Goal: Task Accomplishment & Management: Manage account settings

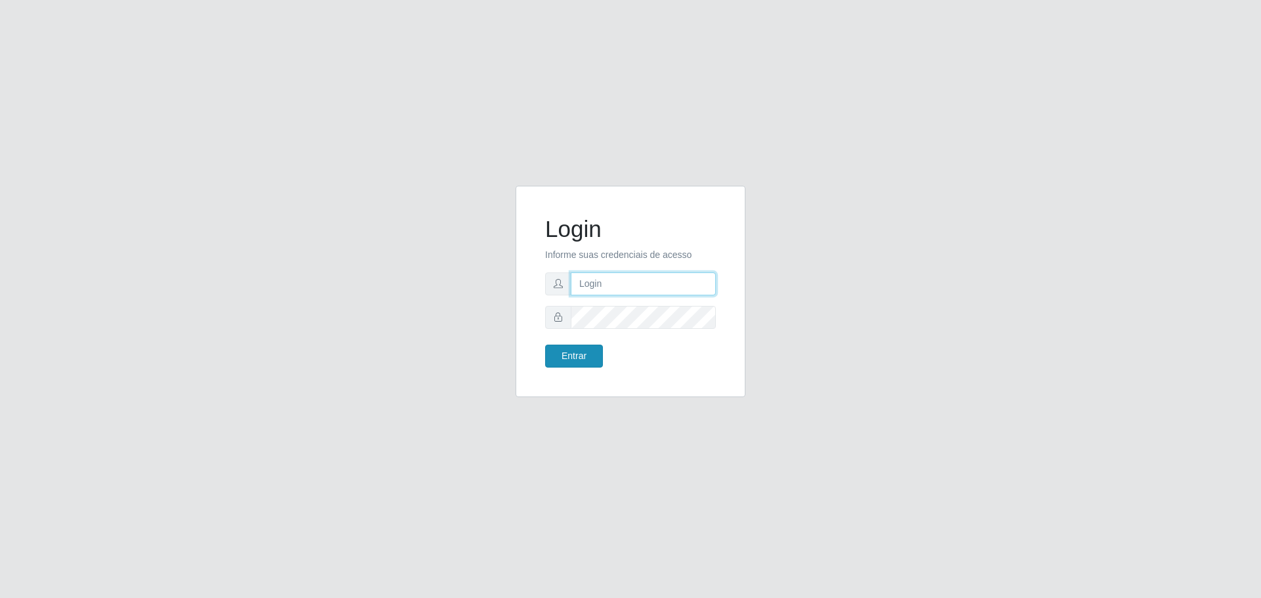
type input "matheusctdr00@gmail.com"
click at [590, 351] on button "Entrar" at bounding box center [574, 356] width 58 height 23
click at [573, 359] on button "Entrar" at bounding box center [574, 356] width 58 height 23
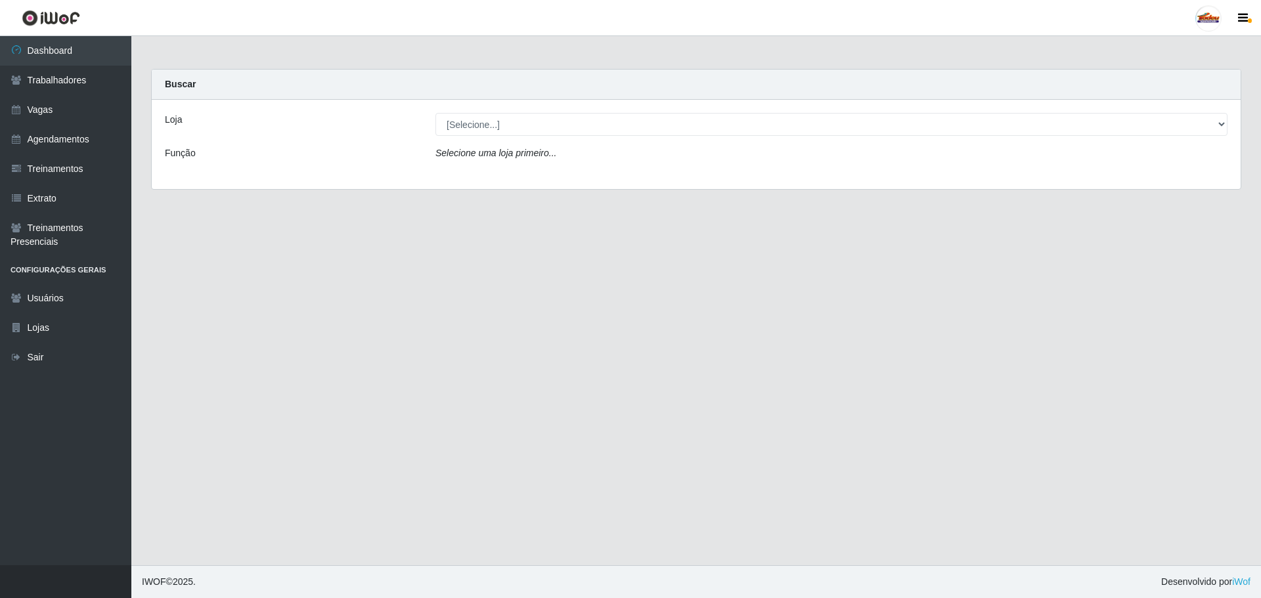
click at [508, 140] on div "Loja [Selecione...] Supermercado Tadeu - Lagoa Seca Função Selecione uma loja p…" at bounding box center [696, 144] width 1089 height 89
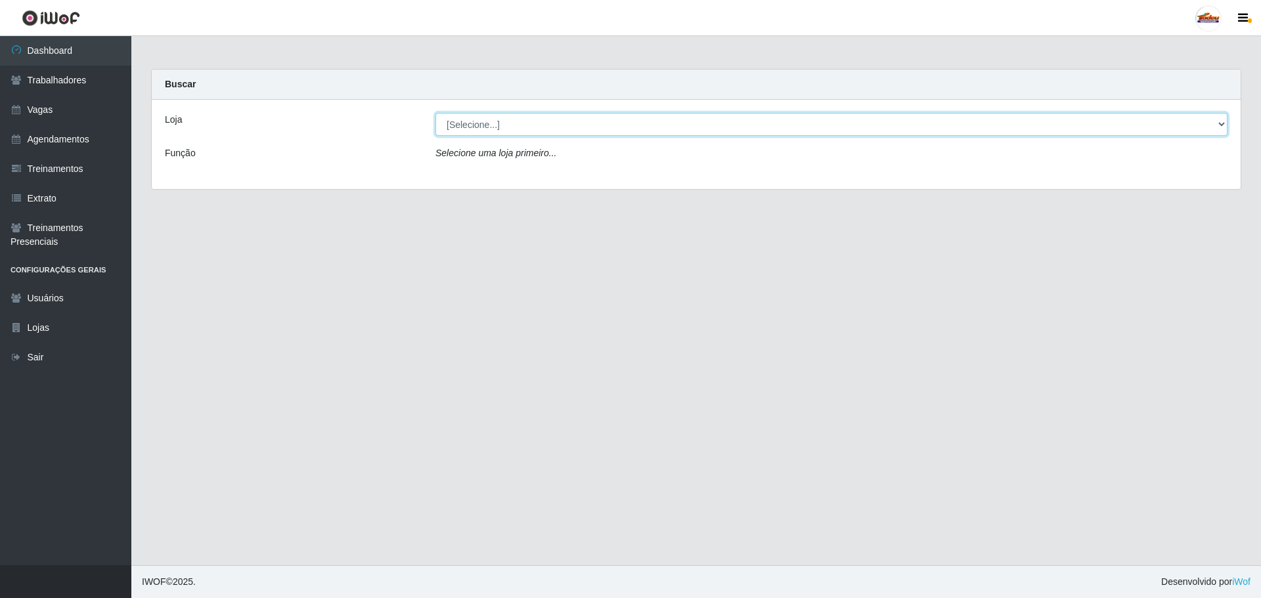
click at [502, 127] on select "[Selecione...] Supermercado Tadeu - [GEOGRAPHIC_DATA]" at bounding box center [831, 124] width 792 height 23
select select "195"
click at [435, 113] on select "[Selecione...] Supermercado Tadeu - [GEOGRAPHIC_DATA]" at bounding box center [831, 124] width 792 height 23
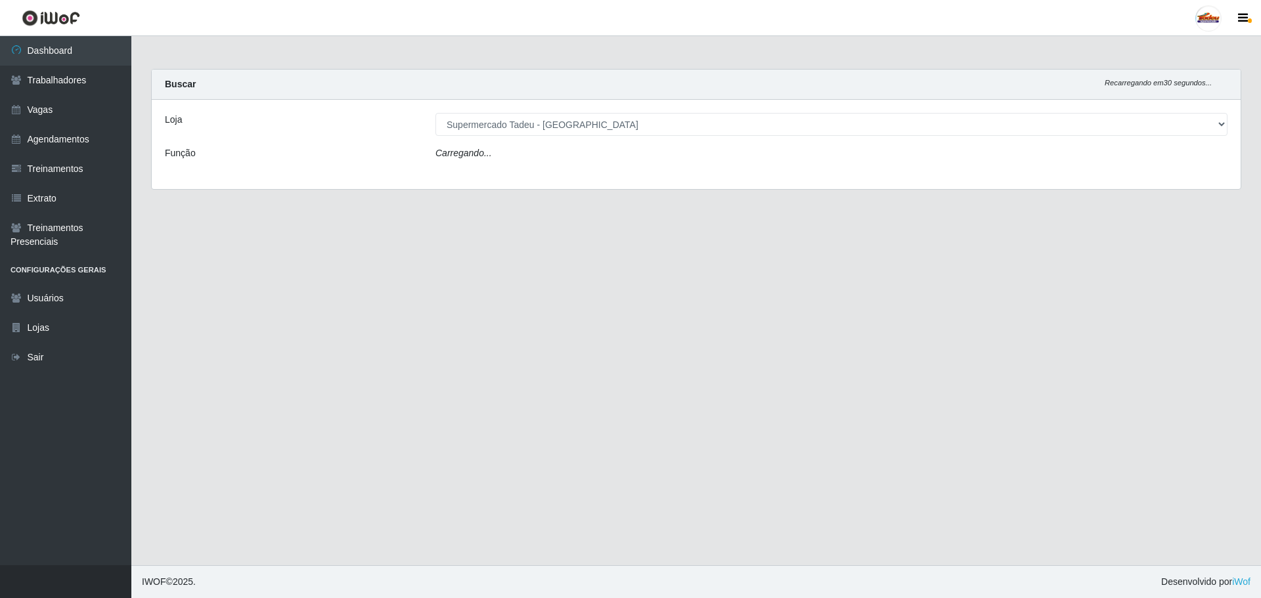
click at [503, 146] on div "Carregando..." at bounding box center [832, 155] width 812 height 19
click at [498, 160] on select "[Selecione...] ASG ASG + ASG ++ Auxiliar de Estacionamento Auxiliar de Estacion…" at bounding box center [831, 157] width 792 height 23
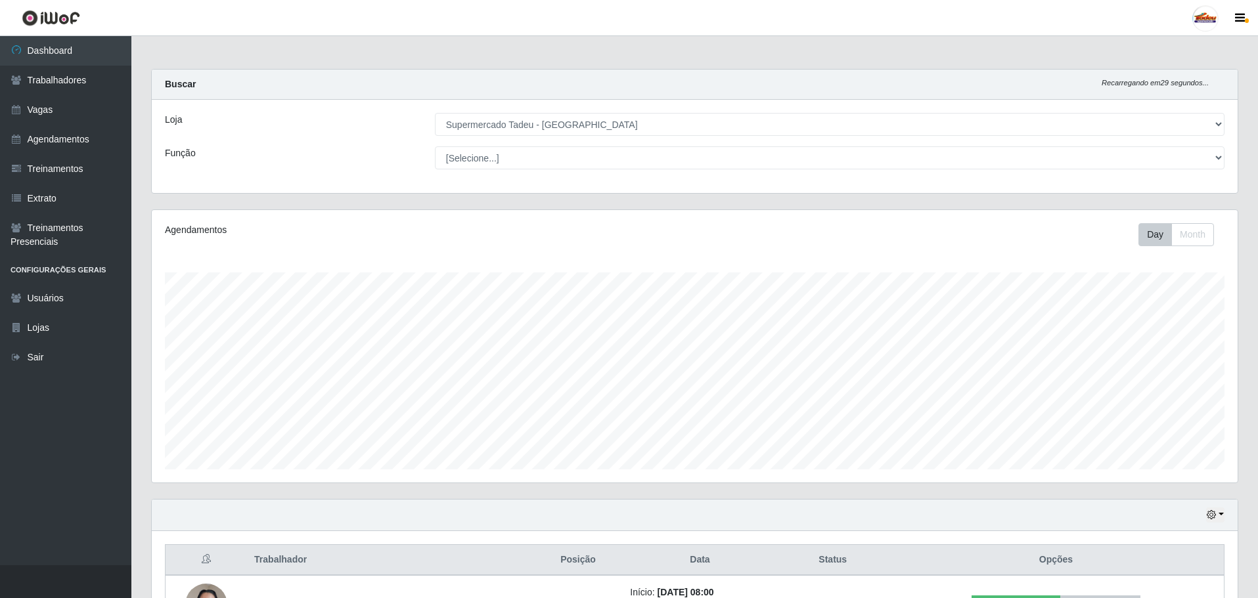
scroll to position [273, 1086]
click at [498, 160] on select "[Selecione...] ASG ASG + ASG ++ Auxiliar de Estacionamento Auxiliar de Estacion…" at bounding box center [829, 157] width 789 height 23
select select "1"
click at [435, 146] on select "[Selecione...] ASG ASG + ASG ++ Auxiliar de Estacionamento Auxiliar de Estacion…" at bounding box center [829, 157] width 789 height 23
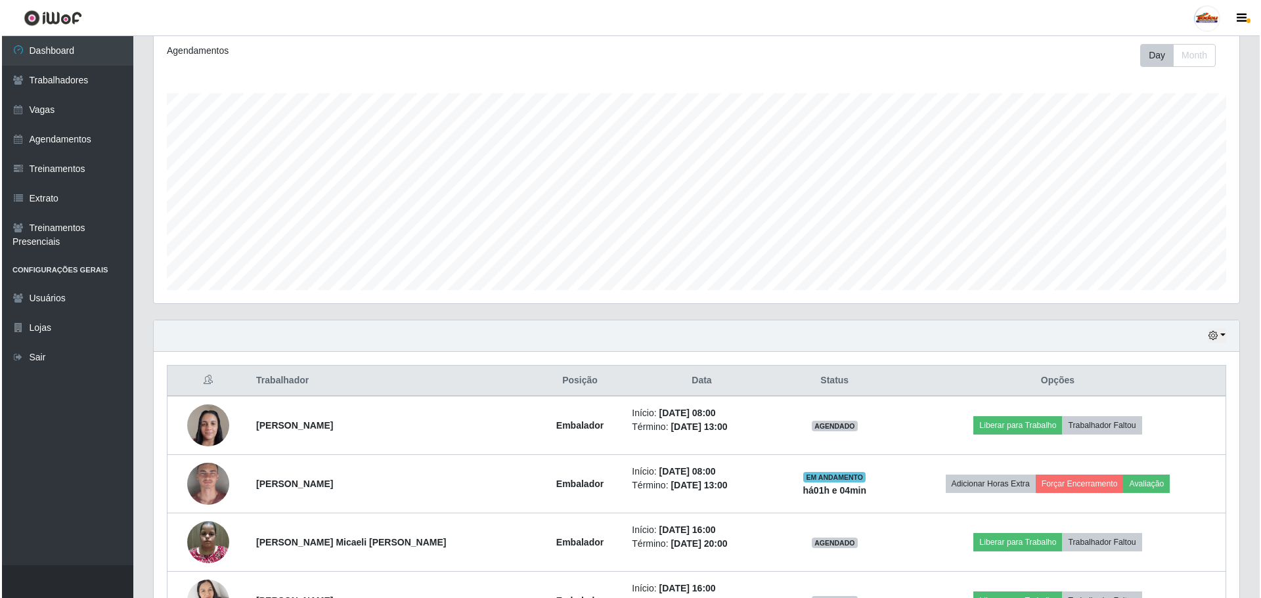
scroll to position [332, 0]
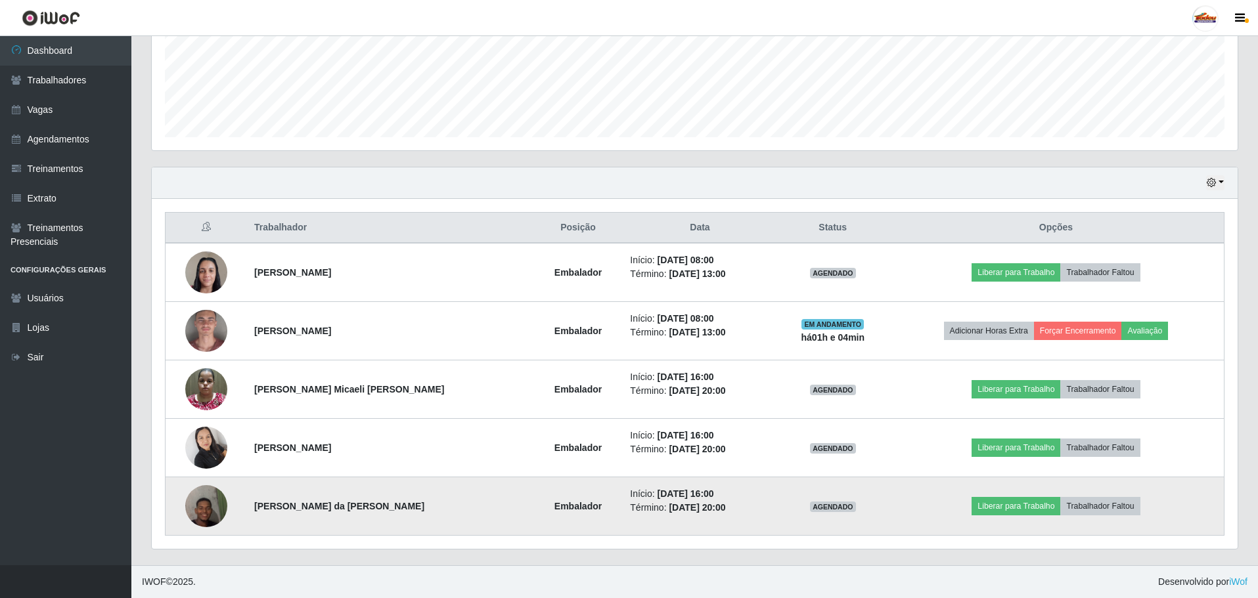
click at [207, 504] on img at bounding box center [206, 506] width 42 height 75
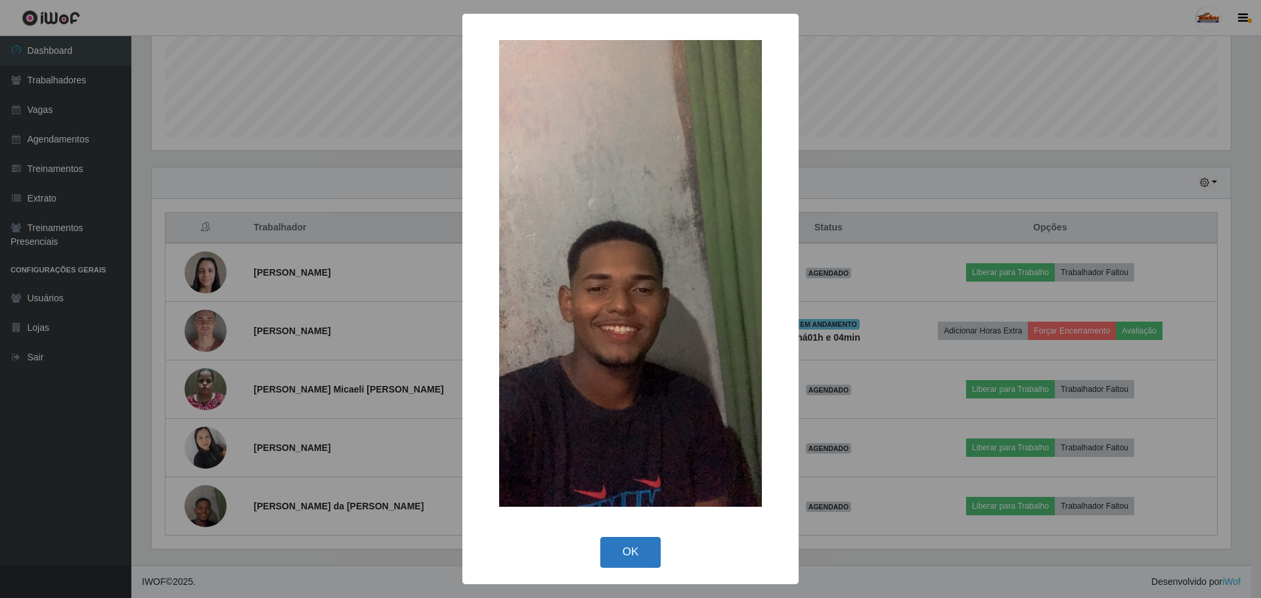
click at [625, 552] on button "OK" at bounding box center [630, 552] width 61 height 31
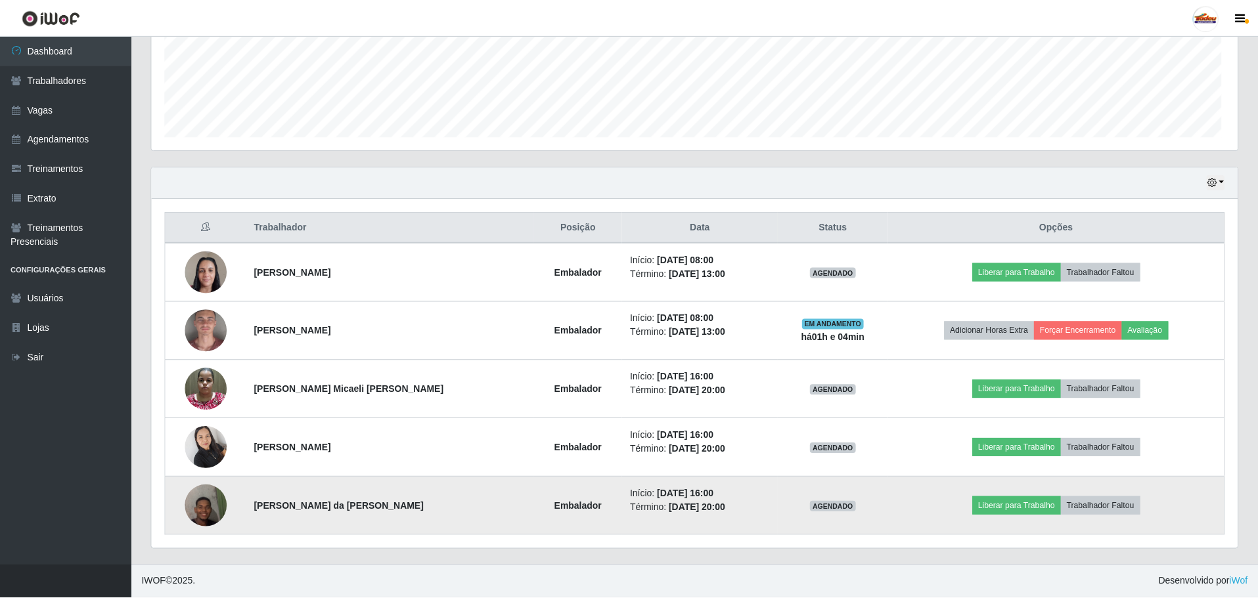
scroll to position [273, 1086]
drag, startPoint x: 617, startPoint y: 493, endPoint x: 711, endPoint y: 512, distance: 95.2
click at [711, 512] on ul "Início: 30/08/2025, 16:00 Término: 30/08/2025, 20:00" at bounding box center [699, 501] width 139 height 28
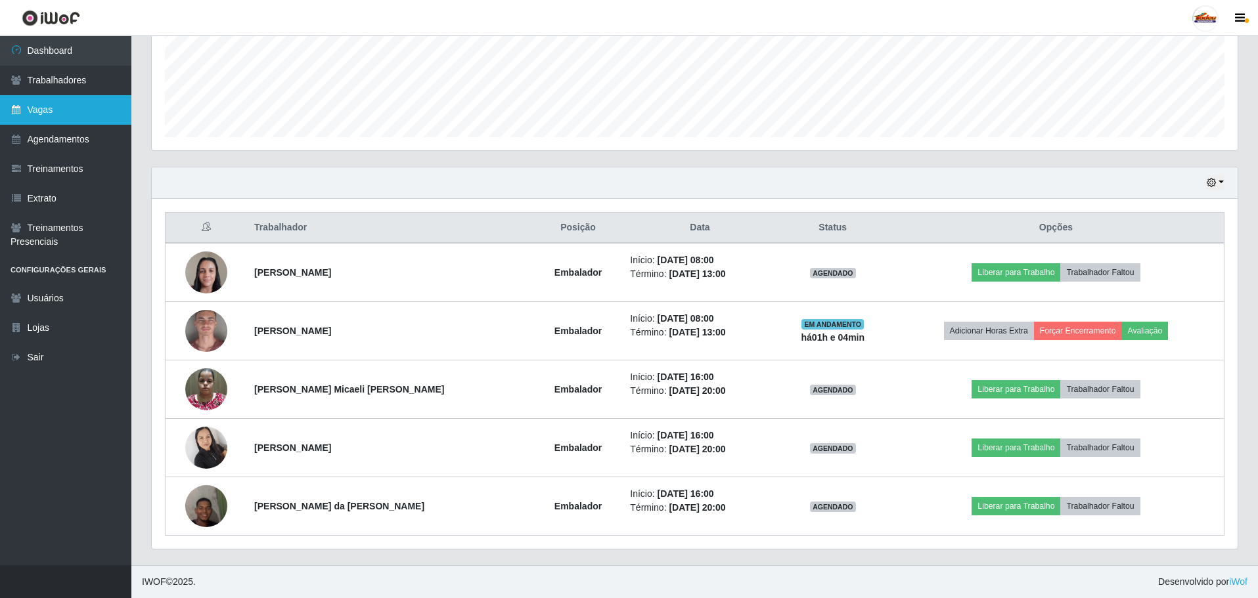
click at [56, 102] on link "Vagas" at bounding box center [65, 110] width 131 height 30
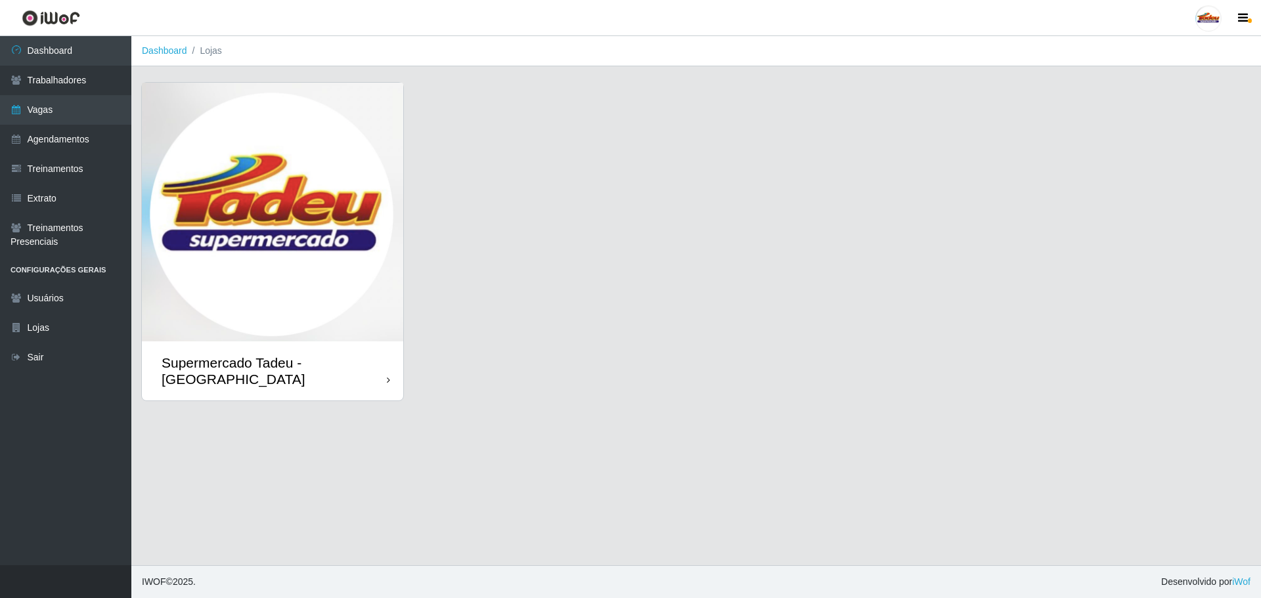
click at [311, 129] on img at bounding box center [272, 212] width 261 height 259
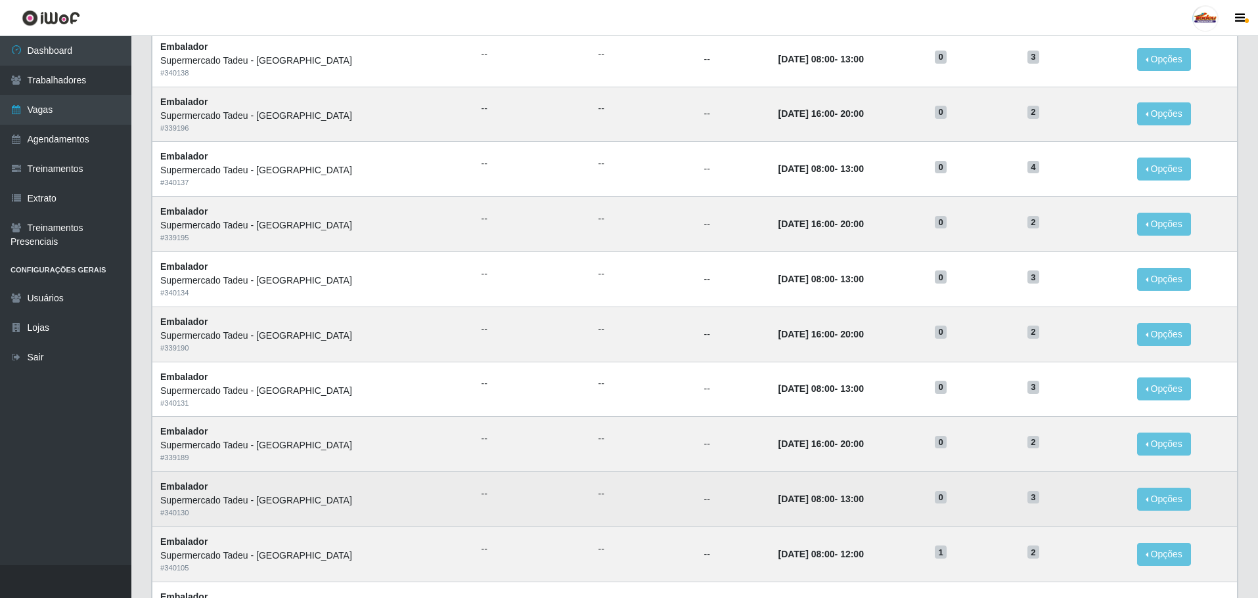
scroll to position [515, 0]
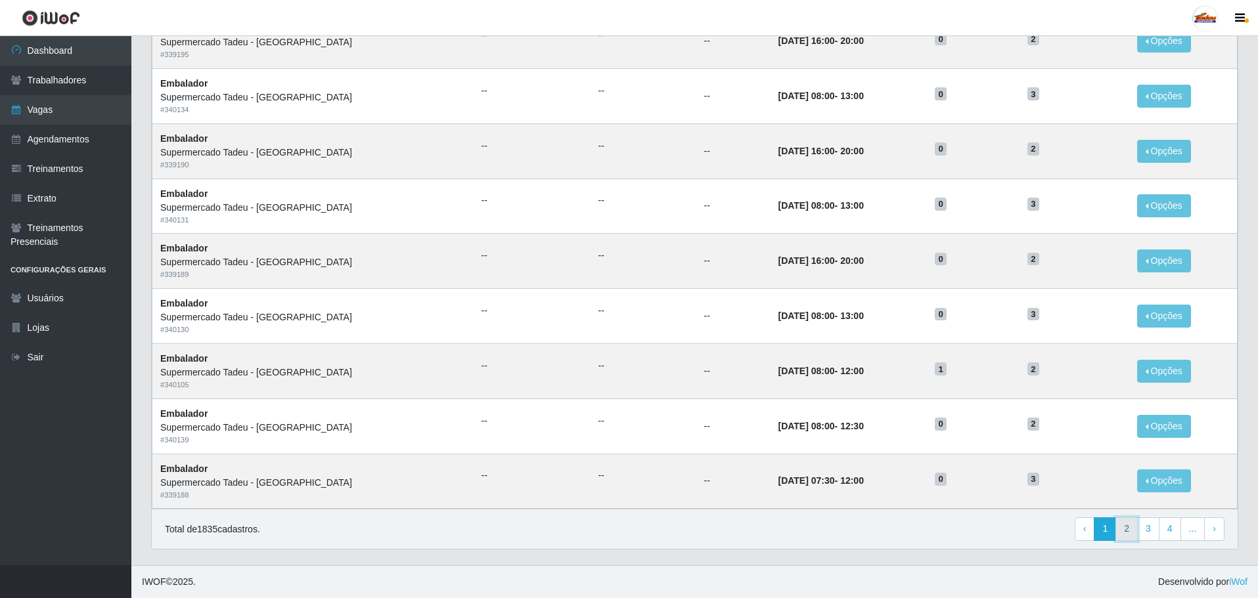
click at [1126, 533] on link "2" at bounding box center [1126, 529] width 22 height 24
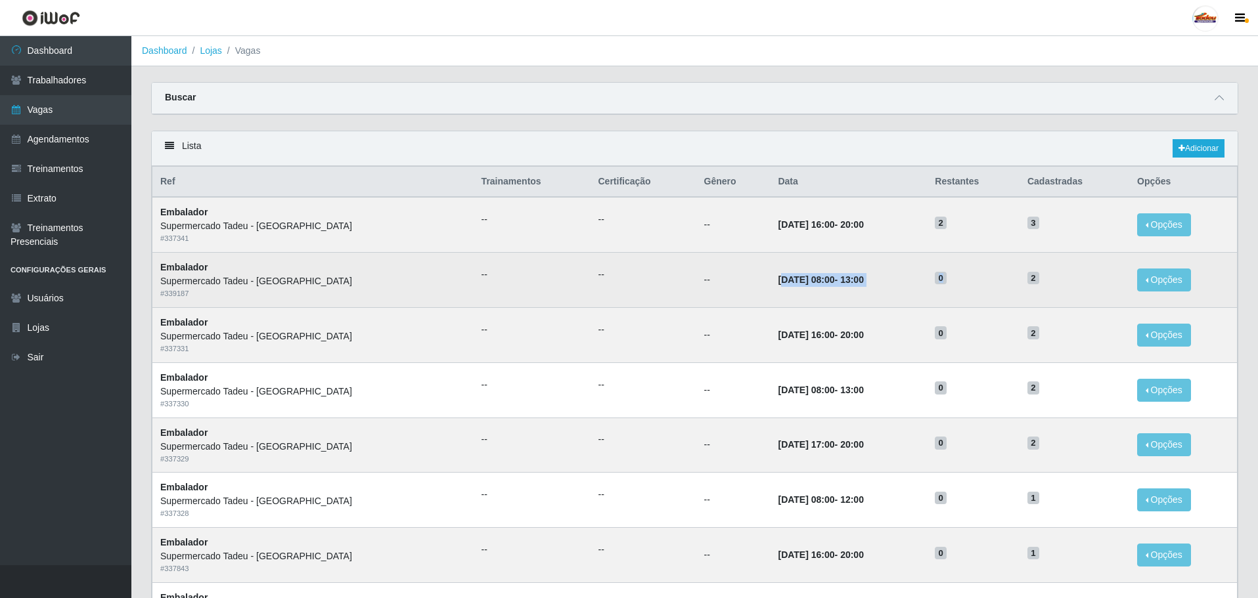
drag, startPoint x: 725, startPoint y: 277, endPoint x: 983, endPoint y: 284, distance: 258.2
click at [970, 284] on tr "Embalador Supermercado Tadeu - Lagoa Seca # 339187 -- -- -- 30/08/2025, 08:00 -…" at bounding box center [694, 280] width 1085 height 55
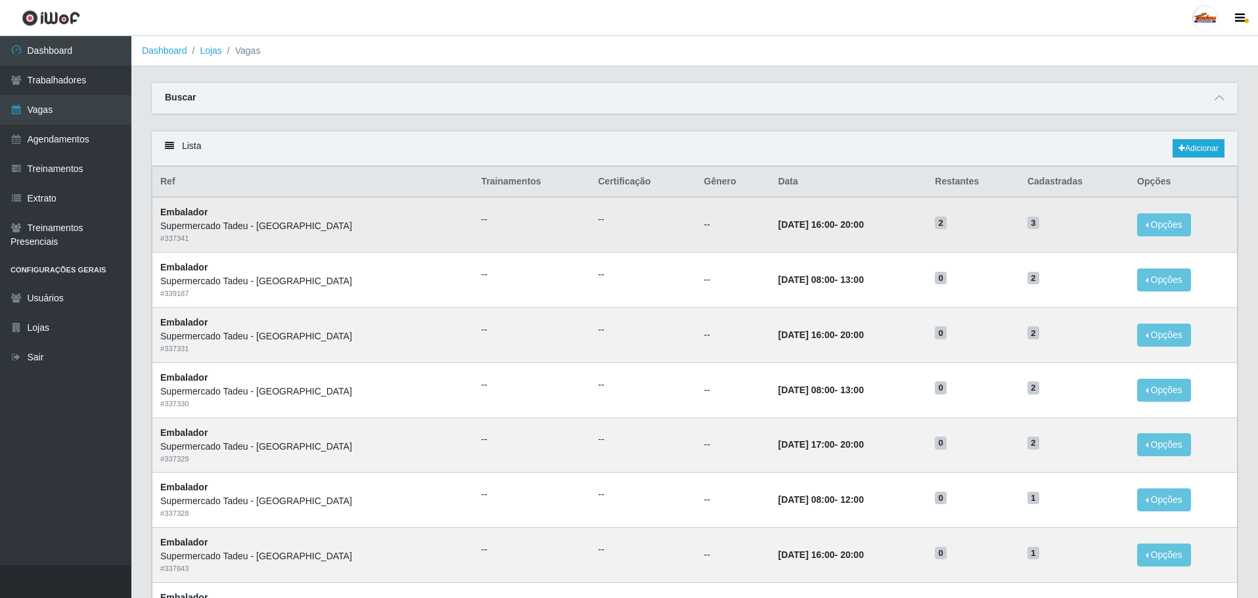
click at [778, 227] on time "30/08/2025, 16:00" at bounding box center [806, 224] width 56 height 11
drag, startPoint x: 776, startPoint y: 222, endPoint x: 1032, endPoint y: 219, distance: 256.1
click at [866, 225] on td "30/08/2025, 16:00 - 20:00" at bounding box center [848, 224] width 157 height 55
click at [778, 230] on time "30/08/2025, 16:00" at bounding box center [806, 224] width 56 height 11
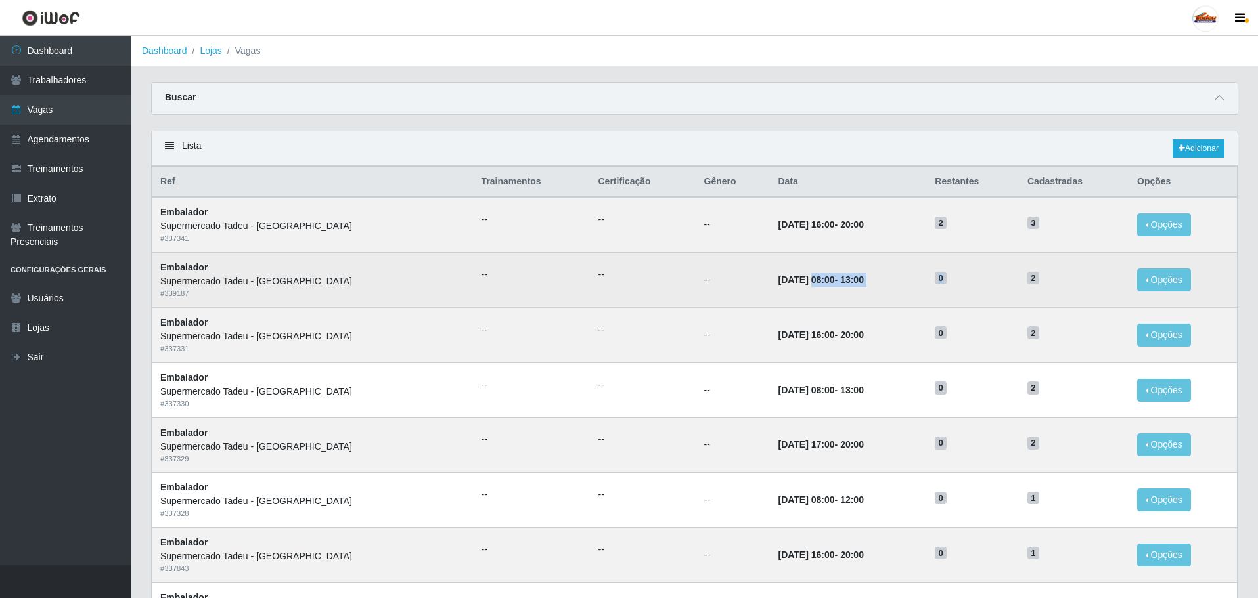
drag, startPoint x: 756, startPoint y: 281, endPoint x: 942, endPoint y: 288, distance: 186.6
click at [942, 288] on tr "Embalador Supermercado Tadeu - Lagoa Seca # 339187 -- -- -- 30/08/2025, 08:00 -…" at bounding box center [694, 280] width 1085 height 55
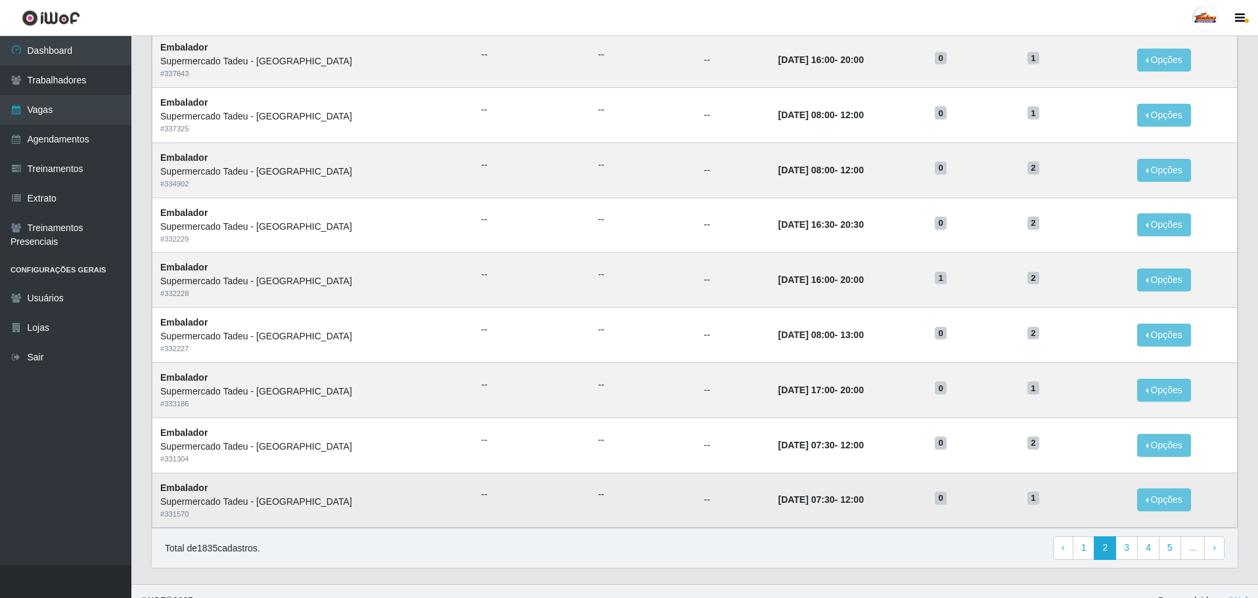
scroll to position [515, 0]
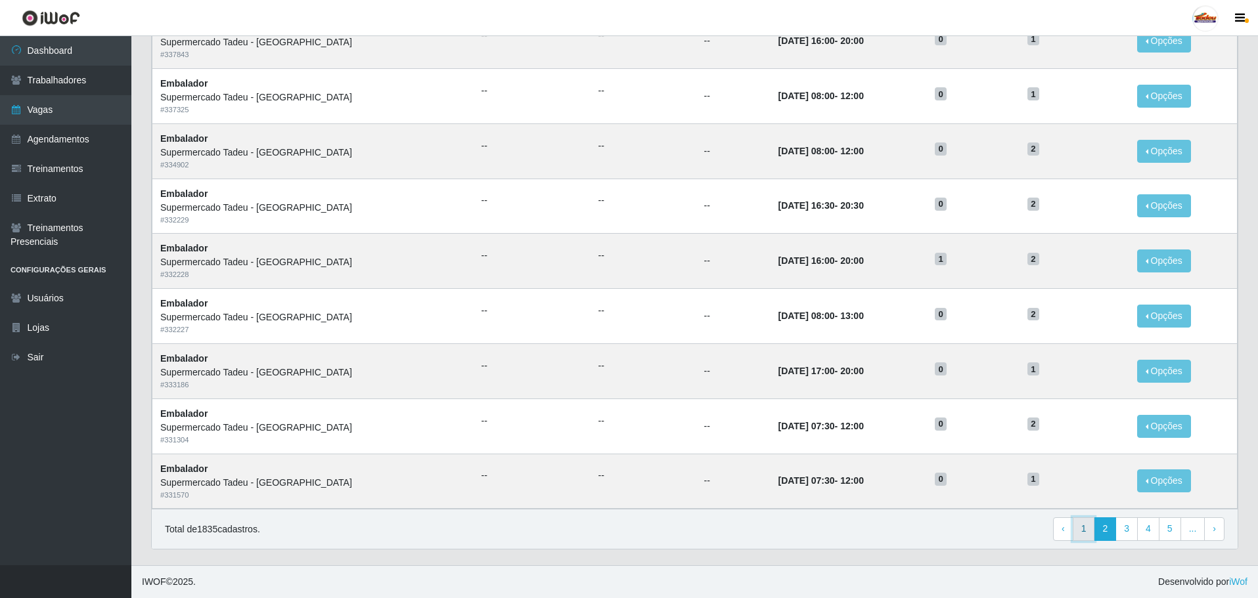
click at [1090, 532] on link "1" at bounding box center [1083, 529] width 22 height 24
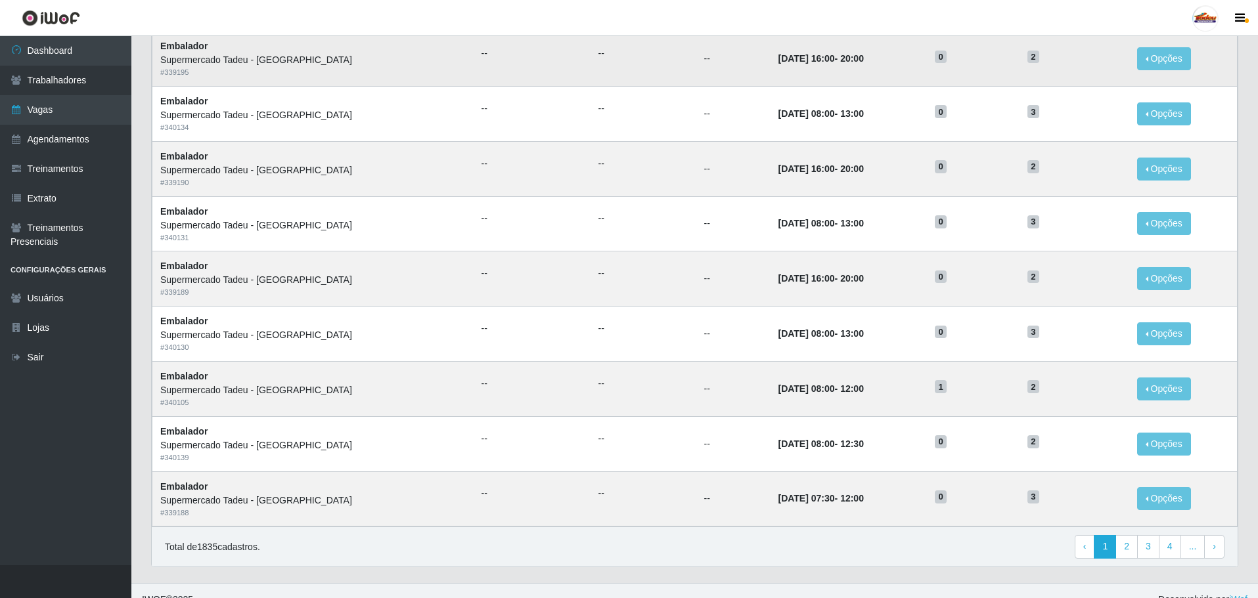
scroll to position [515, 0]
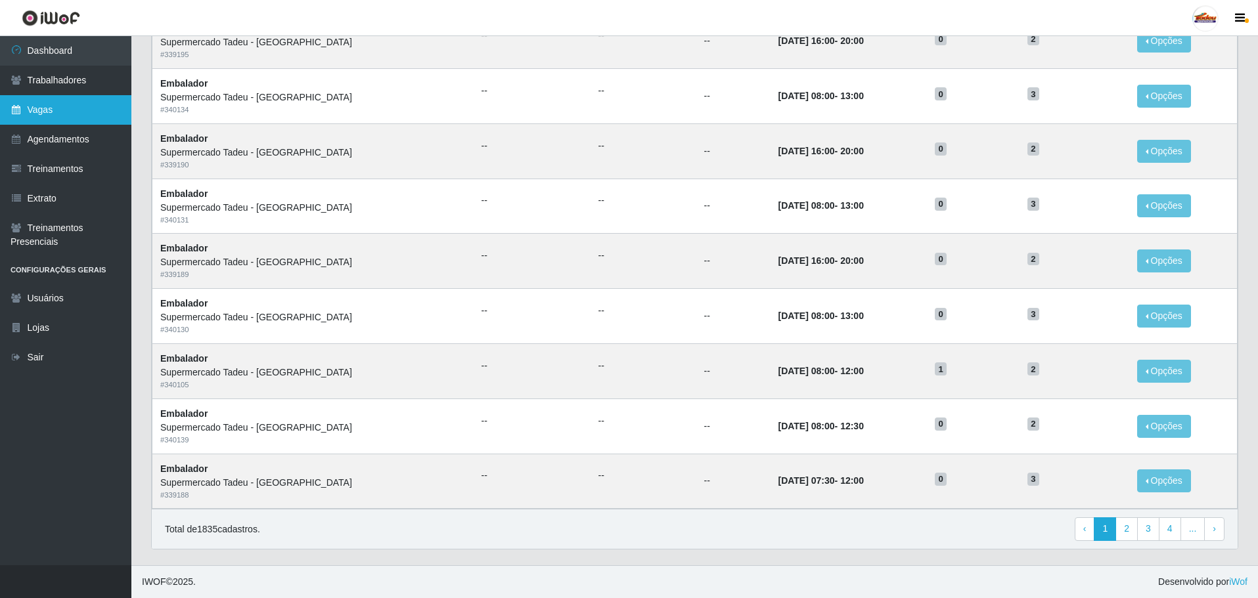
click at [60, 113] on link "Vagas" at bounding box center [65, 110] width 131 height 30
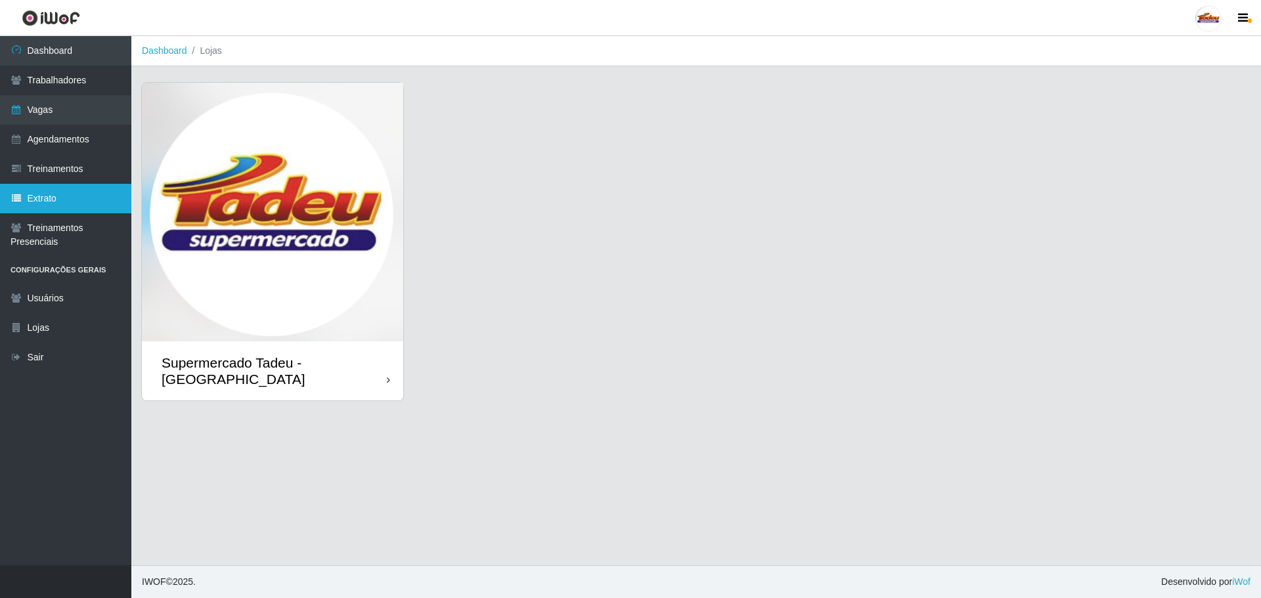
click at [55, 204] on link "Extrato" at bounding box center [65, 199] width 131 height 30
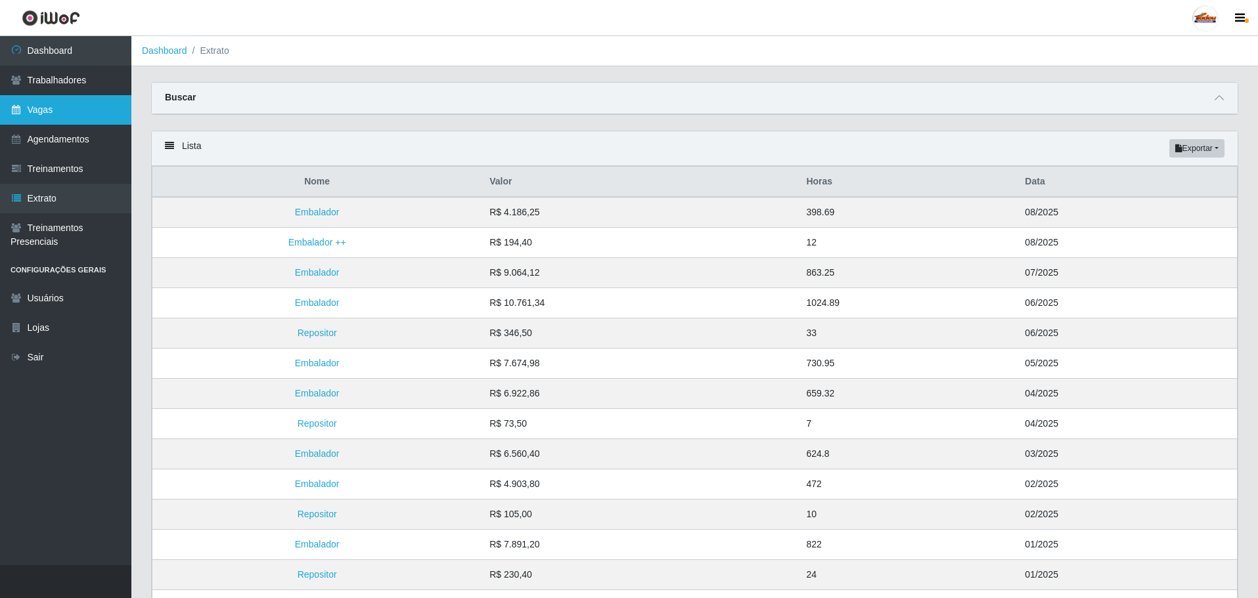
click at [49, 114] on link "Vagas" at bounding box center [65, 110] width 131 height 30
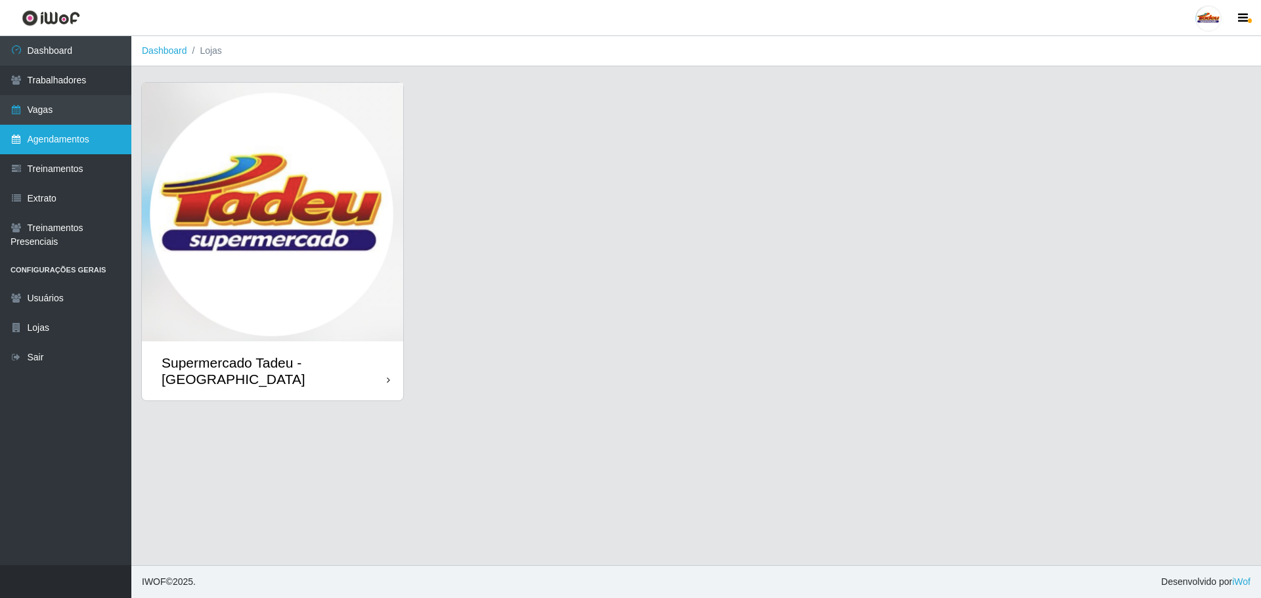
click at [74, 154] on link "Agendamentos" at bounding box center [65, 140] width 131 height 30
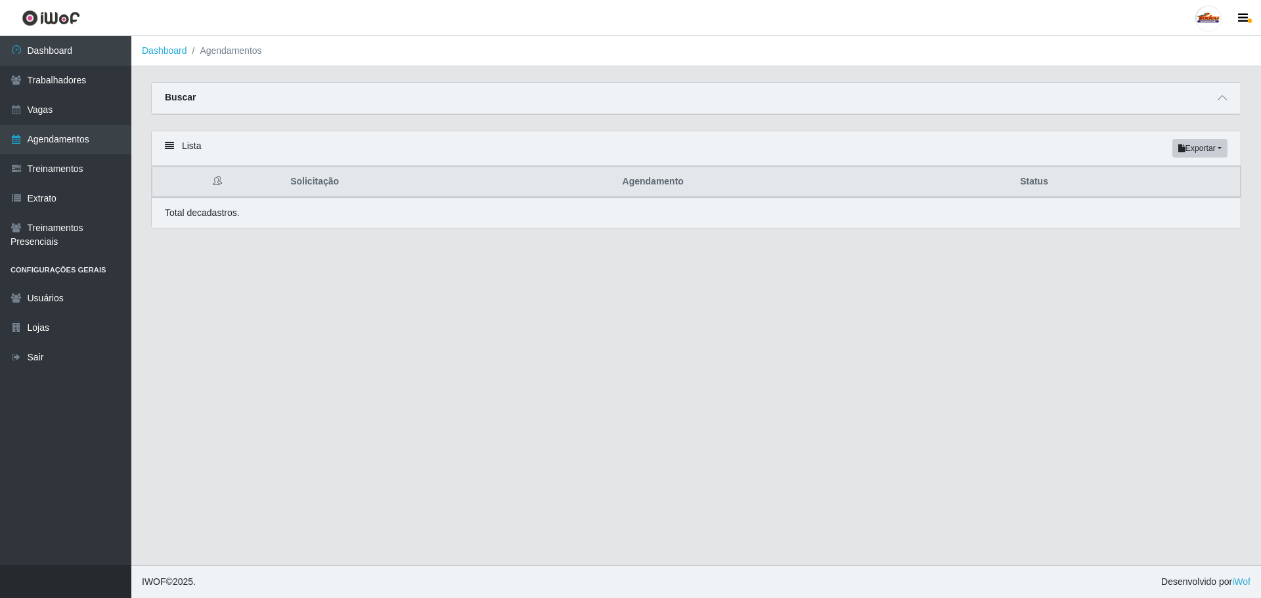
click at [1218, 106] on div "Buscar" at bounding box center [696, 99] width 1089 height 32
click at [1221, 97] on icon at bounding box center [1221, 97] width 9 height 9
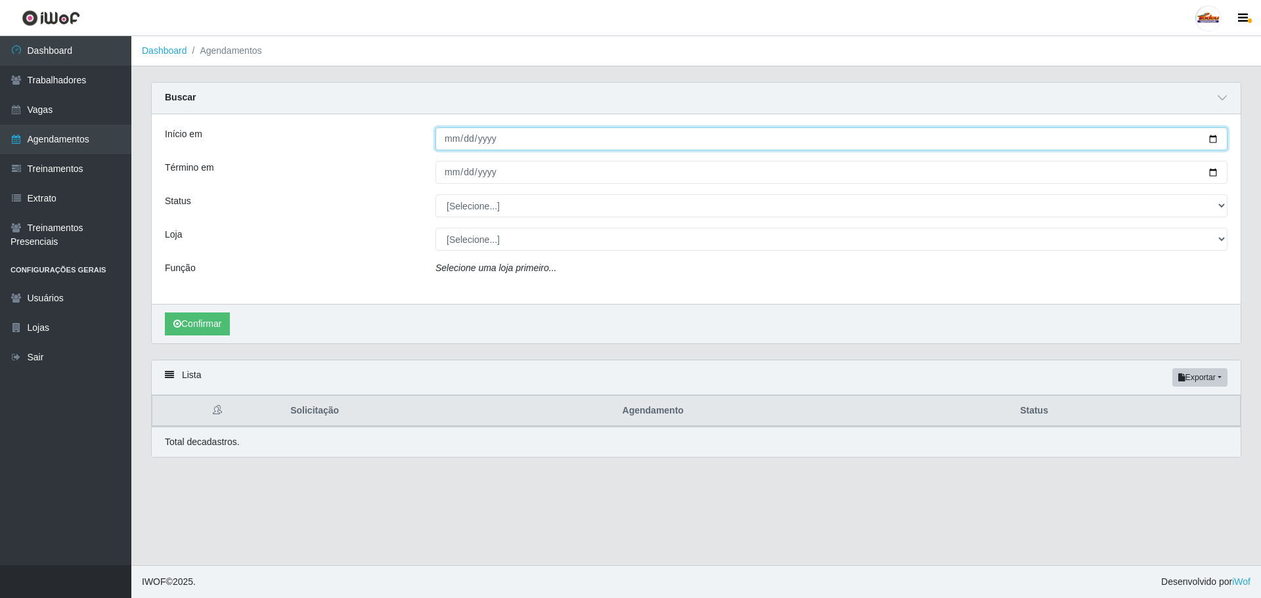
click at [466, 133] on input "Início em" at bounding box center [831, 138] width 792 height 23
click at [447, 139] on input "Início em" at bounding box center [831, 138] width 792 height 23
type input "[DATE]"
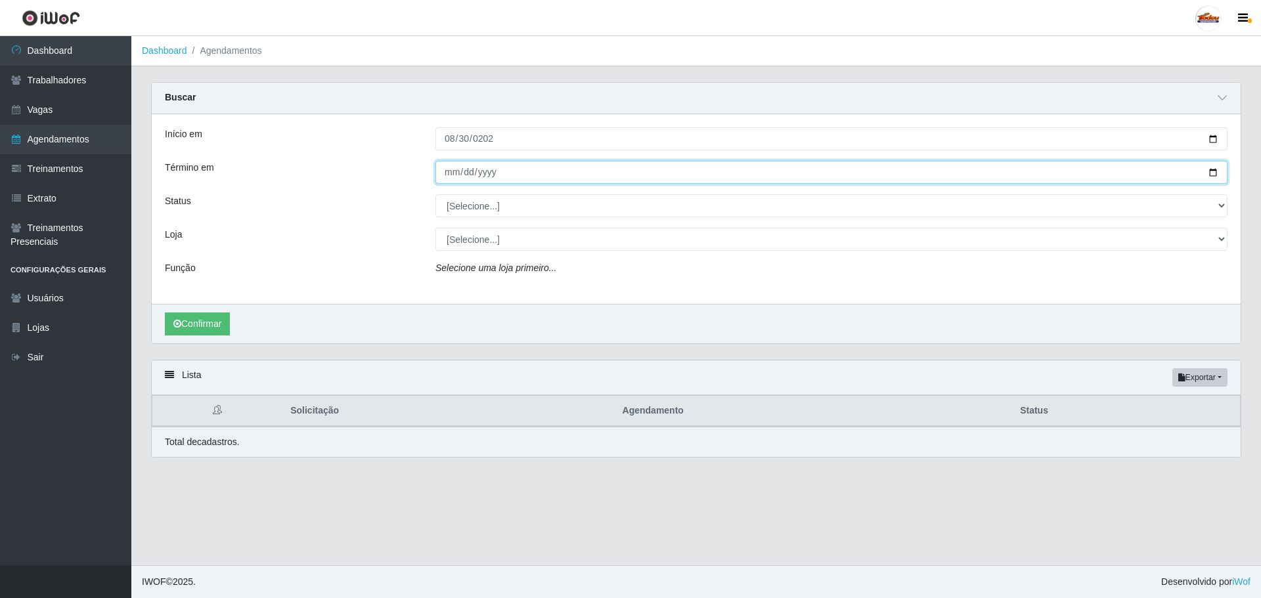
click at [456, 171] on input "Término em" at bounding box center [831, 172] width 792 height 23
type input "[DATE]"
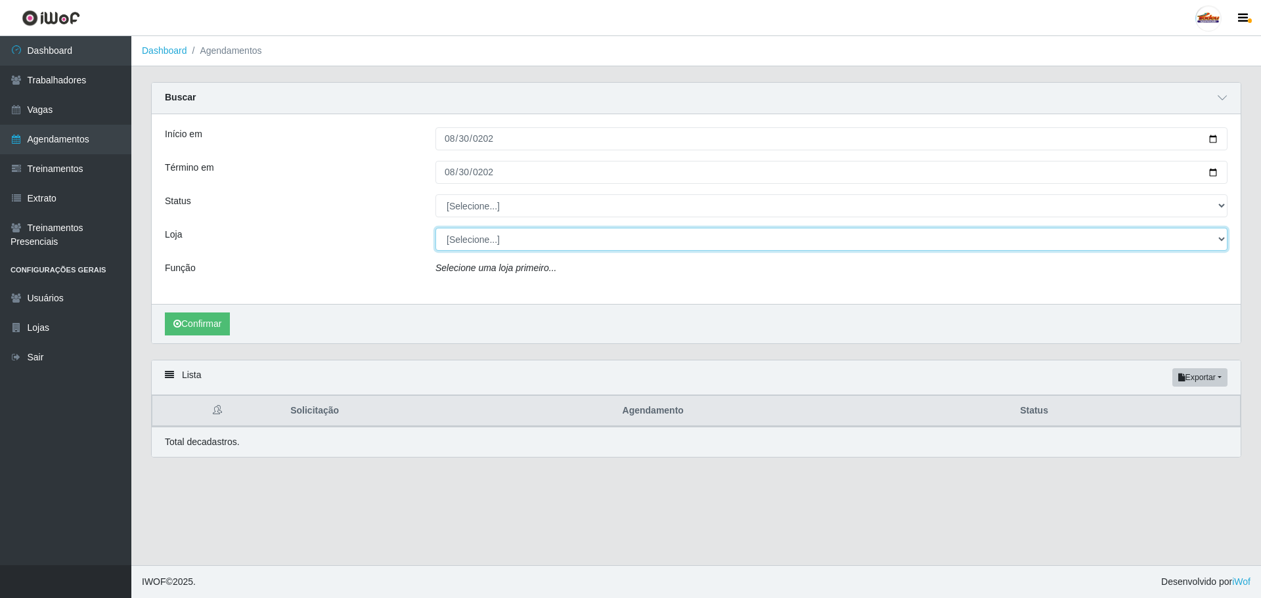
click at [493, 231] on select "[Selecione...] Supermercado Tadeu - [GEOGRAPHIC_DATA]" at bounding box center [831, 239] width 792 height 23
select select "195"
click at [435, 229] on select "[Selecione...] Supermercado Tadeu - [GEOGRAPHIC_DATA]" at bounding box center [831, 239] width 792 height 23
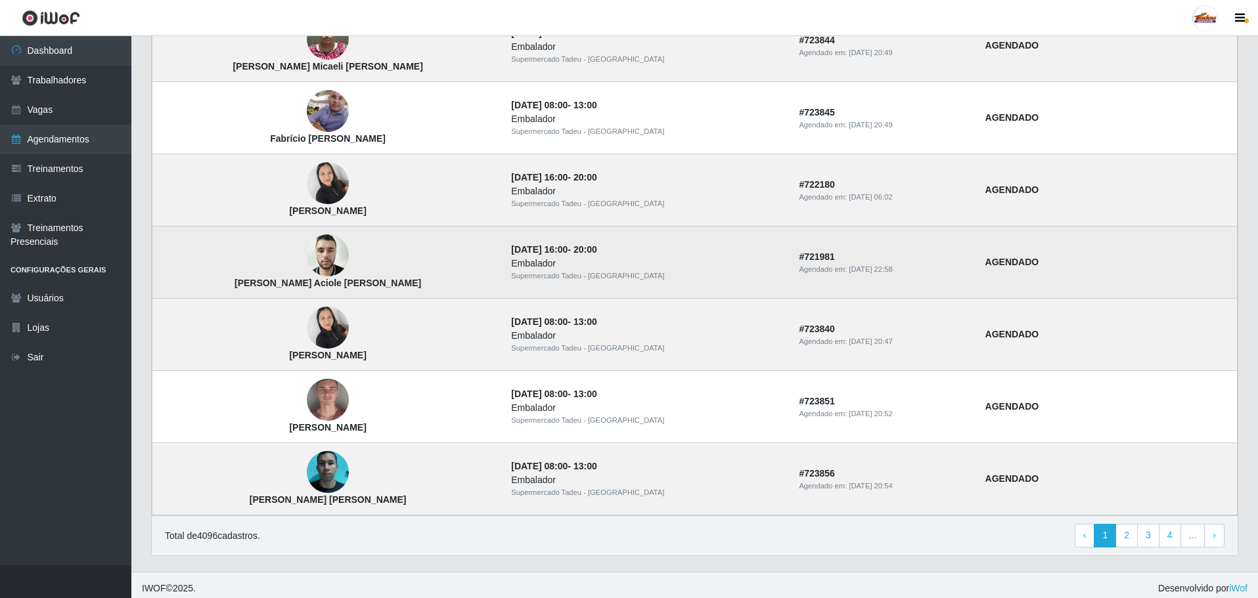
scroll to position [1006, 0]
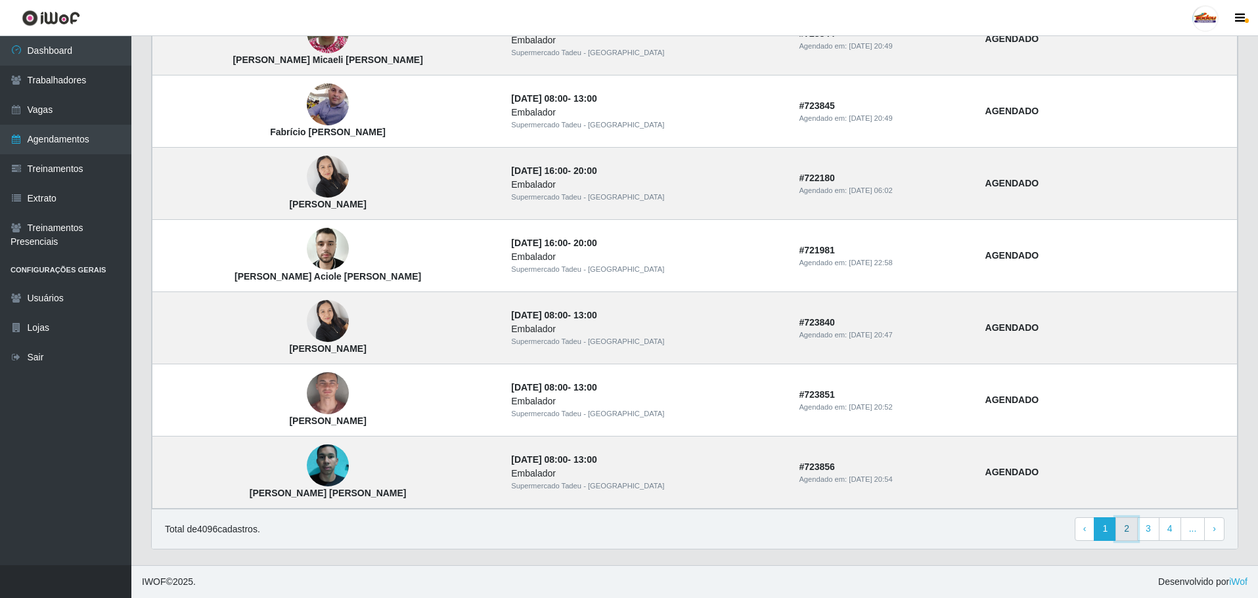
click at [1130, 527] on link "2" at bounding box center [1126, 529] width 22 height 24
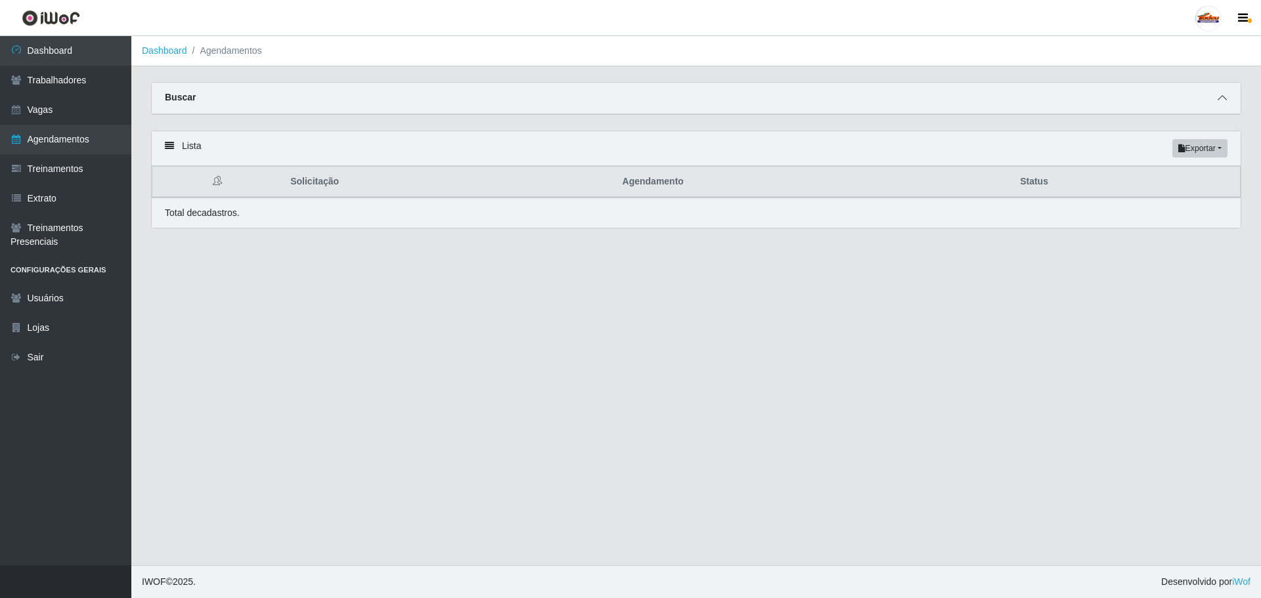
click at [1216, 95] on span at bounding box center [1222, 98] width 16 height 15
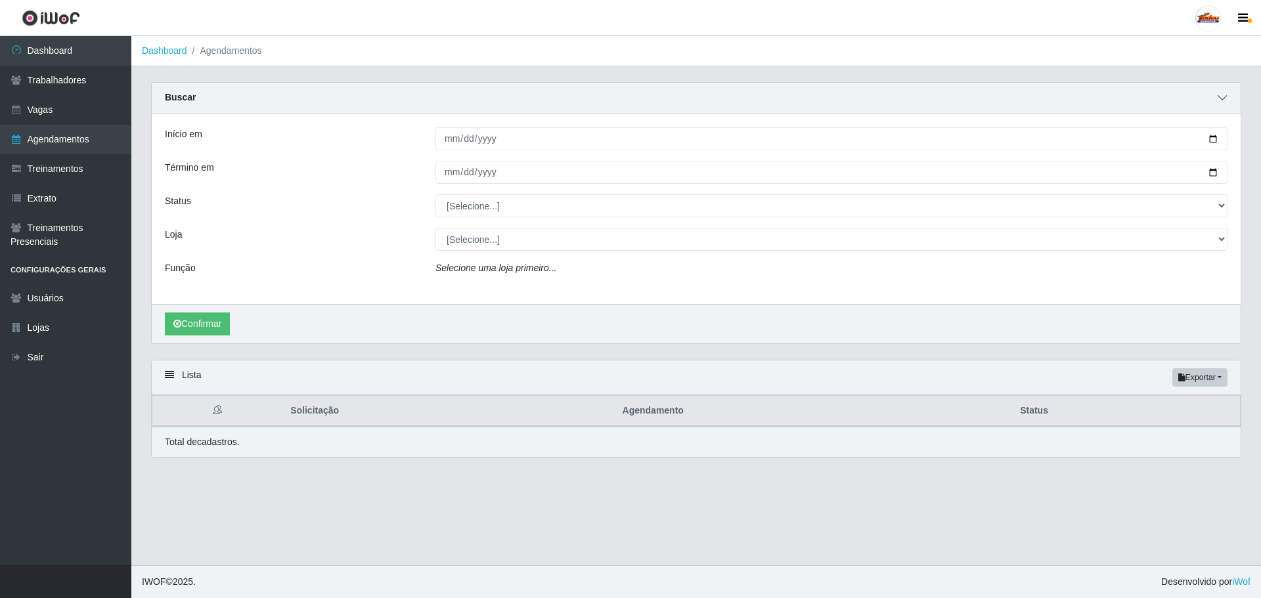
click at [1219, 97] on icon at bounding box center [1221, 97] width 9 height 9
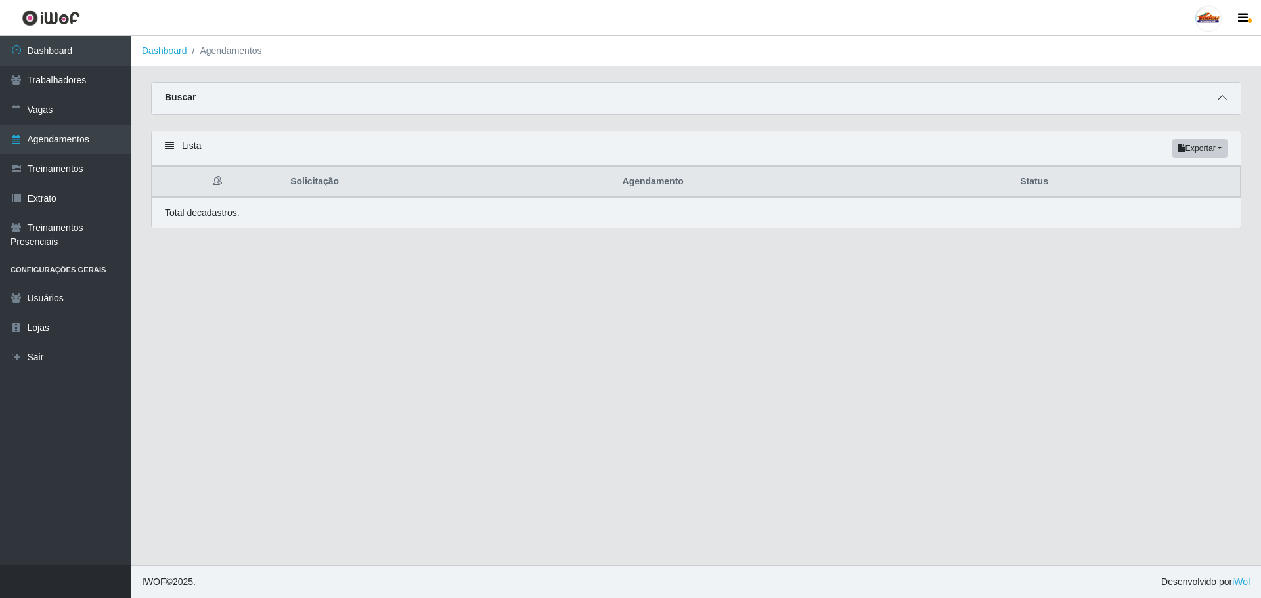
click at [1219, 97] on icon at bounding box center [1221, 97] width 9 height 9
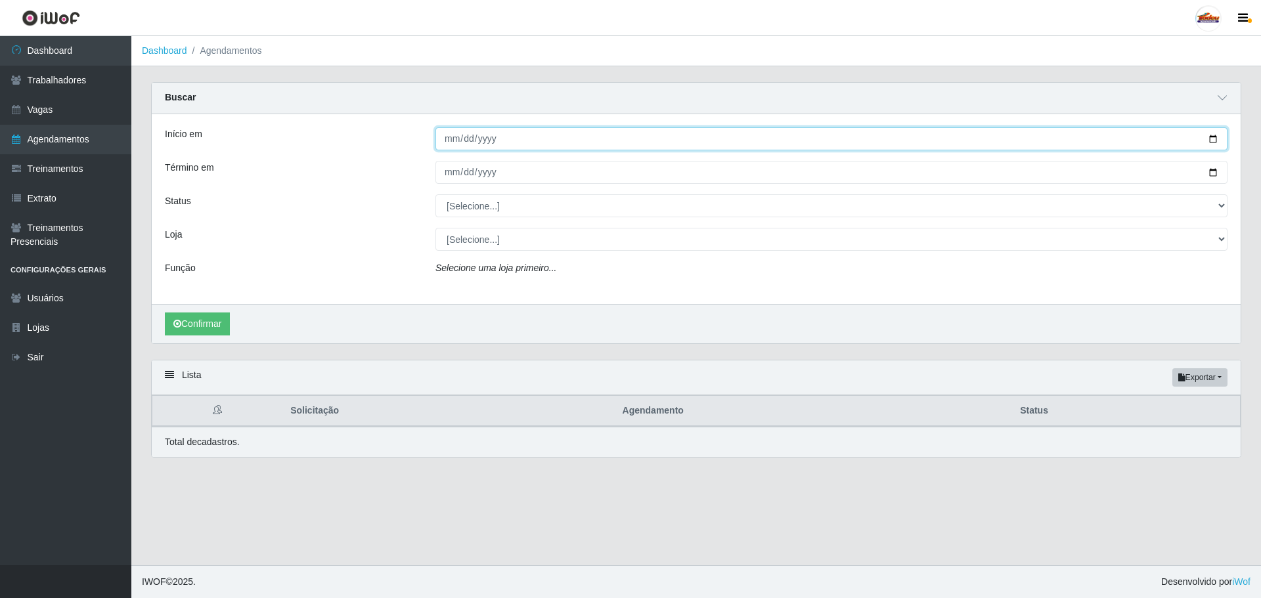
click at [451, 136] on input "Início em" at bounding box center [831, 138] width 792 height 23
type input "[DATE]"
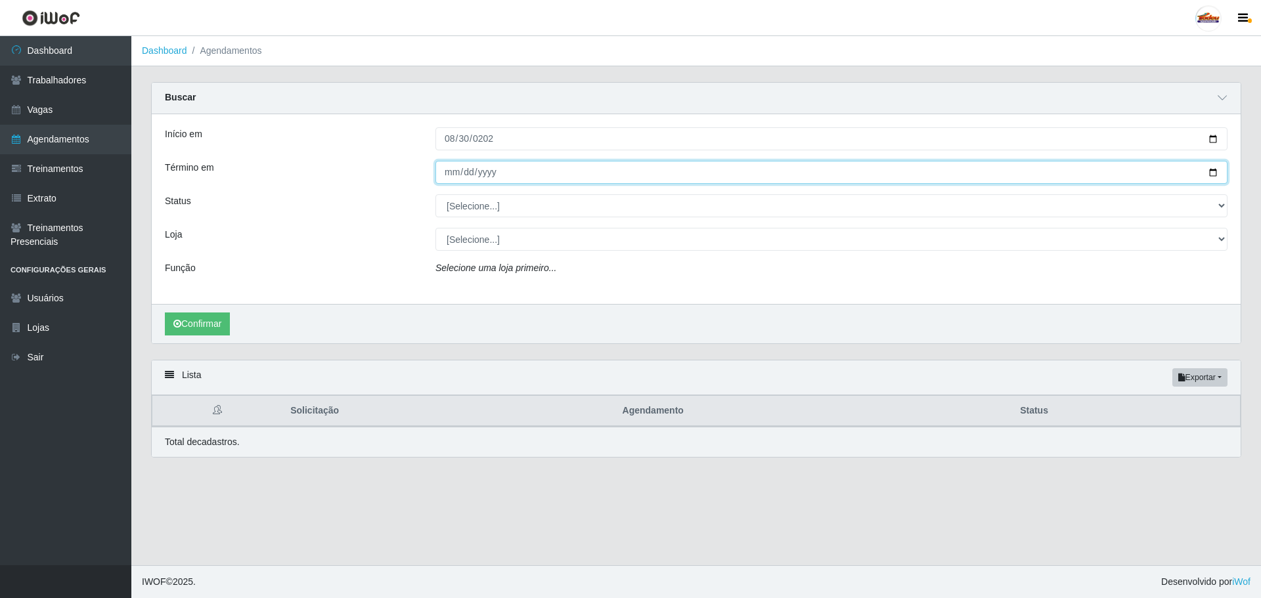
click at [447, 170] on input "Término em" at bounding box center [831, 172] width 792 height 23
type input "[DATE]"
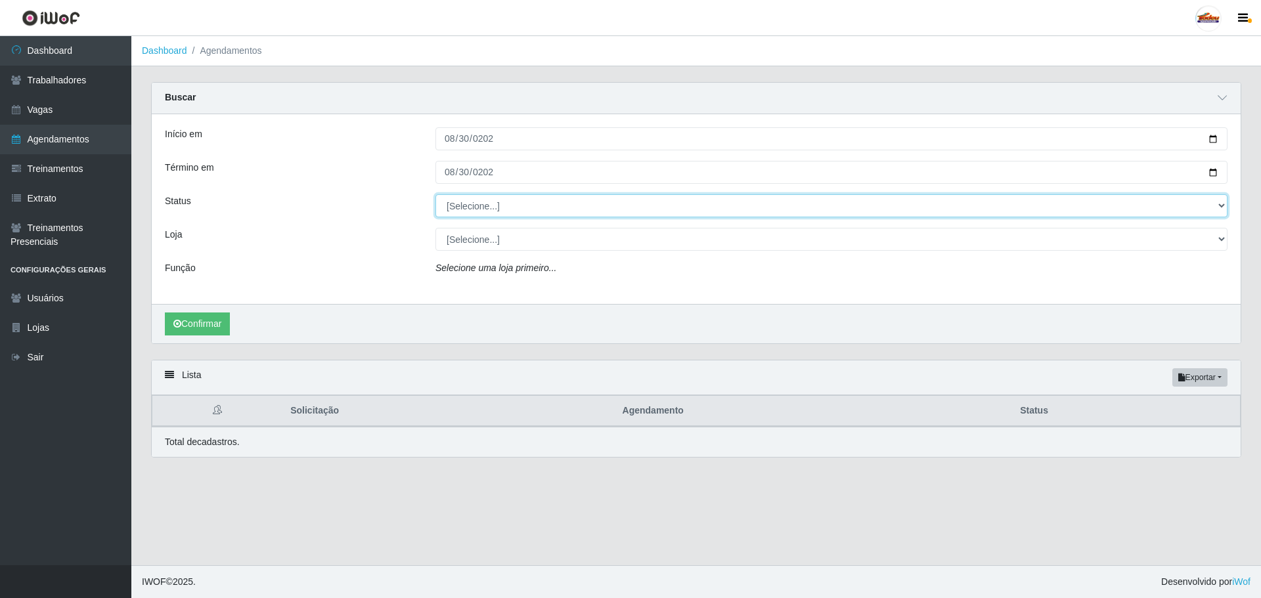
click at [475, 199] on select "[Selecione...] AGENDADO AGUARDANDO LIBERAR EM ANDAMENTO EM REVISÃO FINALIZADO C…" at bounding box center [831, 205] width 792 height 23
drag, startPoint x: 474, startPoint y: 200, endPoint x: 475, endPoint y: 218, distance: 17.8
click at [475, 200] on select "[Selecione...] AGENDADO AGUARDANDO LIBERAR EM ANDAMENTO EM REVISÃO FINALIZADO C…" at bounding box center [831, 205] width 792 height 23
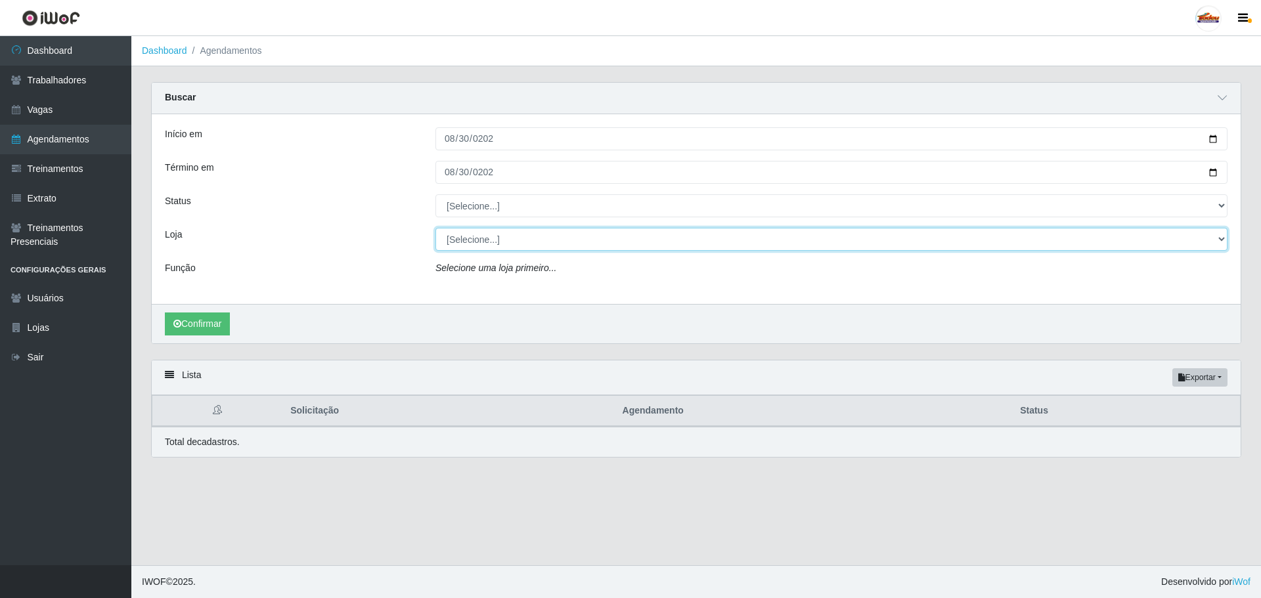
drag, startPoint x: 472, startPoint y: 234, endPoint x: 477, endPoint y: 241, distance: 8.9
click at [476, 239] on select "[Selecione...] Supermercado Tadeu - [GEOGRAPHIC_DATA]" at bounding box center [831, 239] width 792 height 23
select select "195"
click at [435, 229] on select "[Selecione...] Supermercado Tadeu - [GEOGRAPHIC_DATA]" at bounding box center [831, 239] width 792 height 23
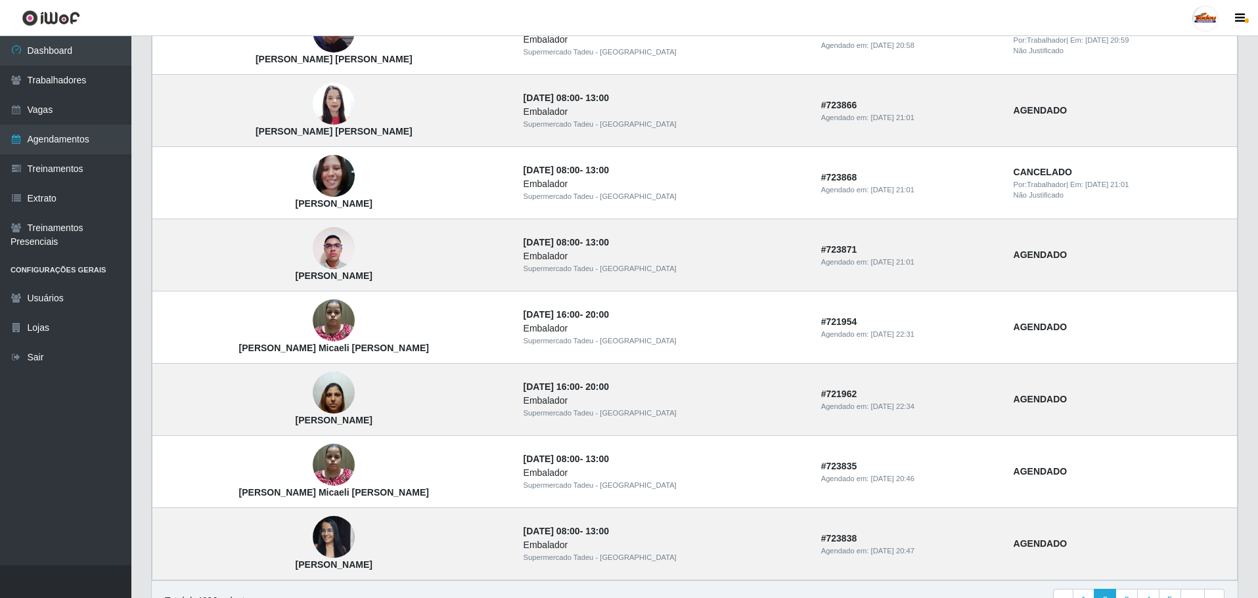
scroll to position [1006, 0]
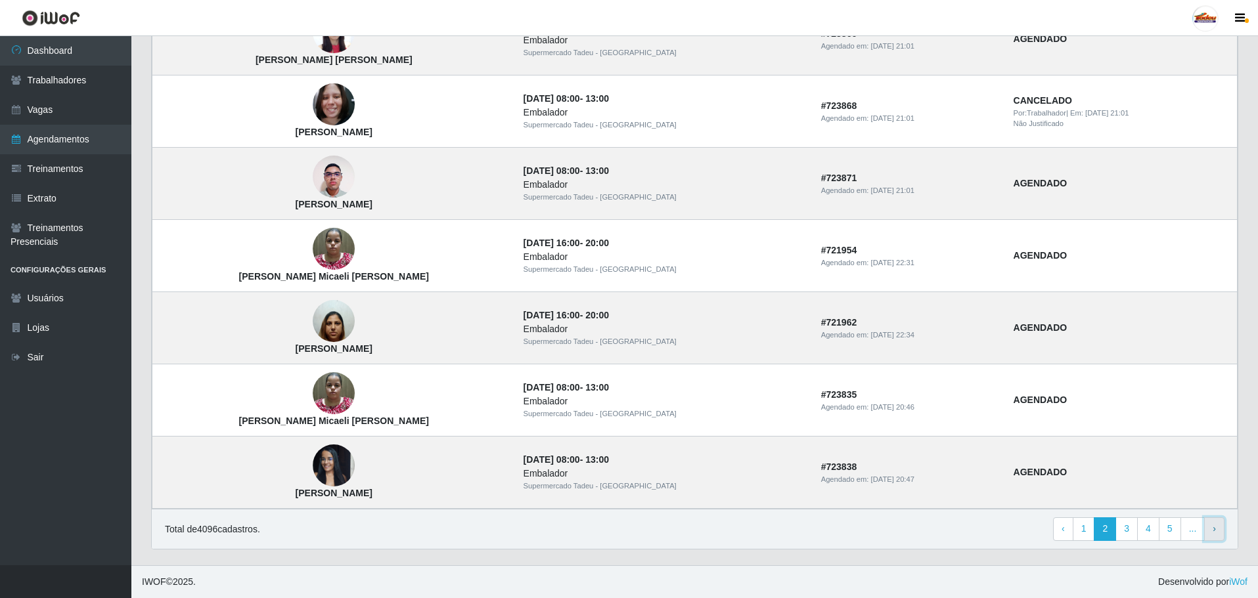
click at [1214, 534] on span "›" at bounding box center [1213, 528] width 3 height 11
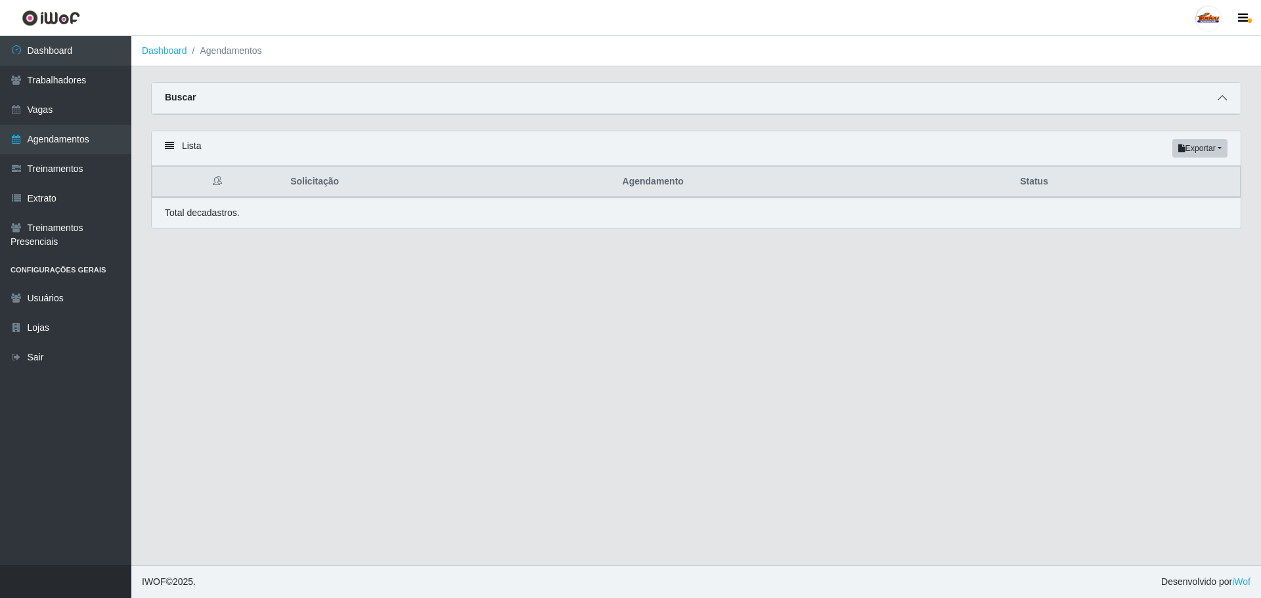
click at [1222, 100] on icon at bounding box center [1221, 97] width 9 height 9
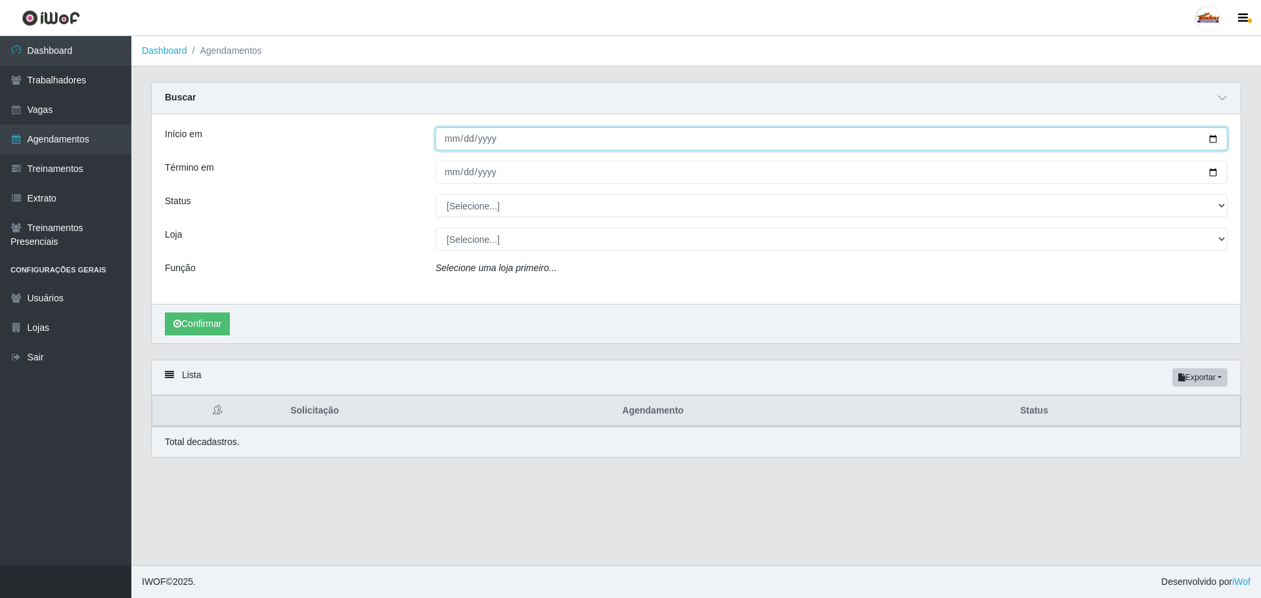
click at [449, 143] on input "Início em" at bounding box center [831, 138] width 792 height 23
type input "[DATE]"
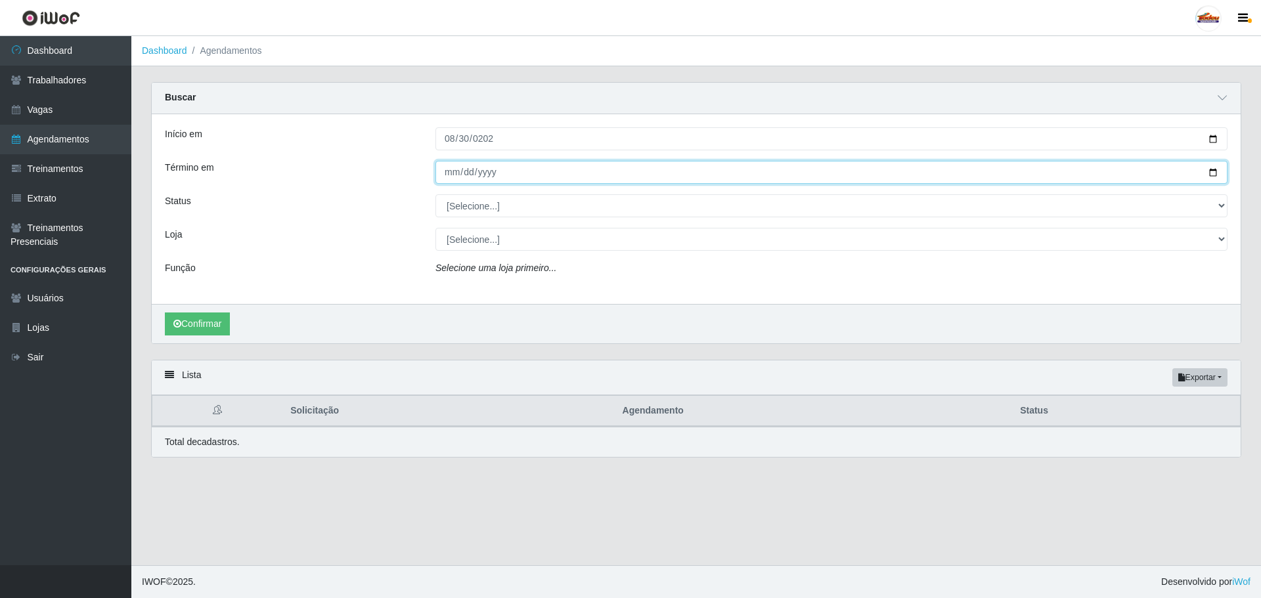
click at [444, 175] on input "Término em" at bounding box center [831, 172] width 792 height 23
type input "2025-08-30"
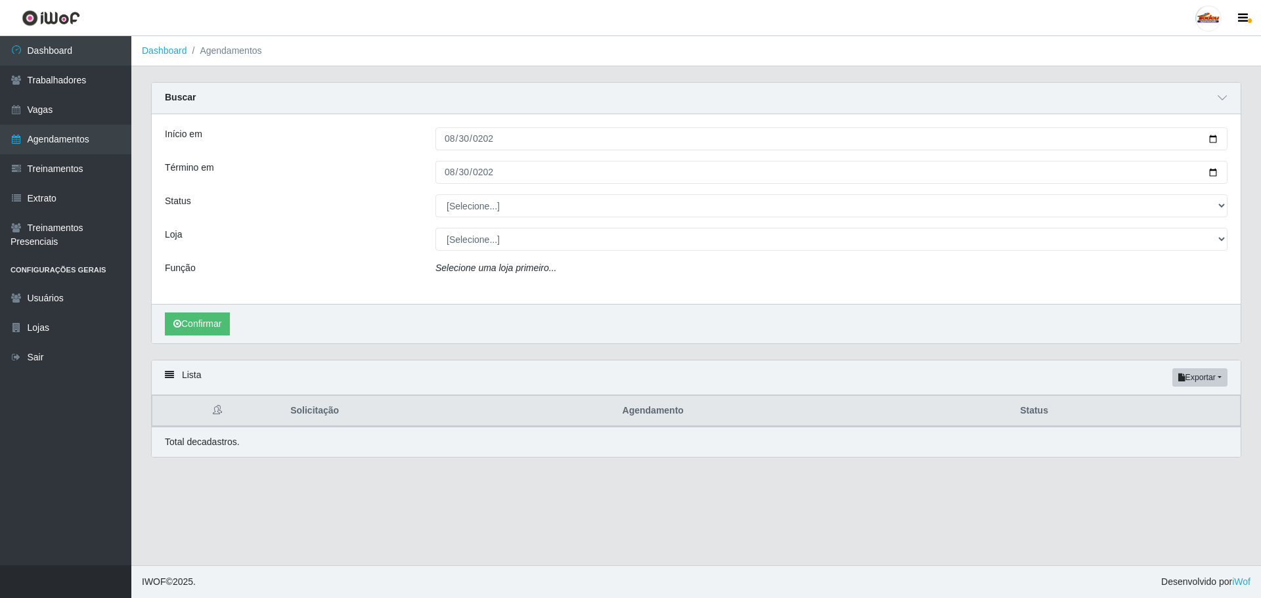
click at [455, 228] on div "Início em 2025-08-30 Término em 2025-08-30 Status [Selecione...] AGENDADO AGUAR…" at bounding box center [696, 209] width 1089 height 190
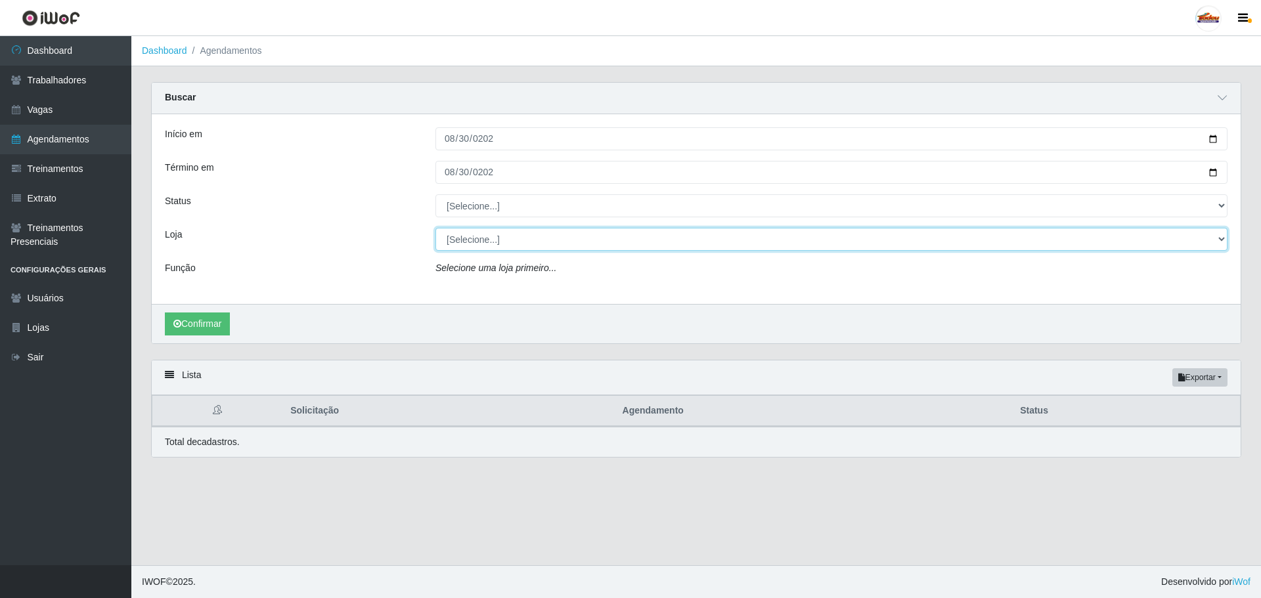
click at [460, 237] on select "[Selecione...] Supermercado Tadeu - Lagoa Seca" at bounding box center [831, 239] width 792 height 23
select select "195"
click at [435, 229] on select "[Selecione...] Supermercado Tadeu - Lagoa Seca" at bounding box center [831, 239] width 792 height 23
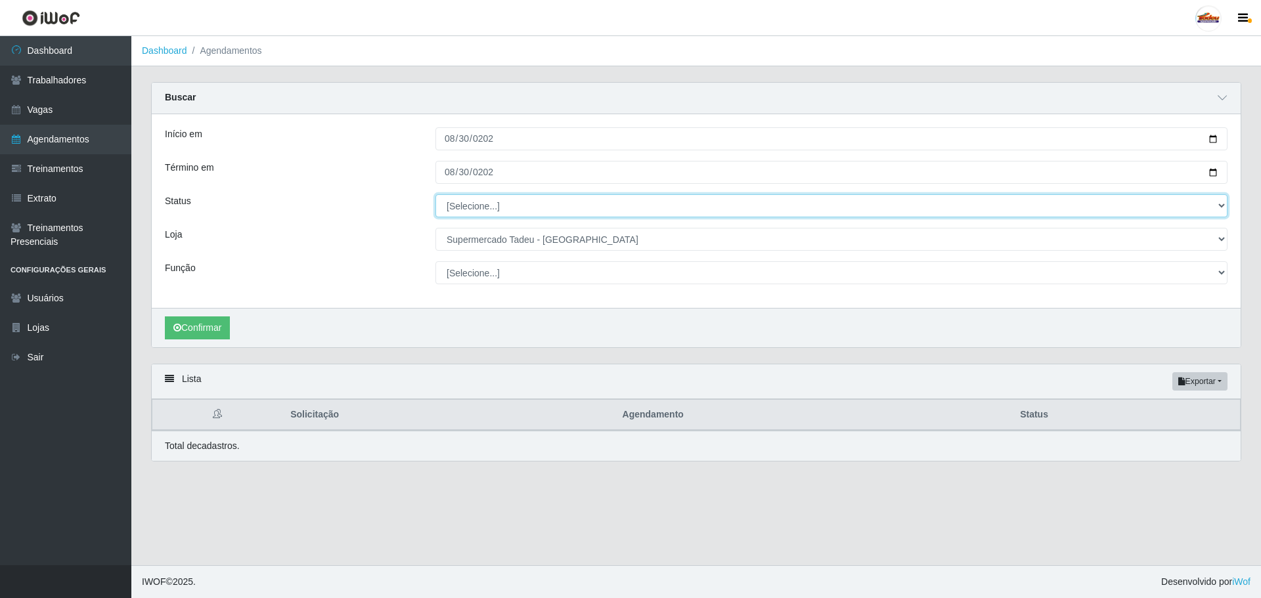
click at [481, 208] on select "[Selecione...] AGENDADO AGUARDANDO LIBERAR EM ANDAMENTO EM REVISÃO FINALIZADO C…" at bounding box center [831, 205] width 792 height 23
click at [484, 202] on select "[Selecione...] AGENDADO AGUARDANDO LIBERAR EM ANDAMENTO EM REVISÃO FINALIZADO C…" at bounding box center [831, 205] width 792 height 23
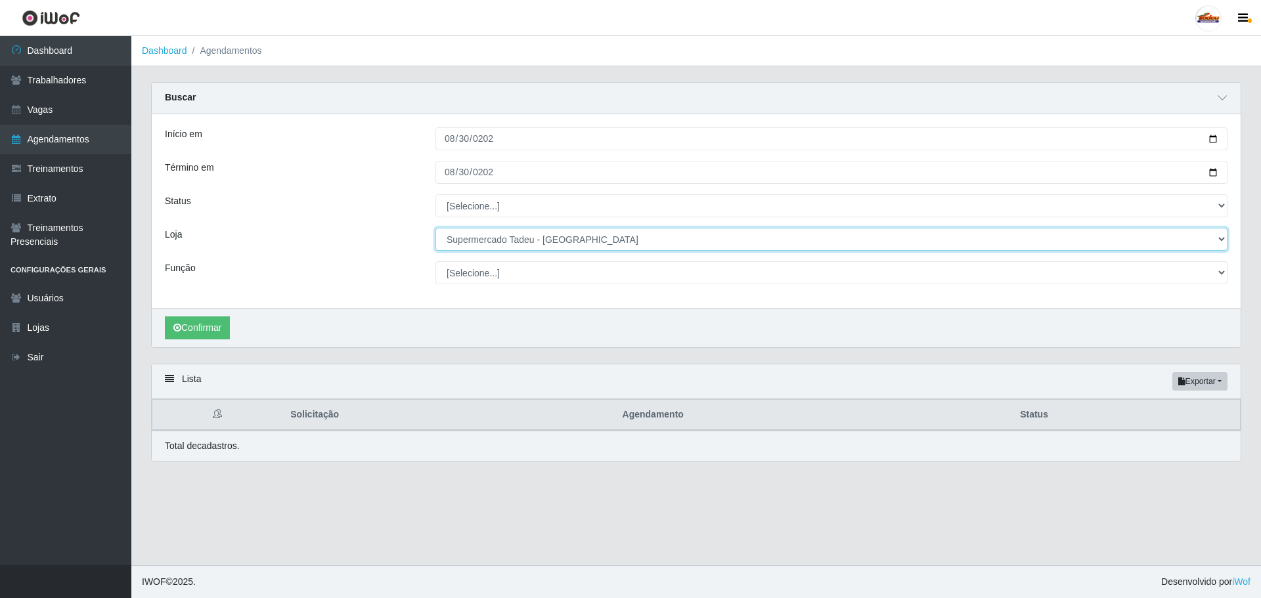
click at [490, 248] on select "[Selecione...] Supermercado Tadeu - [GEOGRAPHIC_DATA]" at bounding box center [831, 239] width 792 height 23
click at [490, 245] on select "[Selecione...] Supermercado Tadeu - [GEOGRAPHIC_DATA]" at bounding box center [831, 239] width 792 height 23
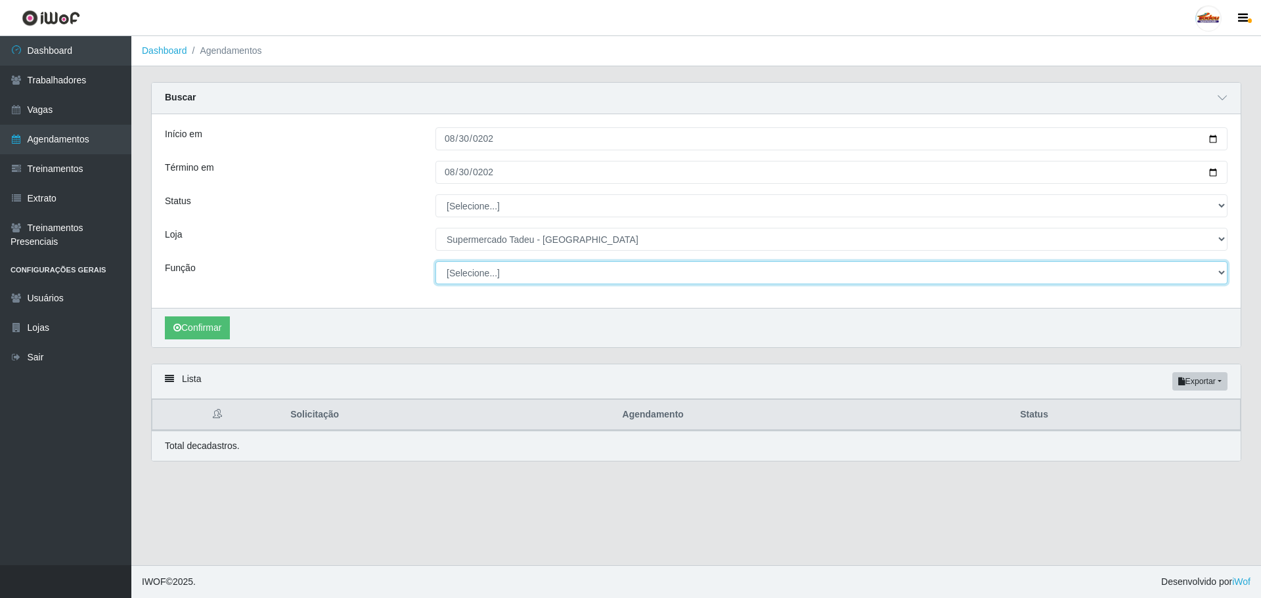
click at [493, 271] on select "[Selecione...] ASG ASG + ASG ++ Auxiliar de Estacionamento Auxiliar de Estacion…" at bounding box center [831, 272] width 792 height 23
select select "1"
click at [435, 262] on select "[Selecione...] ASG ASG + ASG ++ Auxiliar de Estacionamento Auxiliar de Estacion…" at bounding box center [831, 272] width 792 height 23
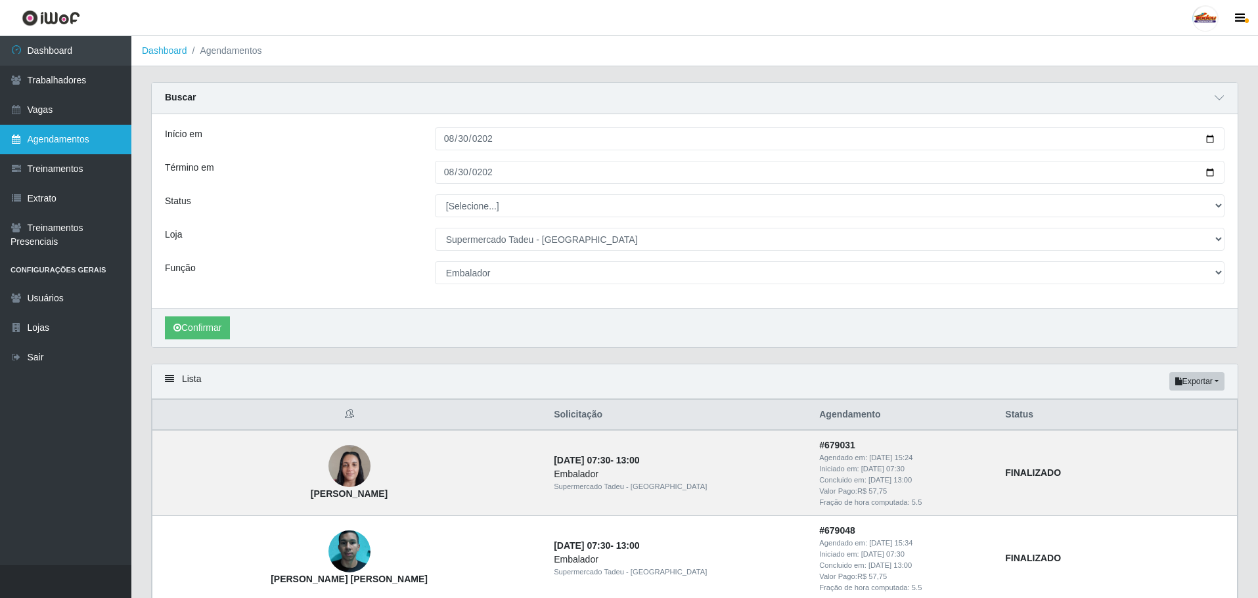
click at [58, 131] on link "Agendamentos" at bounding box center [65, 140] width 131 height 30
click at [66, 171] on link "Treinamentos" at bounding box center [65, 169] width 131 height 30
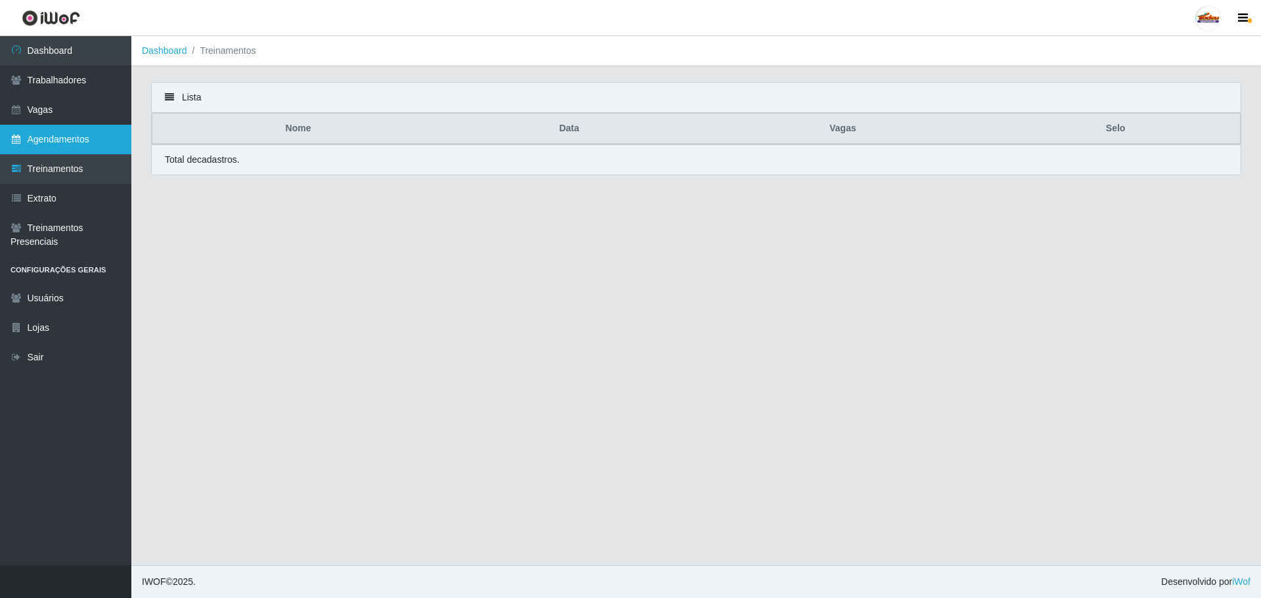
click at [66, 146] on link "Agendamentos" at bounding box center [65, 140] width 131 height 30
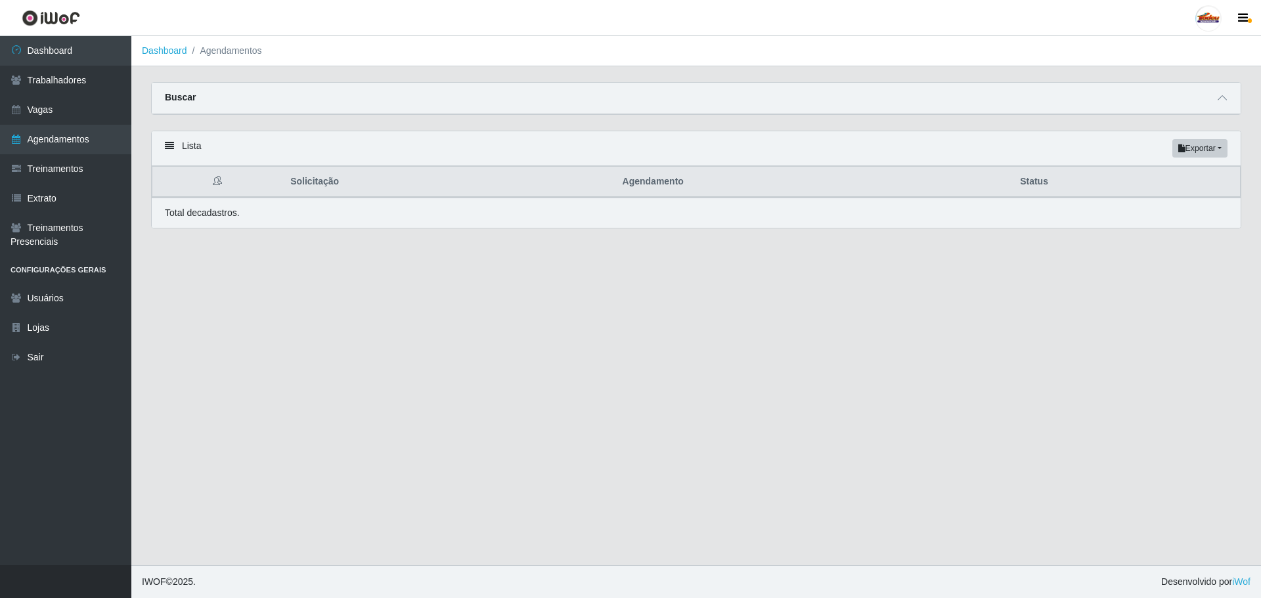
click at [1211, 94] on div "Buscar" at bounding box center [696, 99] width 1089 height 32
click at [1221, 99] on icon at bounding box center [1221, 97] width 9 height 9
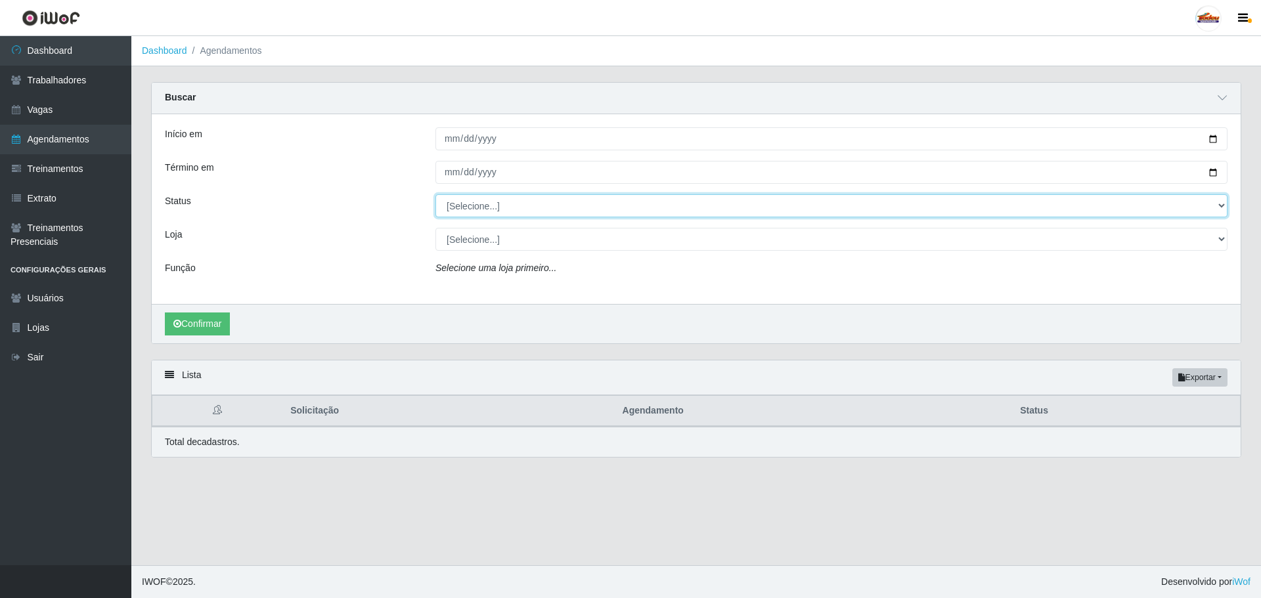
drag, startPoint x: 446, startPoint y: 201, endPoint x: 453, endPoint y: 205, distance: 8.2
click at [446, 201] on select "[Selecione...] AGENDADO AGUARDANDO LIBERAR EM ANDAMENTO EM REVISÃO FINALIZADO C…" at bounding box center [831, 205] width 792 height 23
click at [459, 209] on select "[Selecione...] AGENDADO AGUARDANDO LIBERAR EM ANDAMENTO EM REVISÃO FINALIZADO C…" at bounding box center [831, 205] width 792 height 23
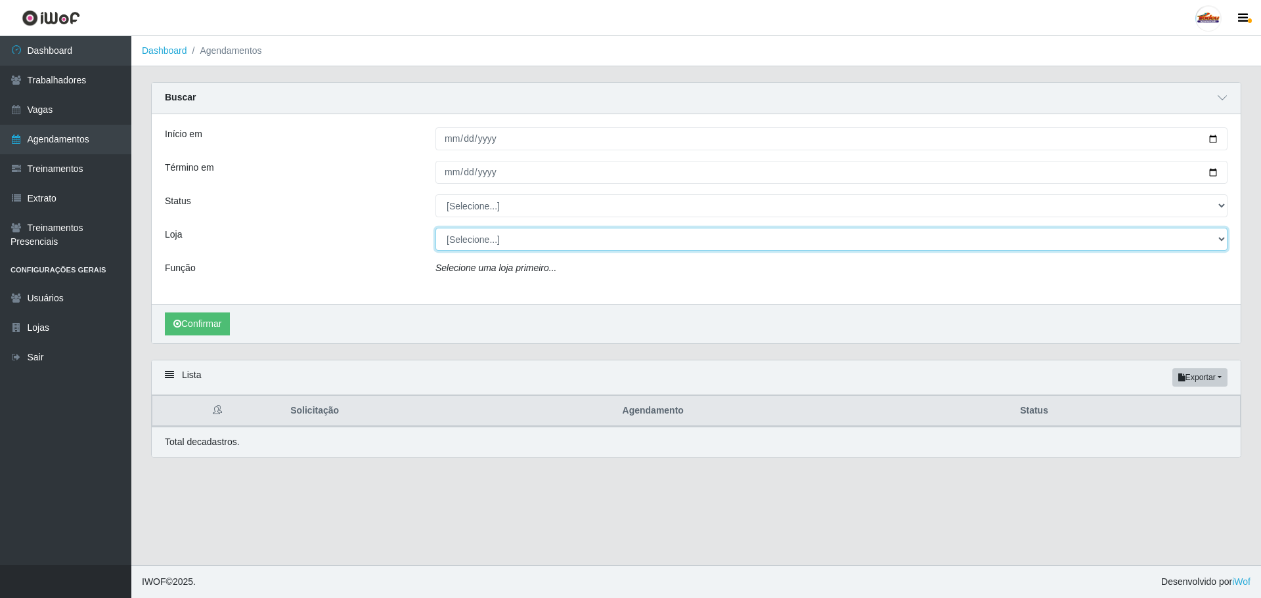
click at [459, 234] on select "[Selecione...] Supermercado Tadeu - [GEOGRAPHIC_DATA]" at bounding box center [831, 239] width 792 height 23
select select "195"
click at [435, 229] on select "[Selecione...] Supermercado Tadeu - [GEOGRAPHIC_DATA]" at bounding box center [831, 239] width 792 height 23
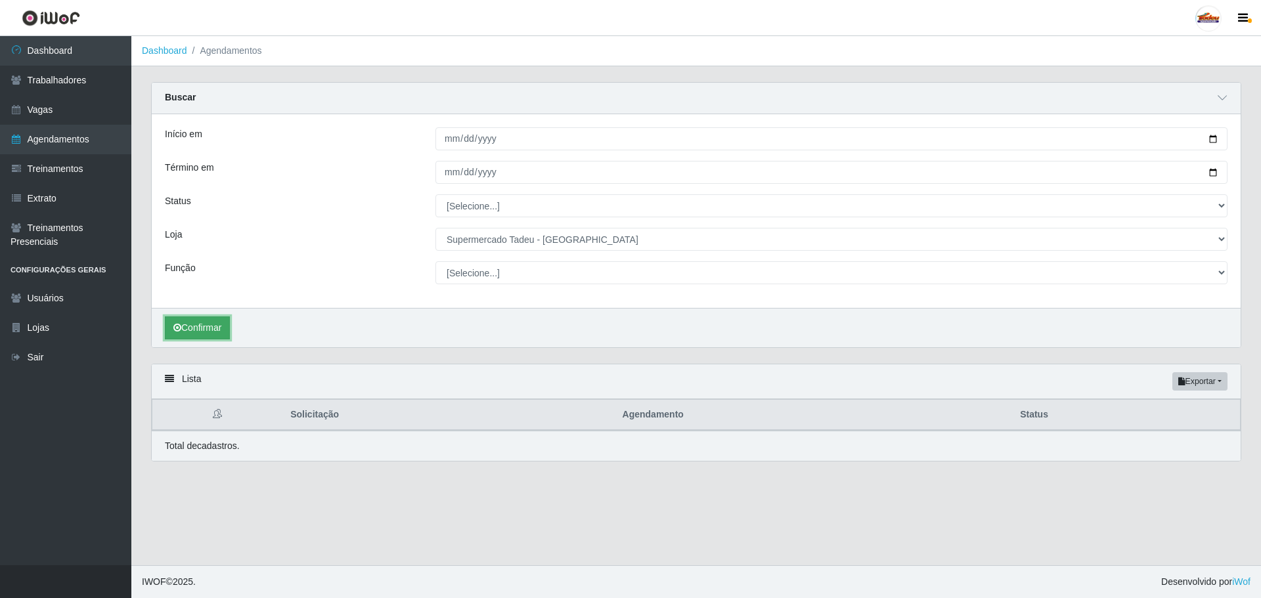
click at [220, 332] on button "Confirmar" at bounding box center [197, 328] width 65 height 23
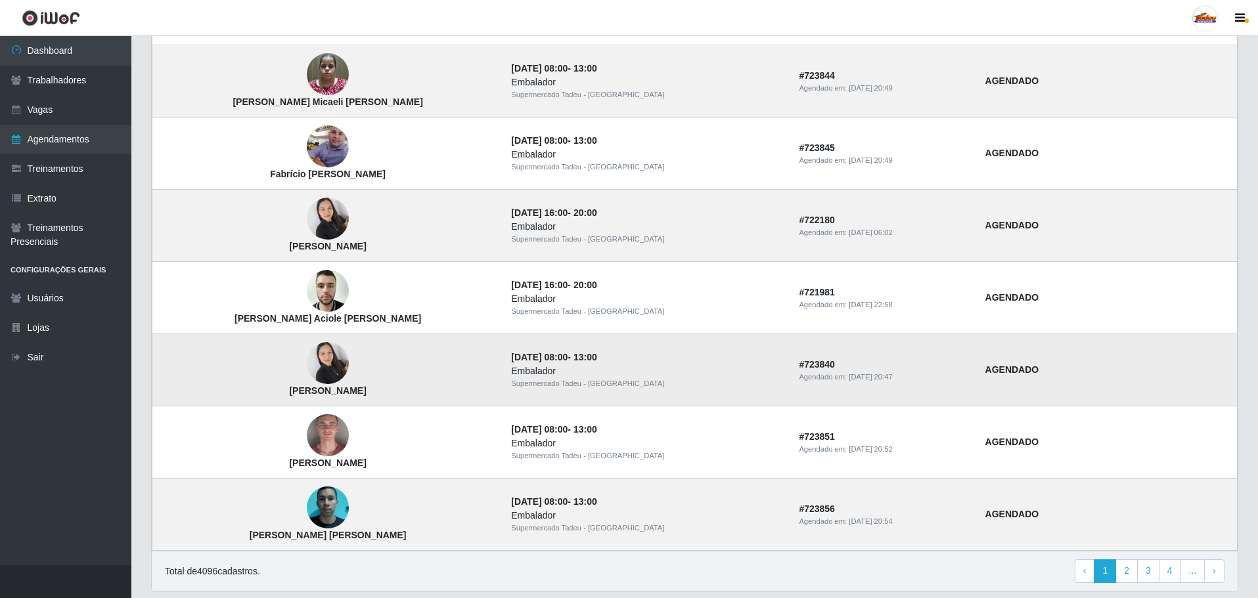
scroll to position [1006, 0]
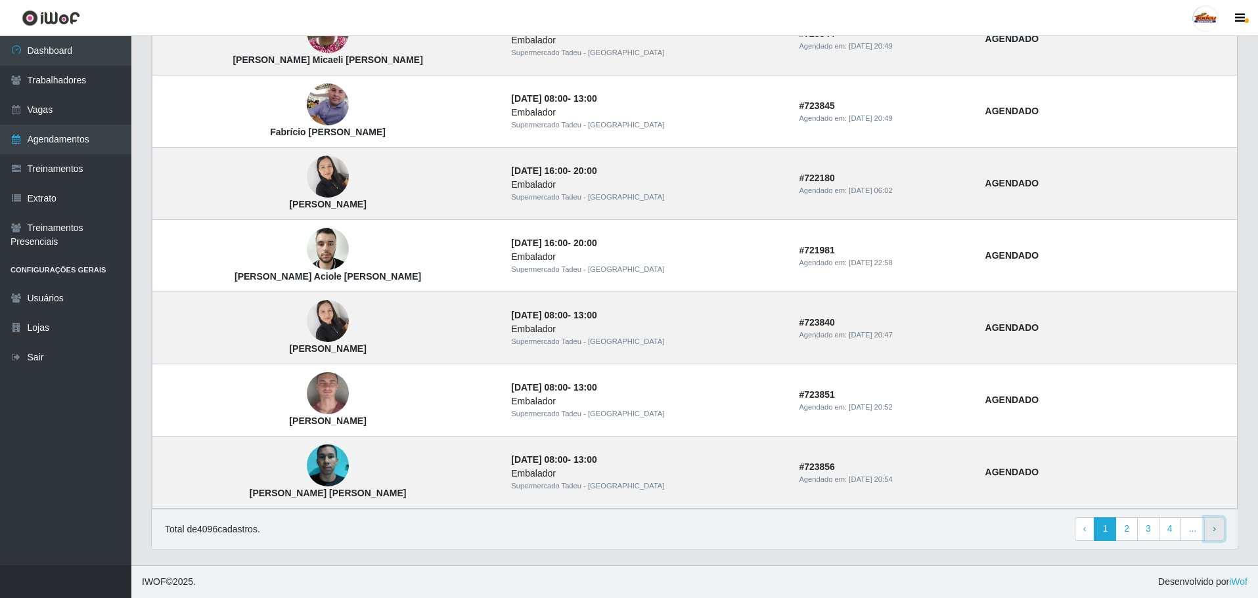
click at [1217, 533] on link "› Next" at bounding box center [1214, 529] width 20 height 24
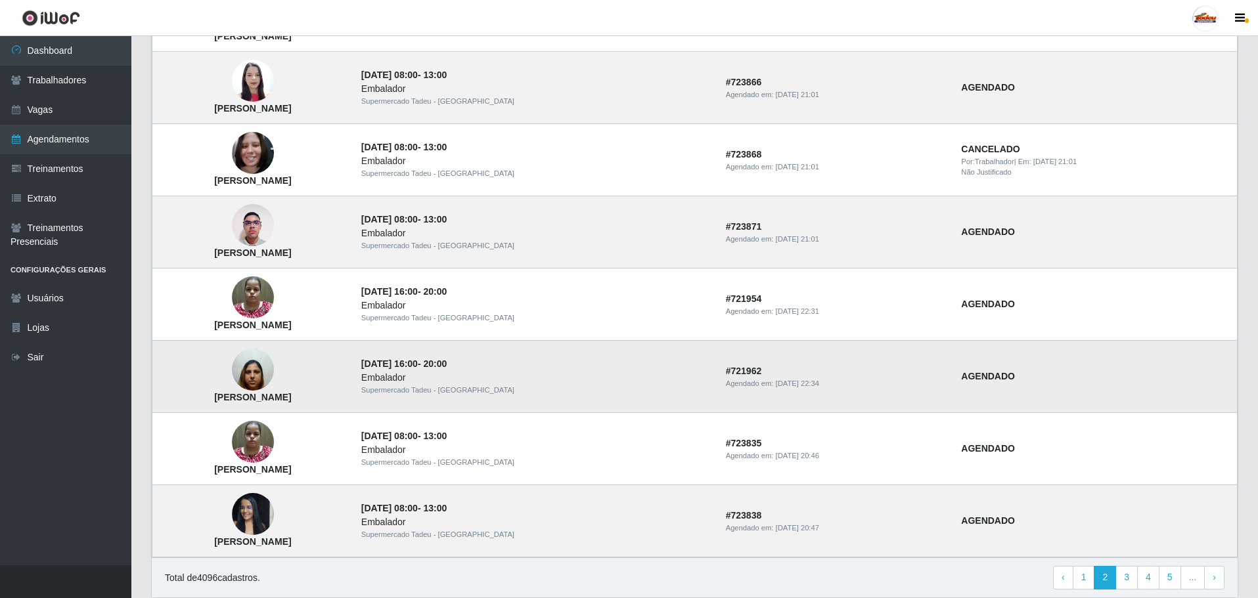
scroll to position [773, 0]
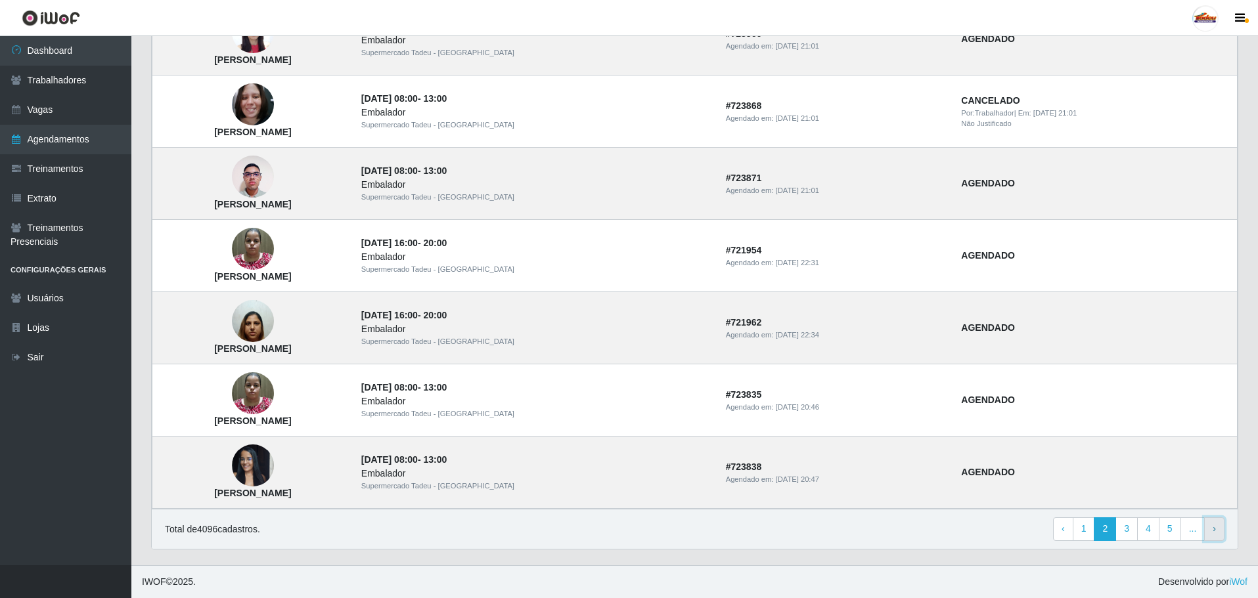
click at [1215, 534] on span "›" at bounding box center [1213, 528] width 3 height 11
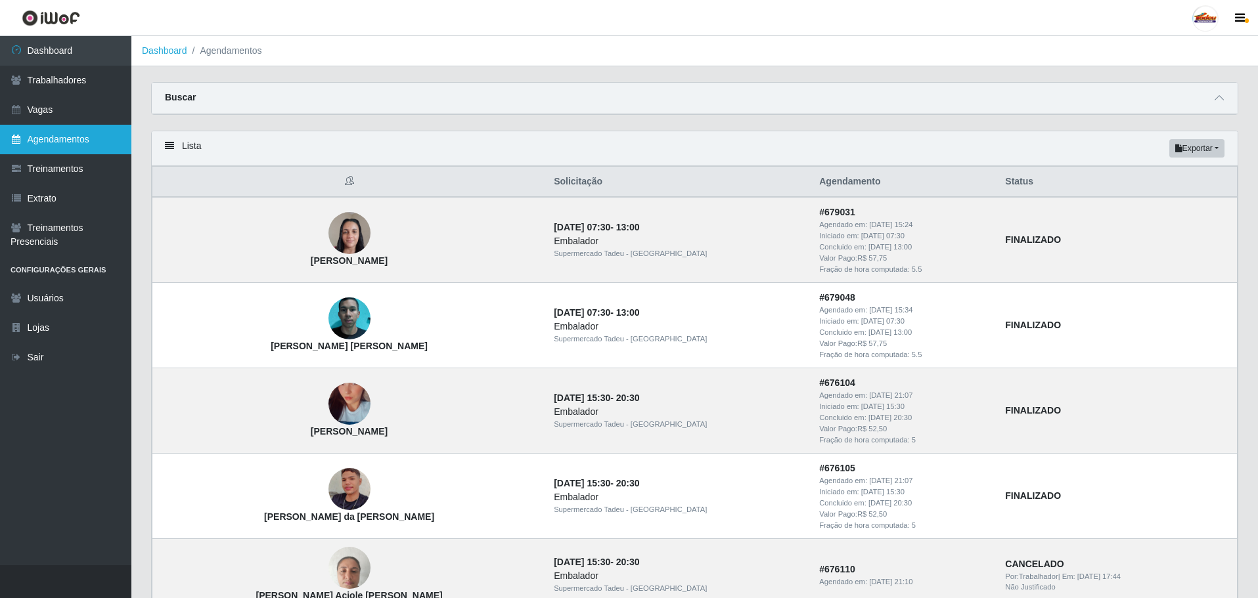
click at [41, 137] on link "Agendamentos" at bounding box center [65, 140] width 131 height 30
click at [35, 167] on link "Treinamentos" at bounding box center [65, 169] width 131 height 30
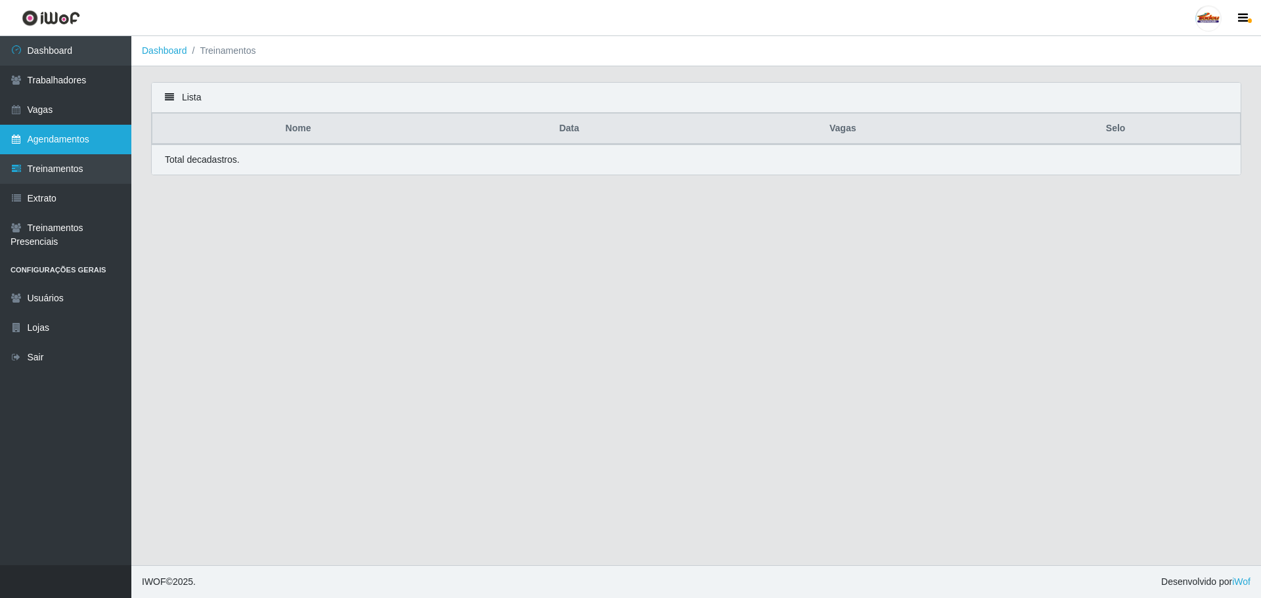
click at [56, 133] on link "Agendamentos" at bounding box center [65, 140] width 131 height 30
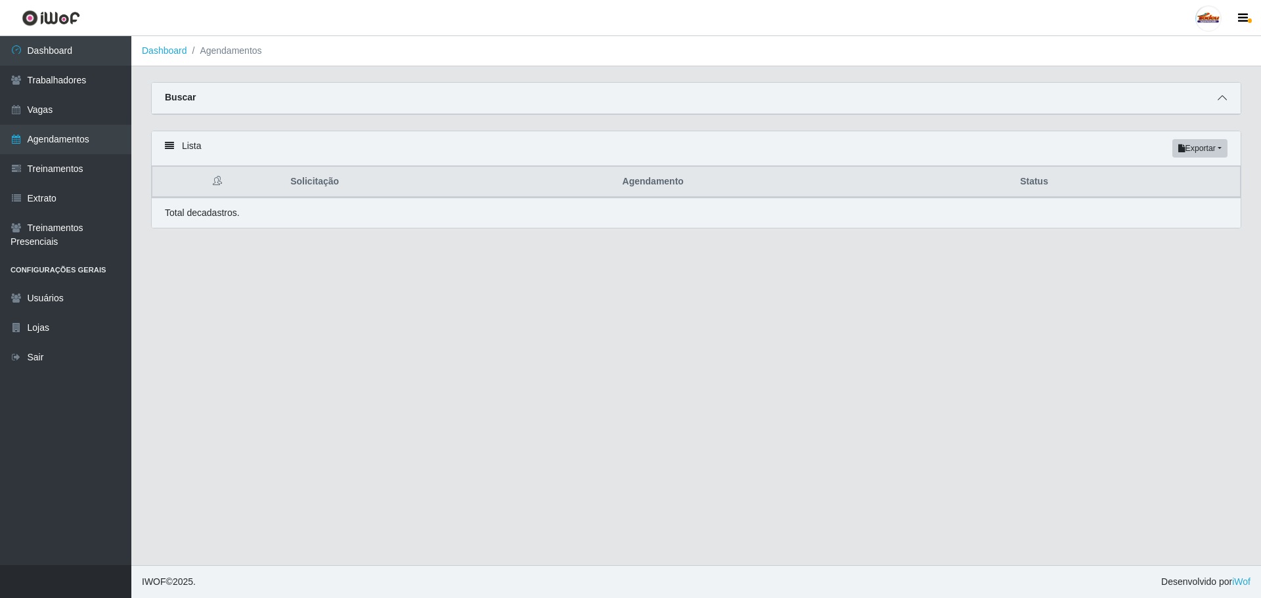
click at [1225, 99] on icon at bounding box center [1221, 97] width 9 height 9
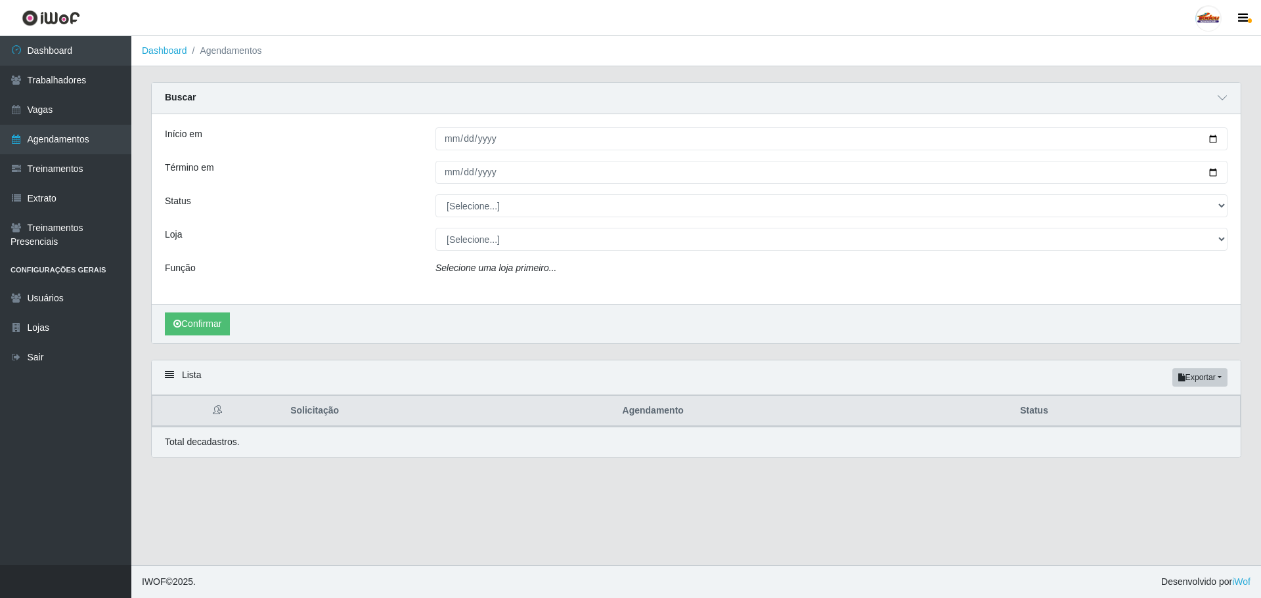
click at [466, 227] on div "Início em Término em Status [Selecione...] AGENDADO AGUARDANDO LIBERAR EM ANDAM…" at bounding box center [696, 209] width 1089 height 190
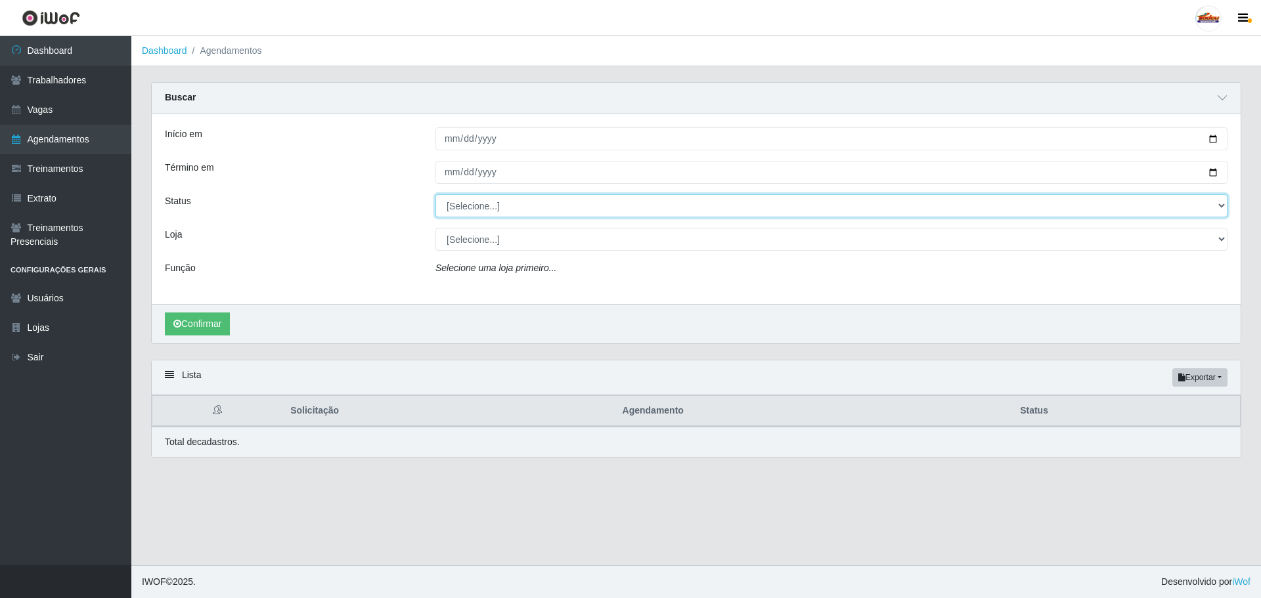
click at [472, 213] on select "[Selecione...] AGENDADO AGUARDANDO LIBERAR EM ANDAMENTO EM REVISÃO FINALIZADO C…" at bounding box center [831, 205] width 792 height 23
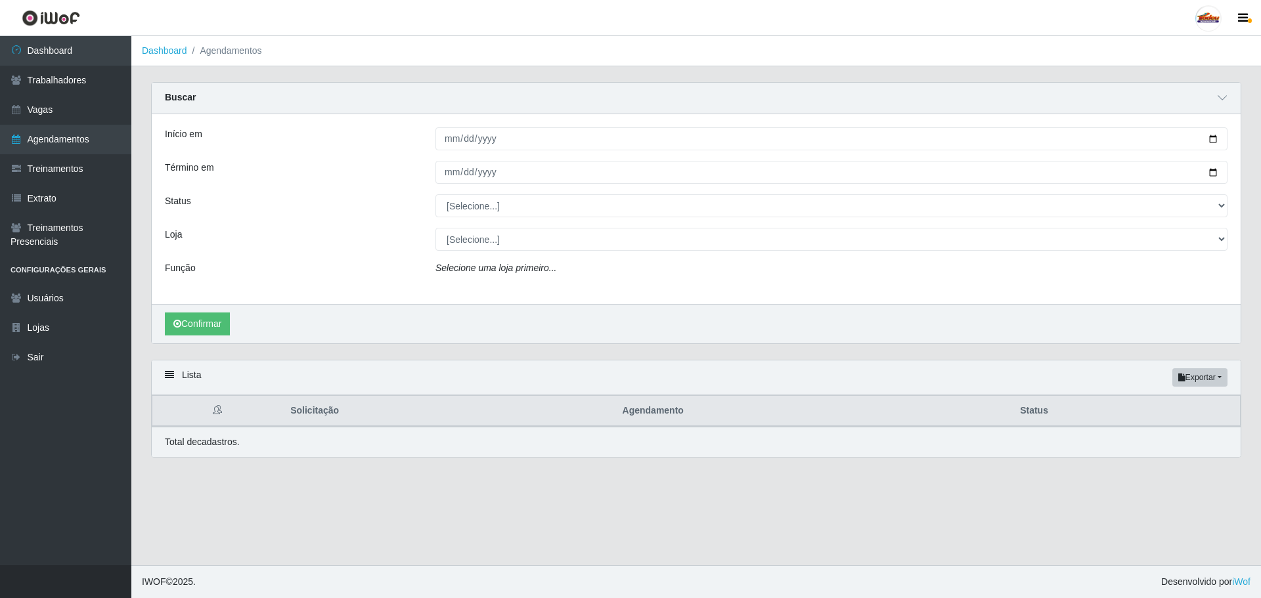
click at [433, 205] on div "[Selecione...] AGENDADO AGUARDANDO LIBERAR EM ANDAMENTO EM REVISÃO FINALIZADO C…" at bounding box center [832, 205] width 812 height 23
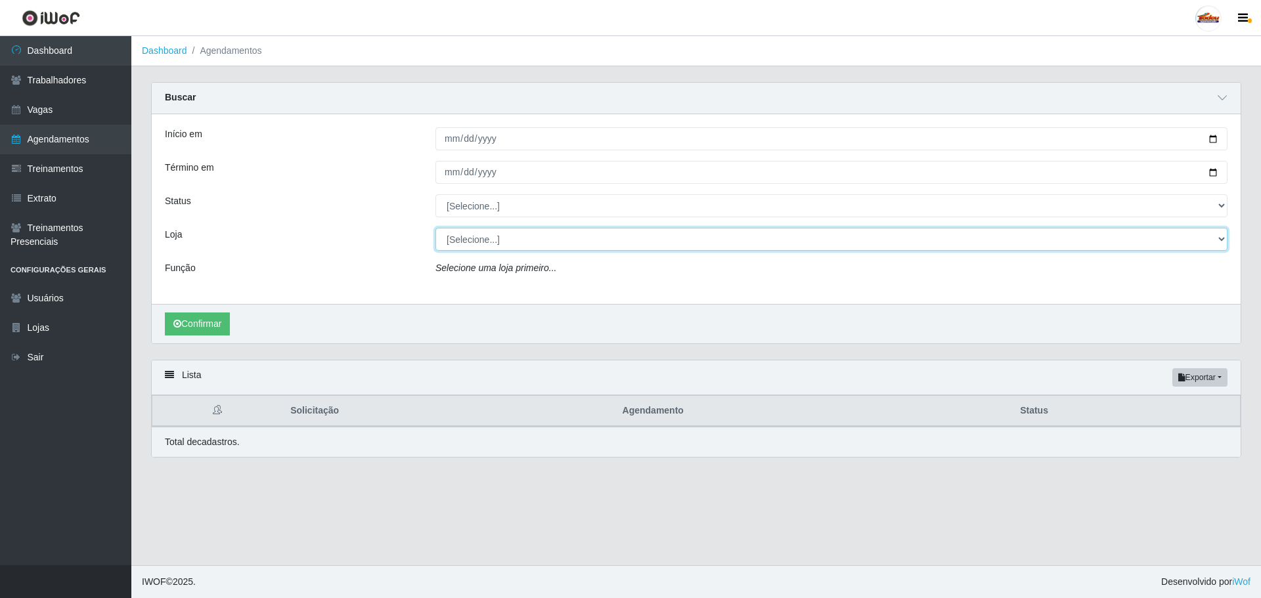
click at [467, 243] on select "[Selecione...] Supermercado Tadeu - [GEOGRAPHIC_DATA]" at bounding box center [831, 239] width 792 height 23
select select "195"
click at [435, 229] on select "[Selecione...] Supermercado Tadeu - [GEOGRAPHIC_DATA]" at bounding box center [831, 239] width 792 height 23
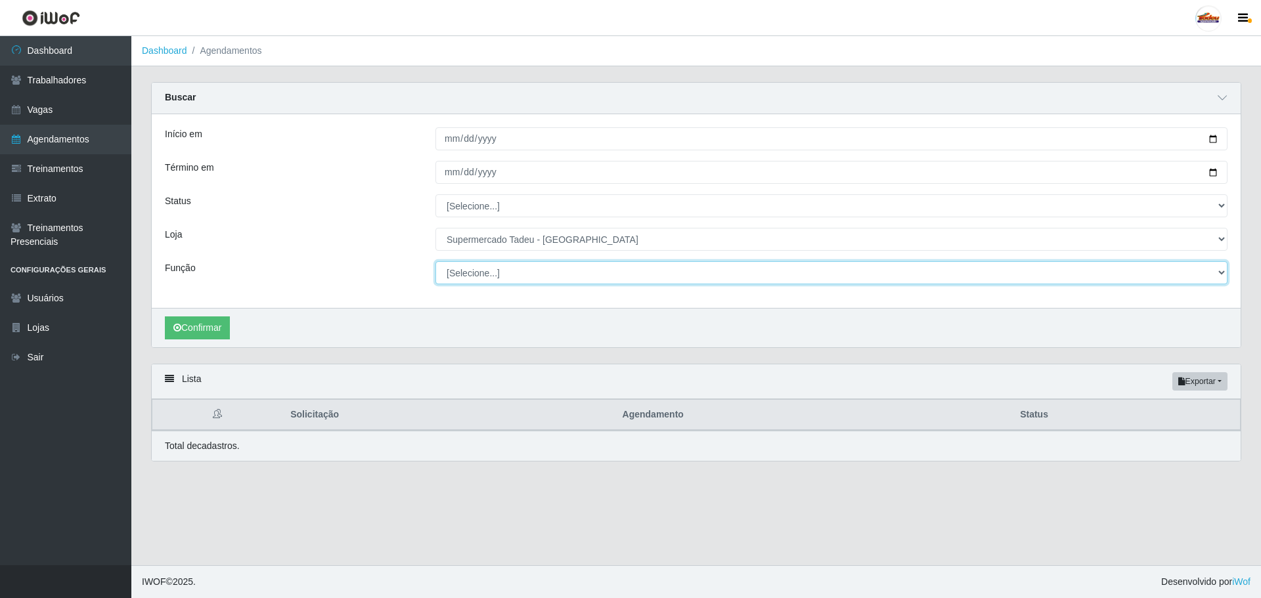
click at [482, 273] on select "[Selecione...] ASG ASG + ASG ++ Auxiliar de Estacionamento Auxiliar de Estacion…" at bounding box center [831, 272] width 792 height 23
click at [489, 273] on select "[Selecione...] ASG ASG + ASG ++ Auxiliar de Estacionamento Auxiliar de Estacion…" at bounding box center [831, 272] width 792 height 23
click at [414, 264] on div "Função" at bounding box center [290, 272] width 271 height 23
click at [209, 327] on button "Confirmar" at bounding box center [197, 328] width 65 height 23
click at [213, 328] on button "Confirmar" at bounding box center [197, 328] width 65 height 23
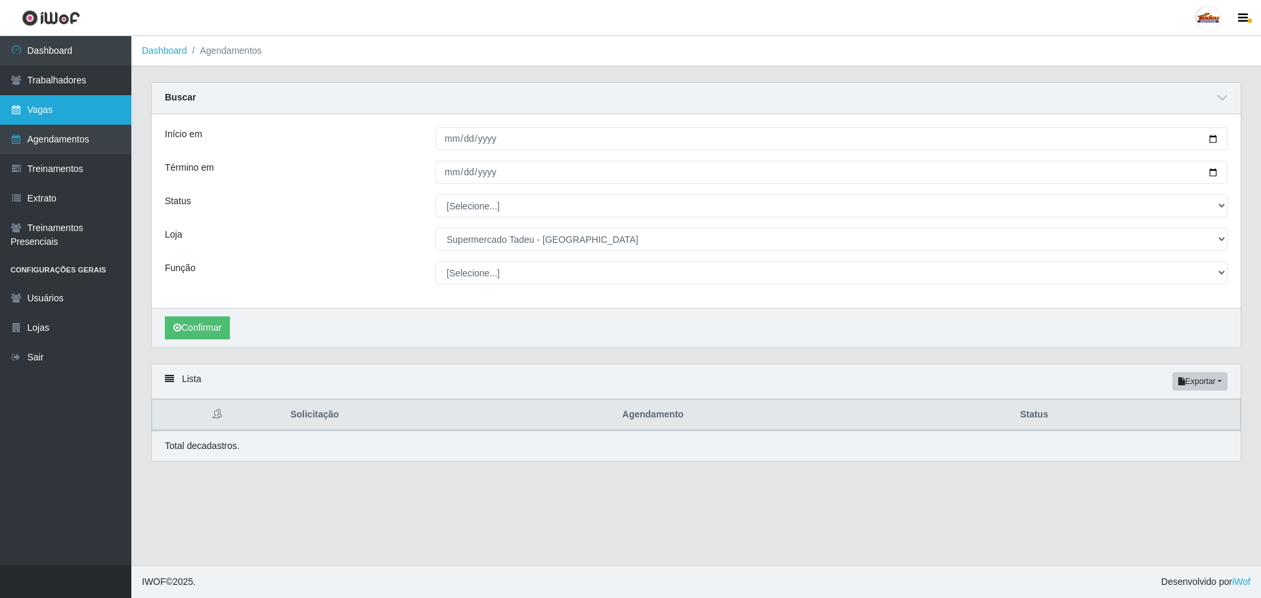
click at [59, 108] on link "Vagas" at bounding box center [65, 110] width 131 height 30
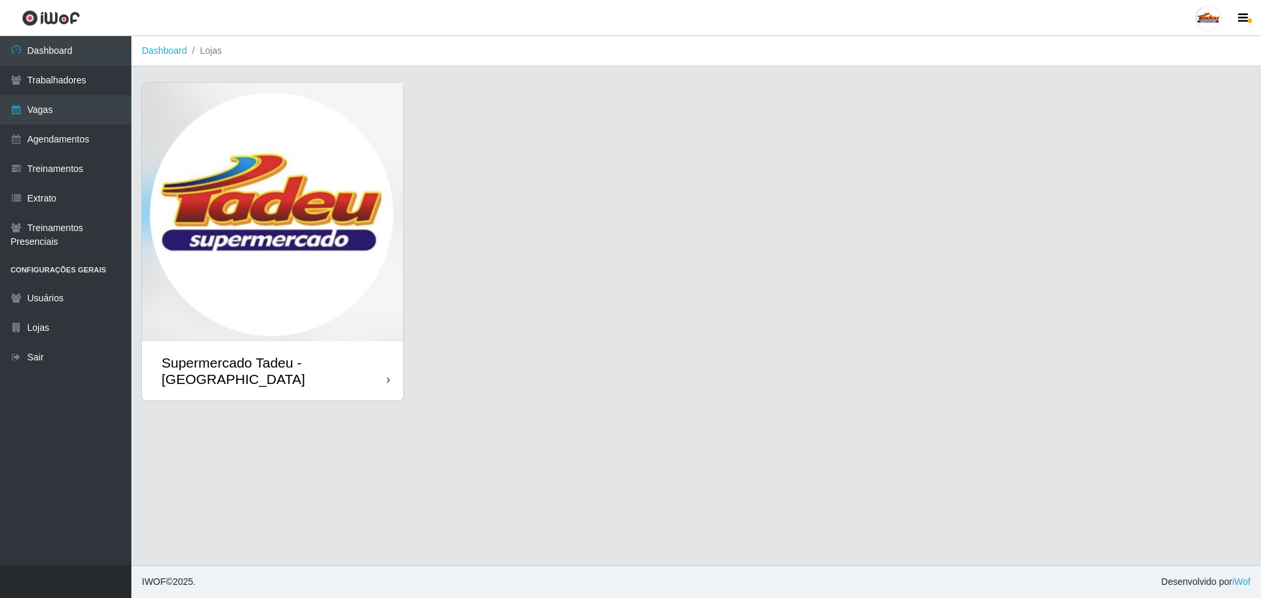
click at [225, 225] on img at bounding box center [272, 212] width 261 height 259
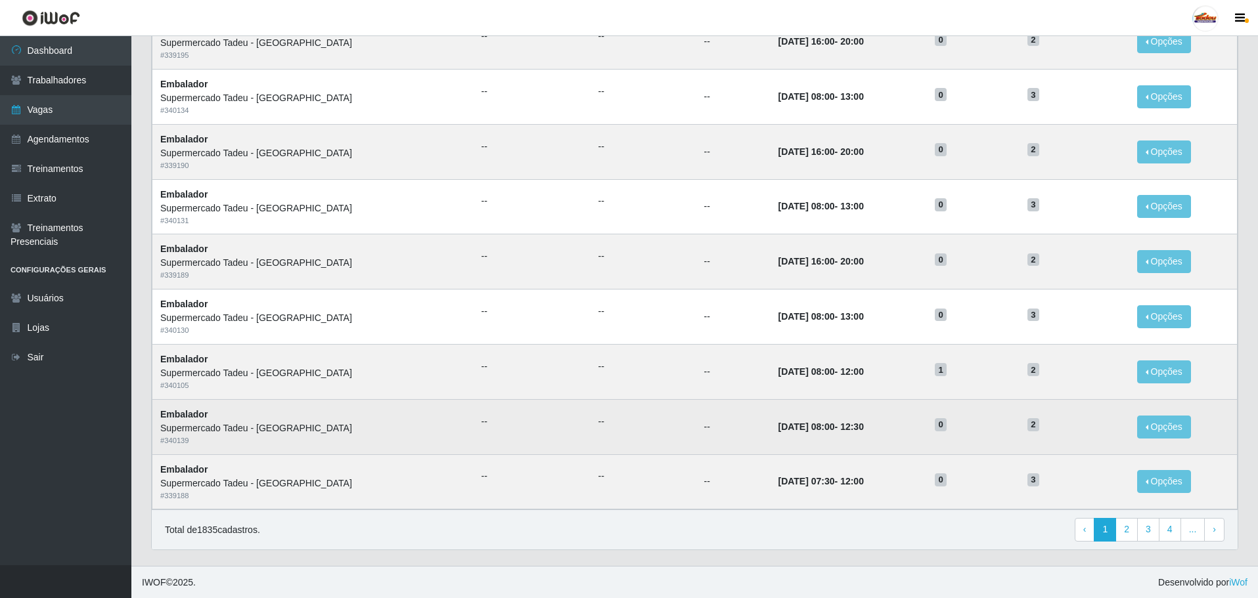
scroll to position [515, 0]
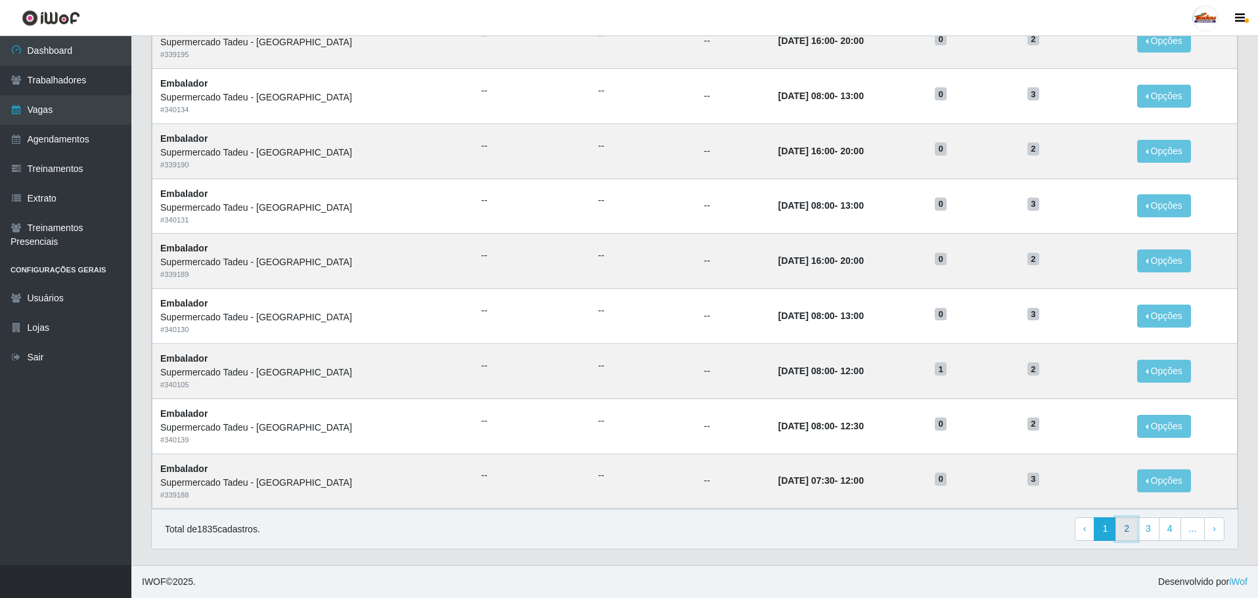
click at [1120, 527] on link "2" at bounding box center [1126, 529] width 22 height 24
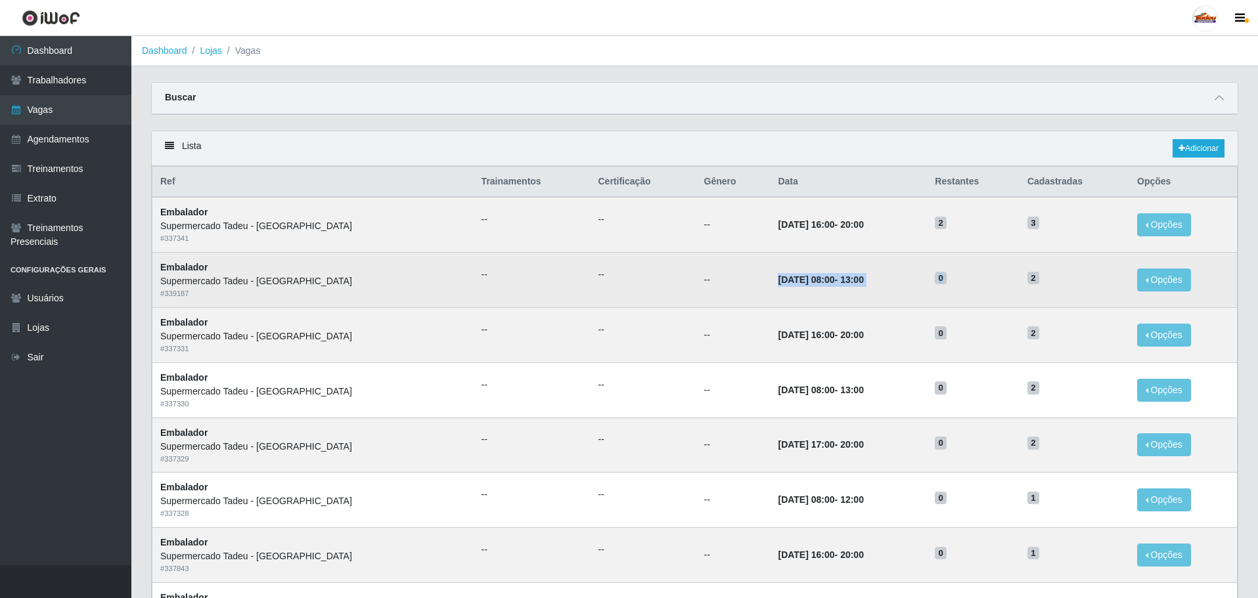
drag, startPoint x: 719, startPoint y: 280, endPoint x: 1005, endPoint y: 284, distance: 285.7
click at [1005, 284] on tr "Embalador Supermercado Tadeu - [GEOGRAPHIC_DATA] # 339187 -- -- -- [DATE] 08:00…" at bounding box center [694, 280] width 1085 height 55
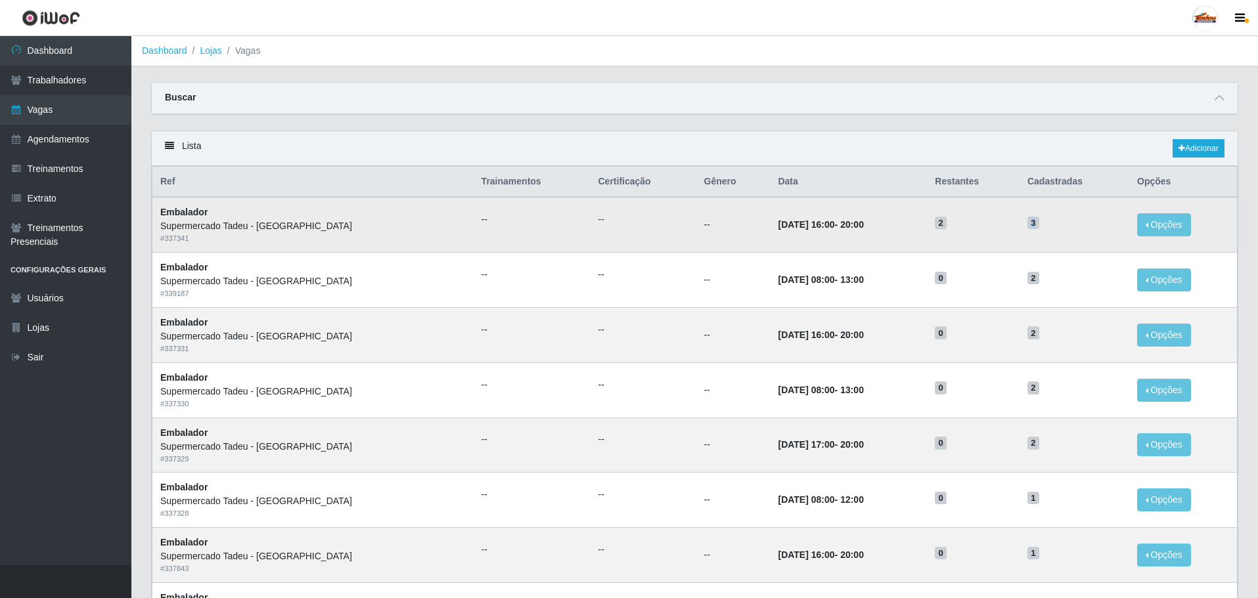
drag, startPoint x: 1026, startPoint y: 227, endPoint x: 1038, endPoint y: 229, distance: 11.9
click at [1035, 227] on h5 "3" at bounding box center [1074, 222] width 94 height 14
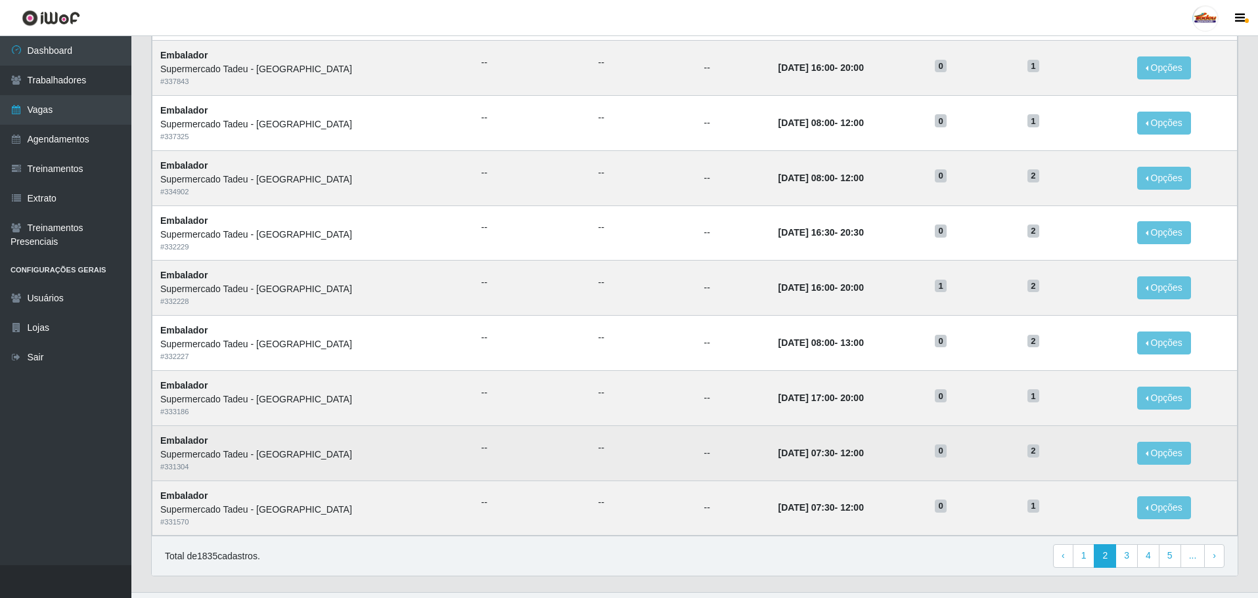
scroll to position [515, 0]
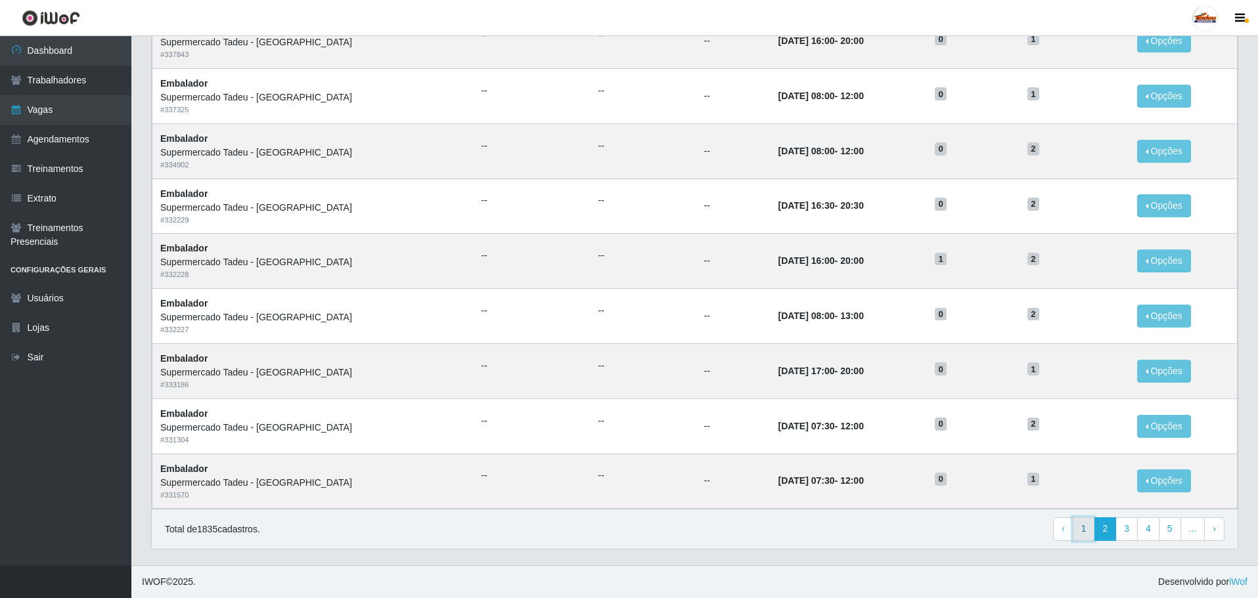
click at [1090, 534] on link "1" at bounding box center [1083, 529] width 22 height 24
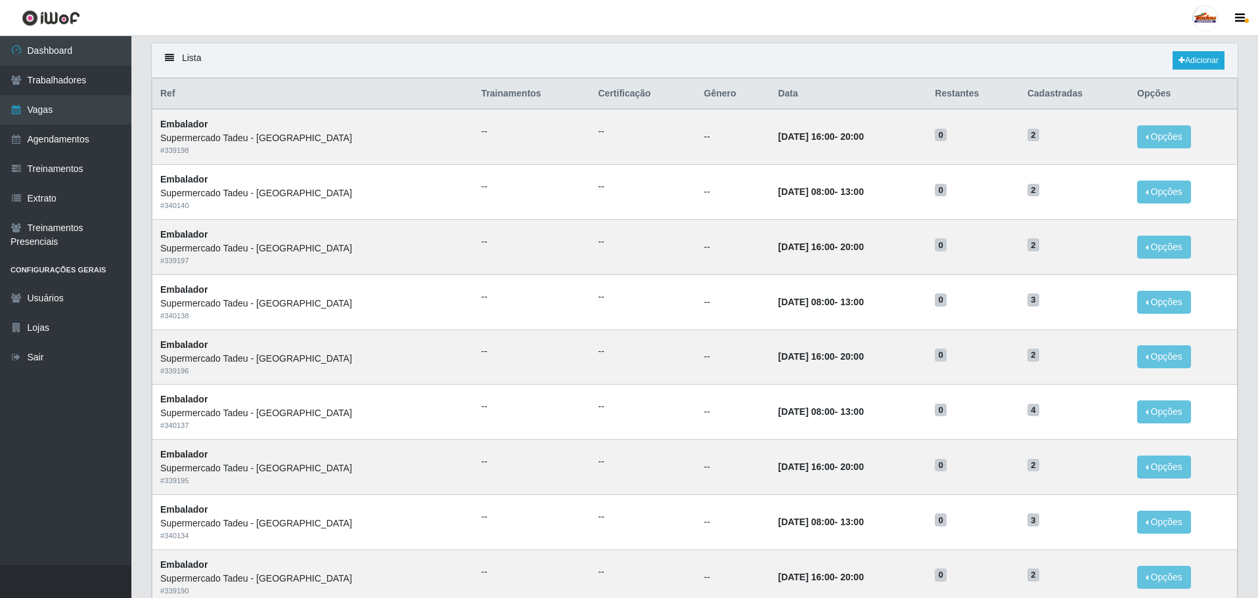
scroll to position [55, 0]
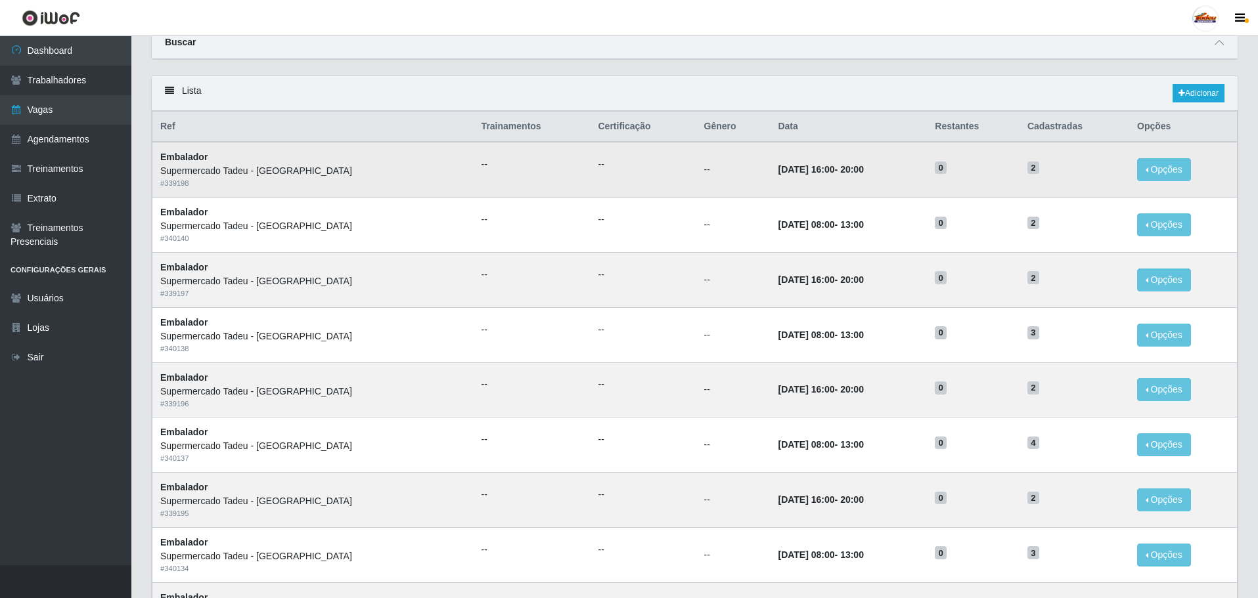
click at [770, 187] on td "[DATE] 16:00 - 20:00" at bounding box center [848, 169] width 157 height 55
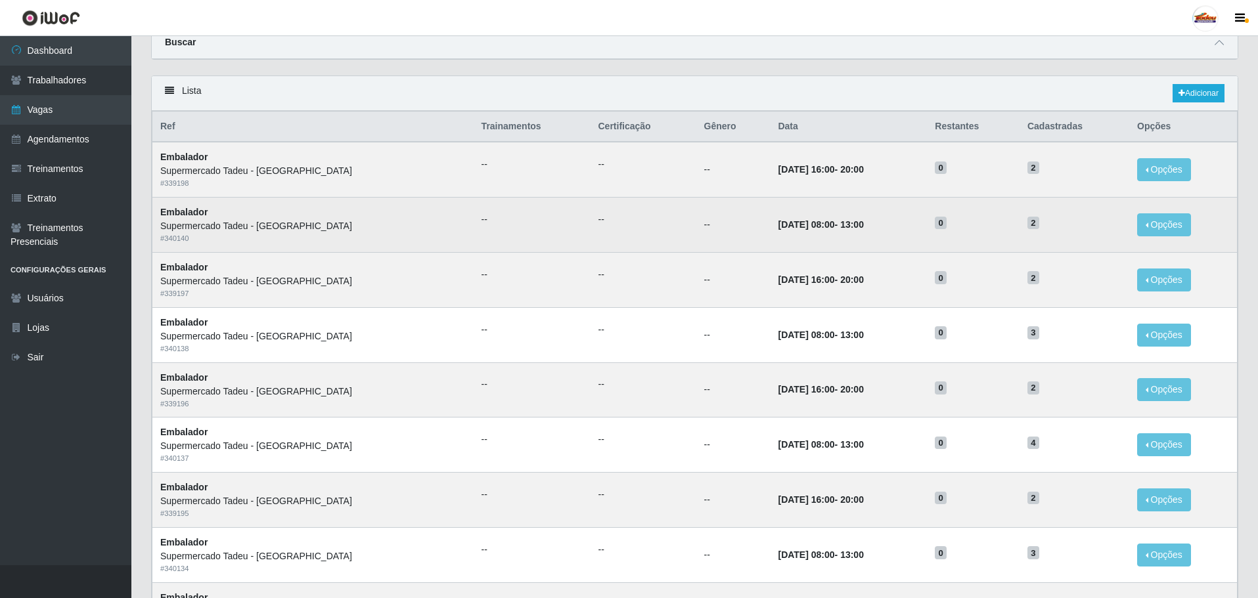
click at [840, 223] on time "13:00" at bounding box center [852, 224] width 24 height 11
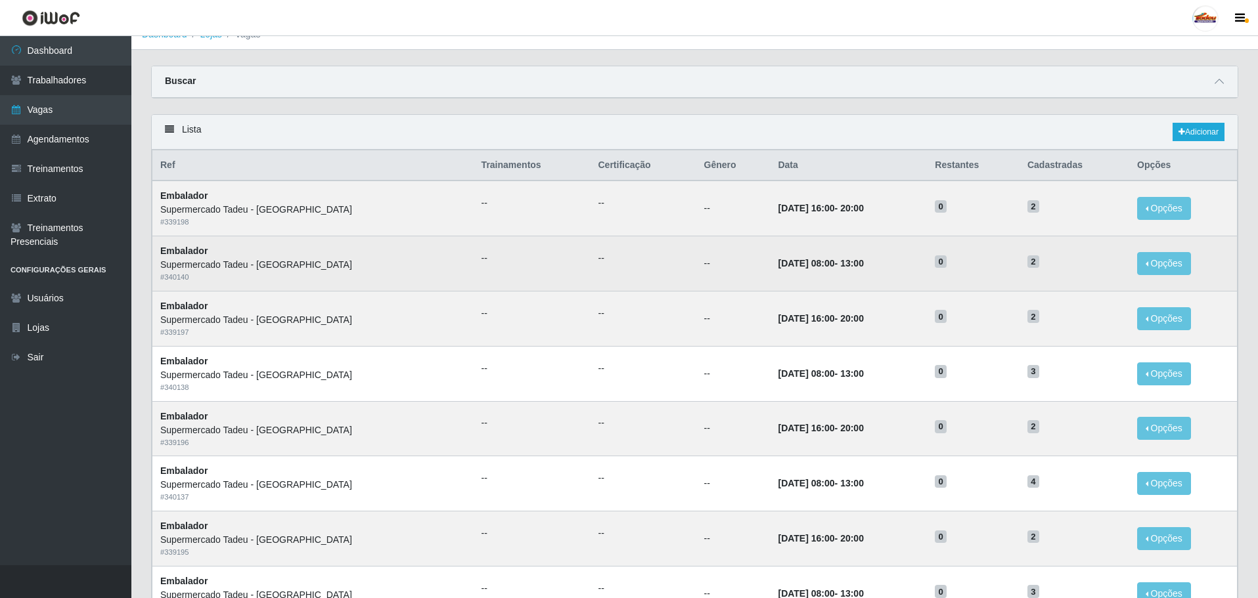
scroll to position [0, 0]
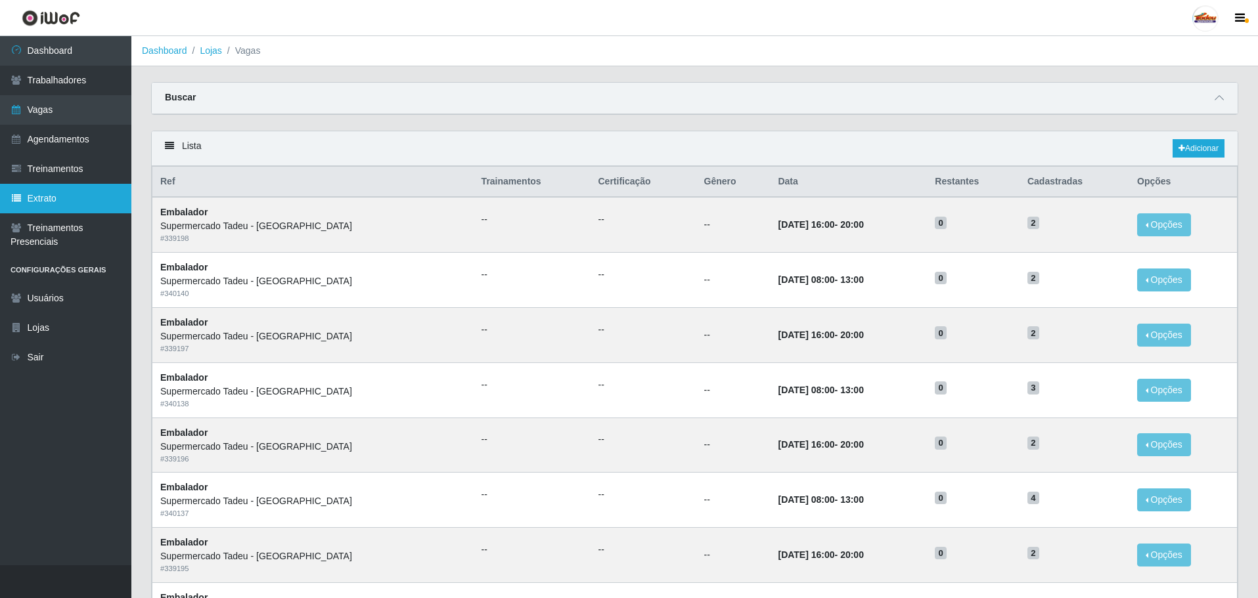
click at [65, 201] on link "Extrato" at bounding box center [65, 199] width 131 height 30
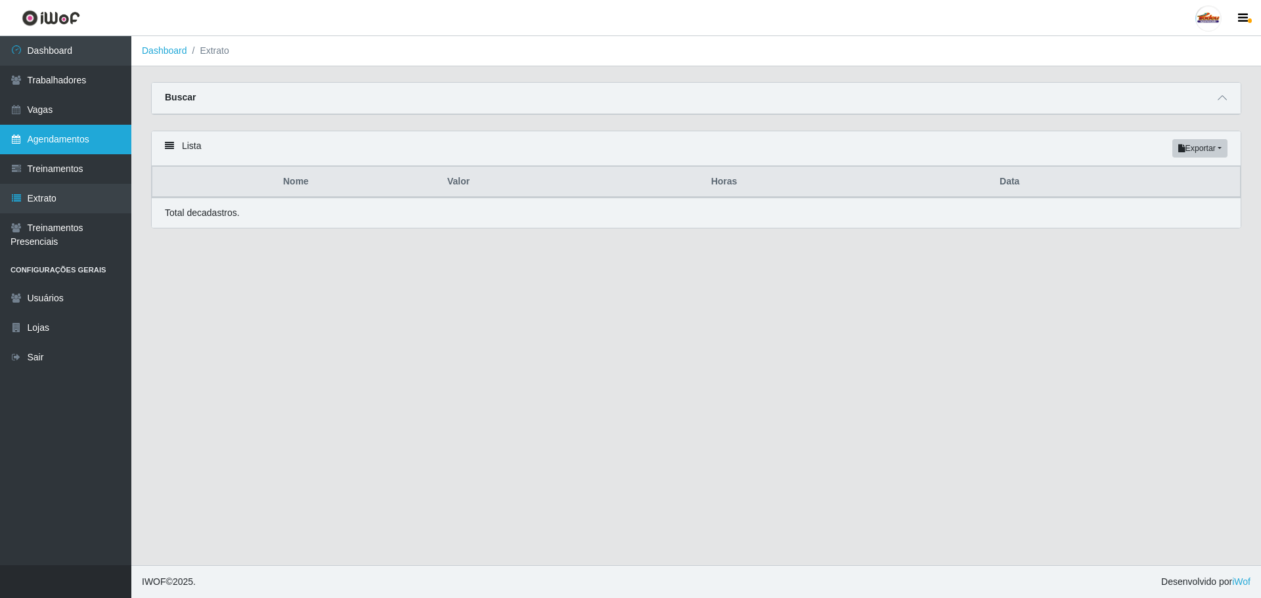
click at [66, 141] on link "Agendamentos" at bounding box center [65, 140] width 131 height 30
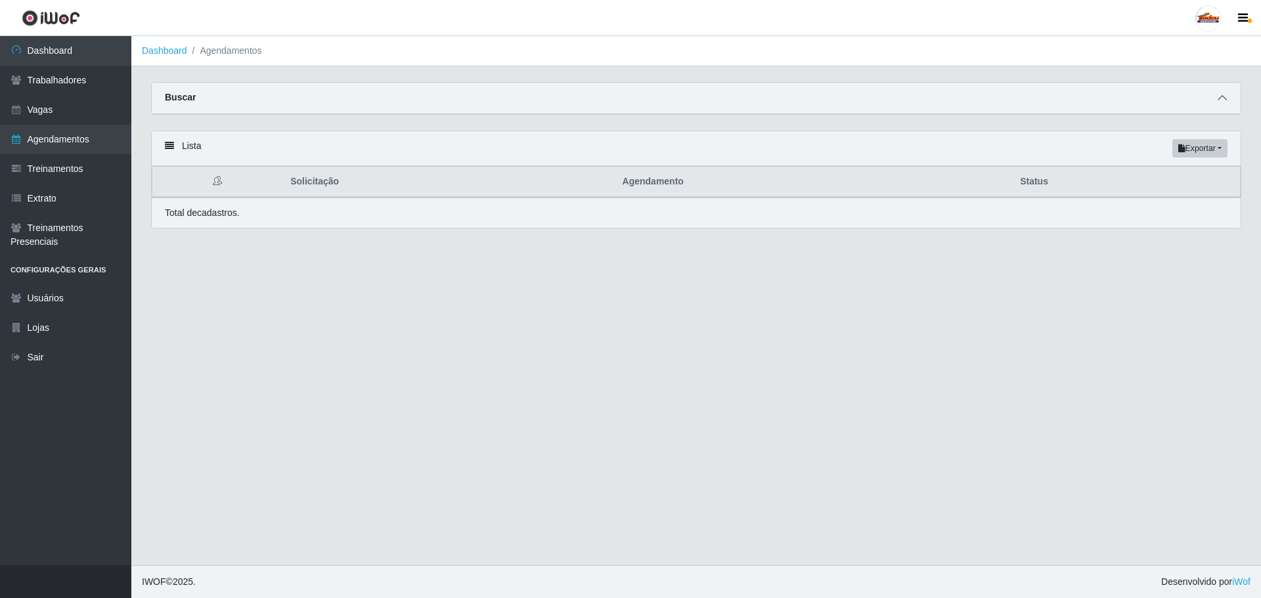
click at [1223, 91] on span at bounding box center [1222, 98] width 16 height 15
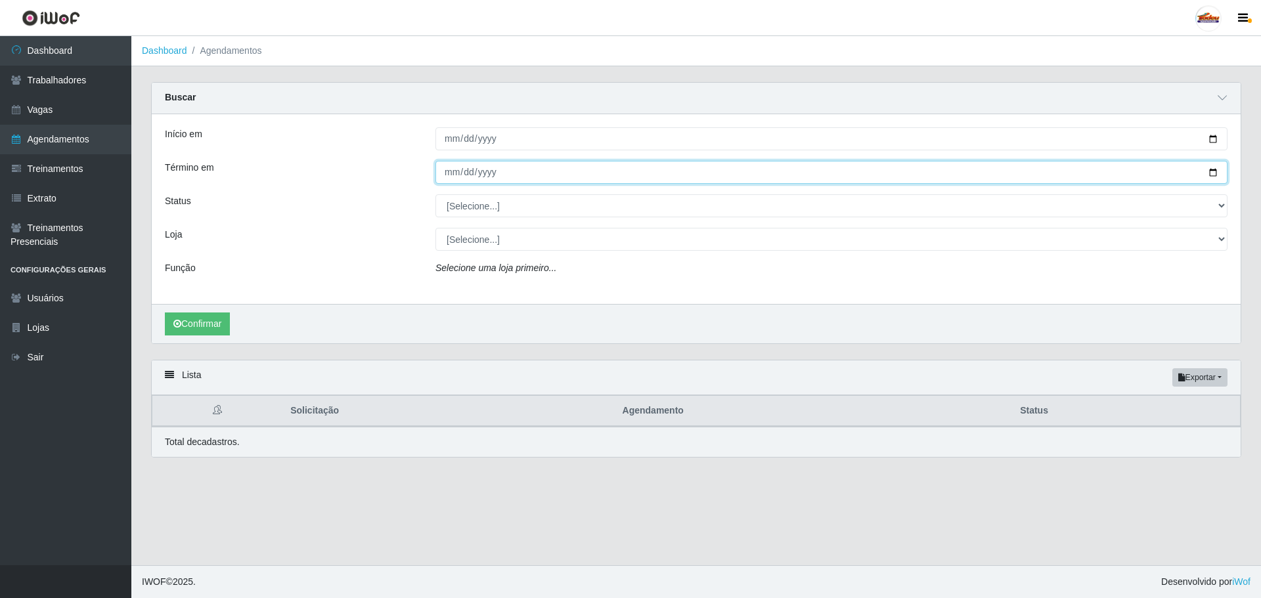
click at [494, 184] on input "Término em" at bounding box center [831, 172] width 792 height 23
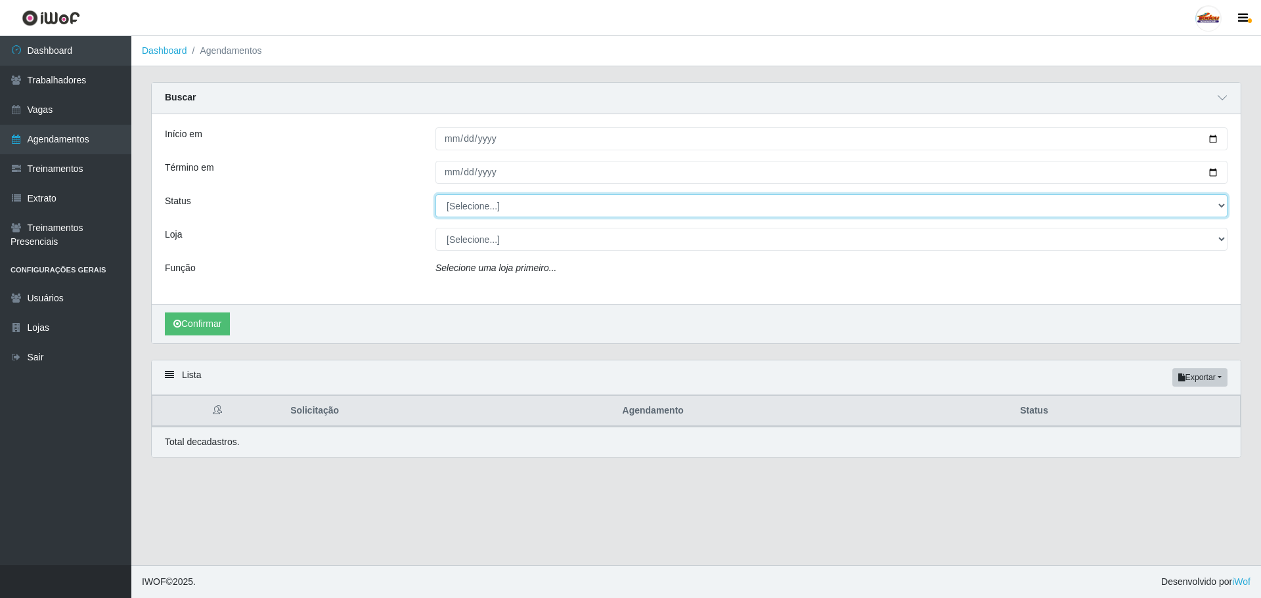
click at [485, 204] on select "[Selecione...] AGENDADO AGUARDANDO LIBERAR EM ANDAMENTO EM REVISÃO FINALIZADO C…" at bounding box center [831, 205] width 792 height 23
click at [482, 211] on select "[Selecione...] AGENDADO AGUARDANDO LIBERAR EM ANDAMENTO EM REVISÃO FINALIZADO C…" at bounding box center [831, 205] width 792 height 23
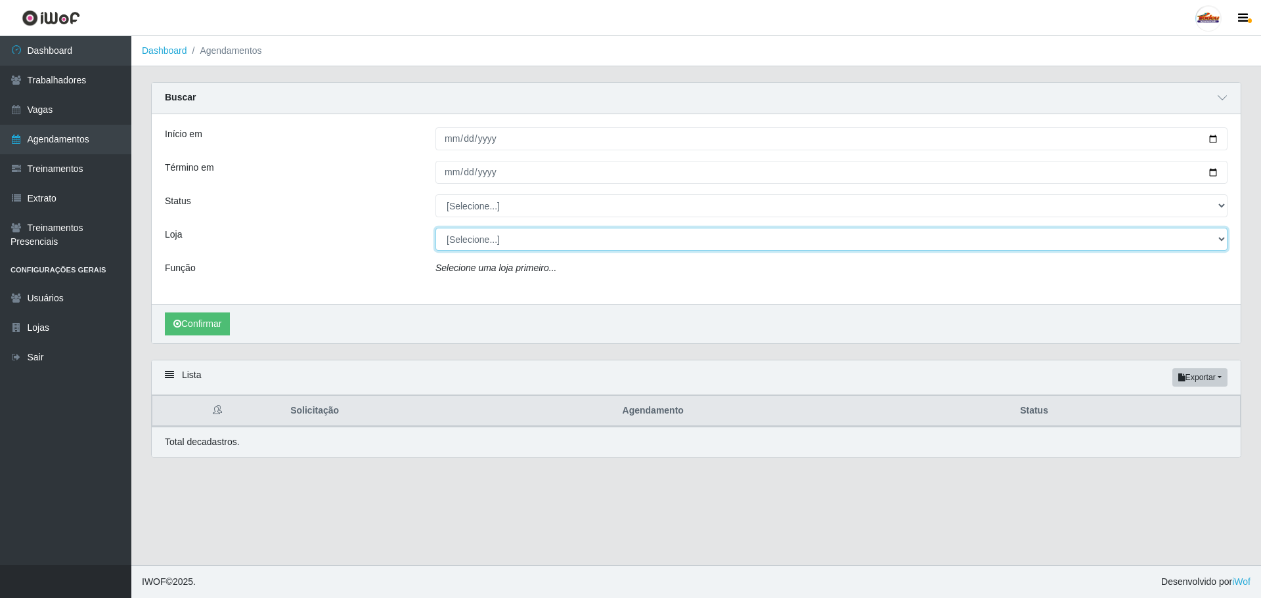
click at [479, 248] on select "[Selecione...] Supermercado Tadeu - [GEOGRAPHIC_DATA]" at bounding box center [831, 239] width 792 height 23
select select "195"
click at [435, 229] on select "[Selecione...] Supermercado Tadeu - [GEOGRAPHIC_DATA]" at bounding box center [831, 239] width 792 height 23
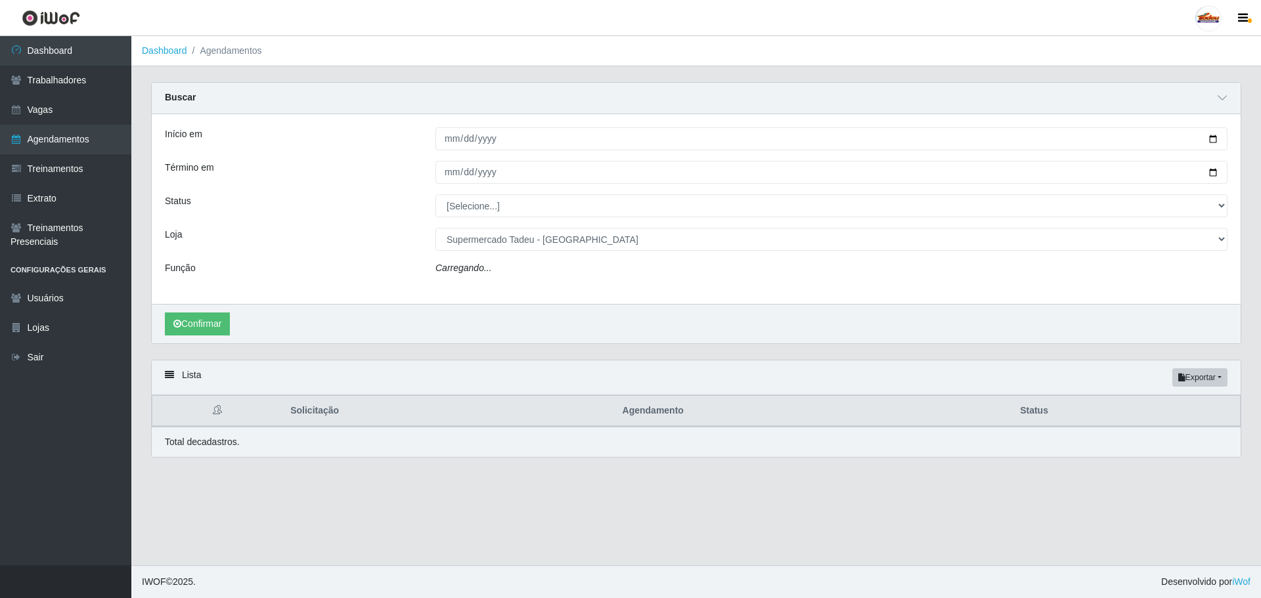
click at [477, 273] on icon "Carregando..." at bounding box center [463, 268] width 56 height 11
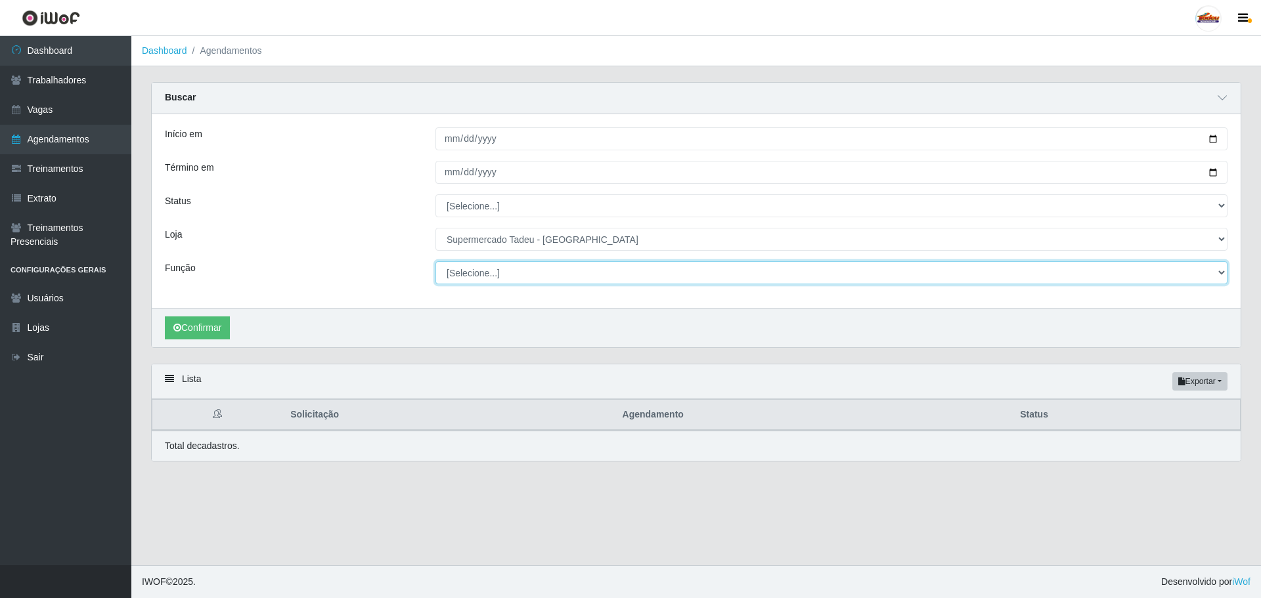
click at [474, 269] on select "[Selecione...] ASG ASG + ASG ++ Auxiliar de Estacionamento Auxiliar de Estacion…" at bounding box center [831, 272] width 792 height 23
select select "1"
click at [435, 262] on select "[Selecione...] ASG ASG + ASG ++ Auxiliar de Estacionamento Auxiliar de Estacion…" at bounding box center [831, 272] width 792 height 23
click at [221, 330] on button "Confirmar" at bounding box center [197, 328] width 65 height 23
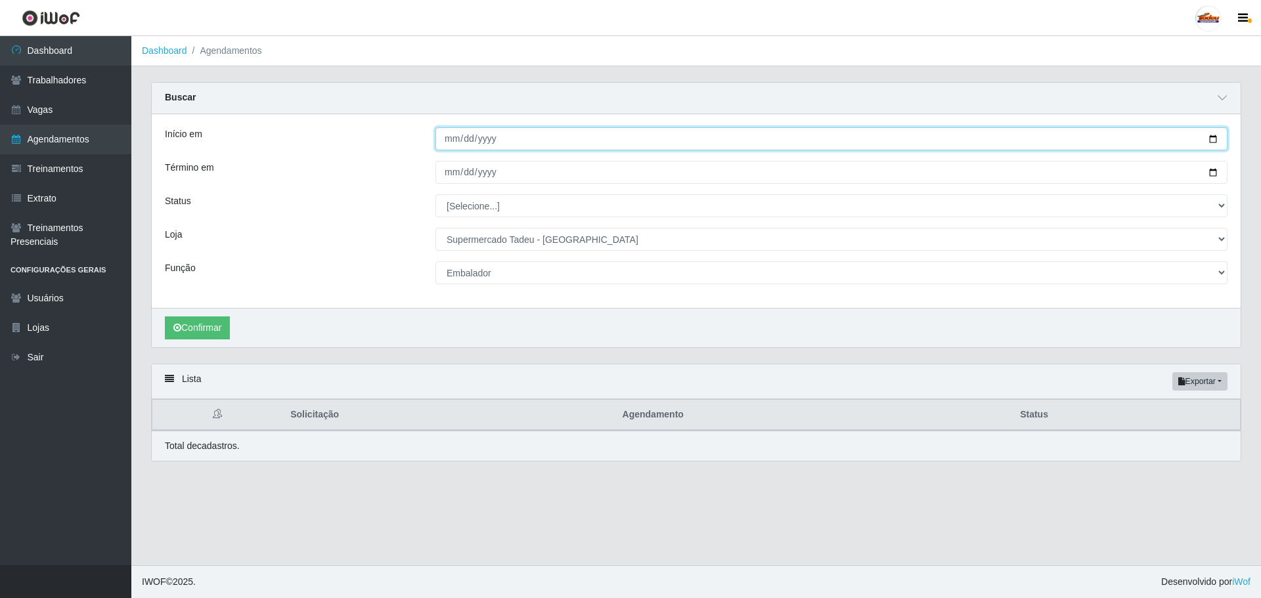
click at [1217, 142] on input "Início em" at bounding box center [831, 138] width 792 height 23
type input "[DATE]"
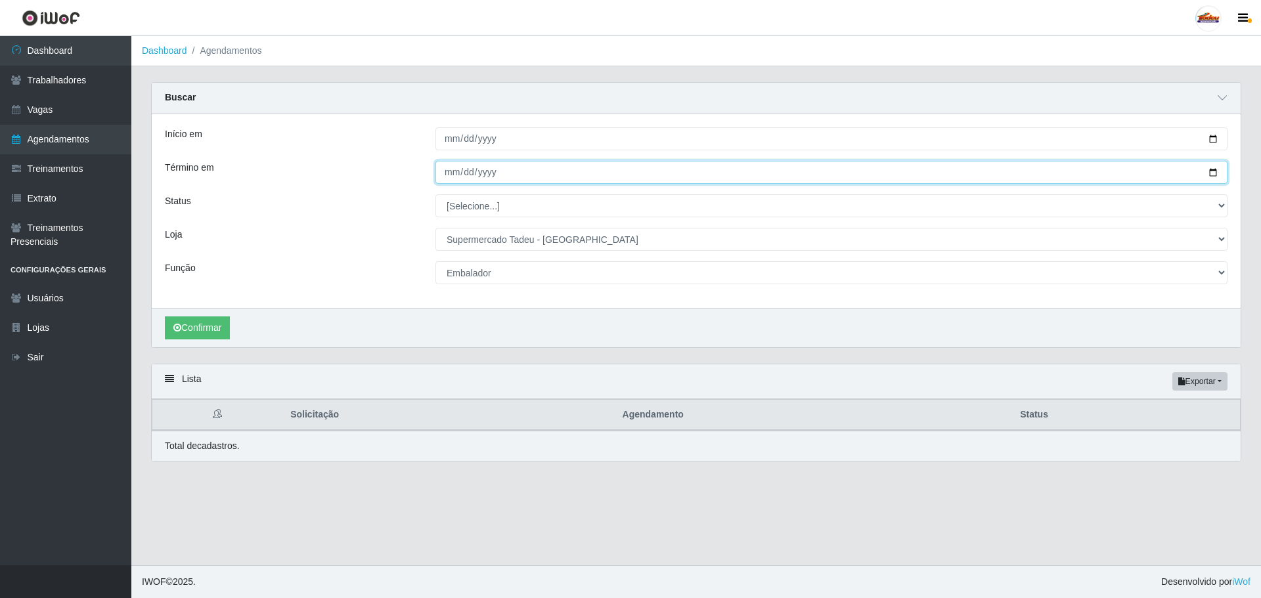
click at [1214, 175] on input "Término em" at bounding box center [831, 172] width 792 height 23
type input "[DATE]"
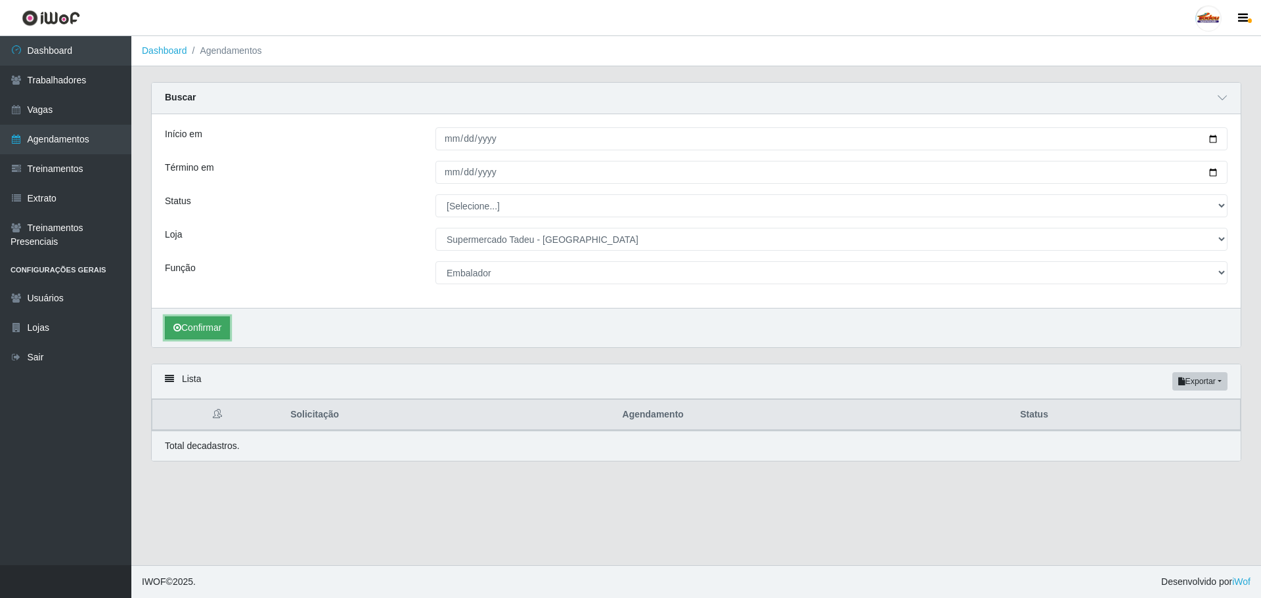
click at [195, 329] on button "Confirmar" at bounding box center [197, 328] width 65 height 23
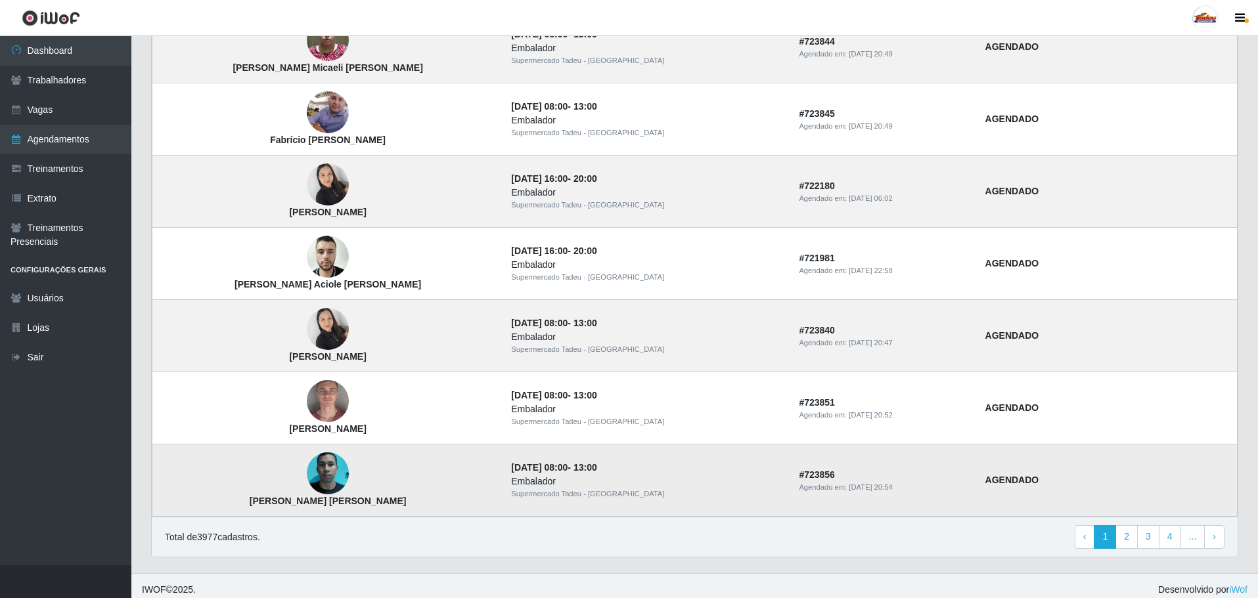
scroll to position [1006, 0]
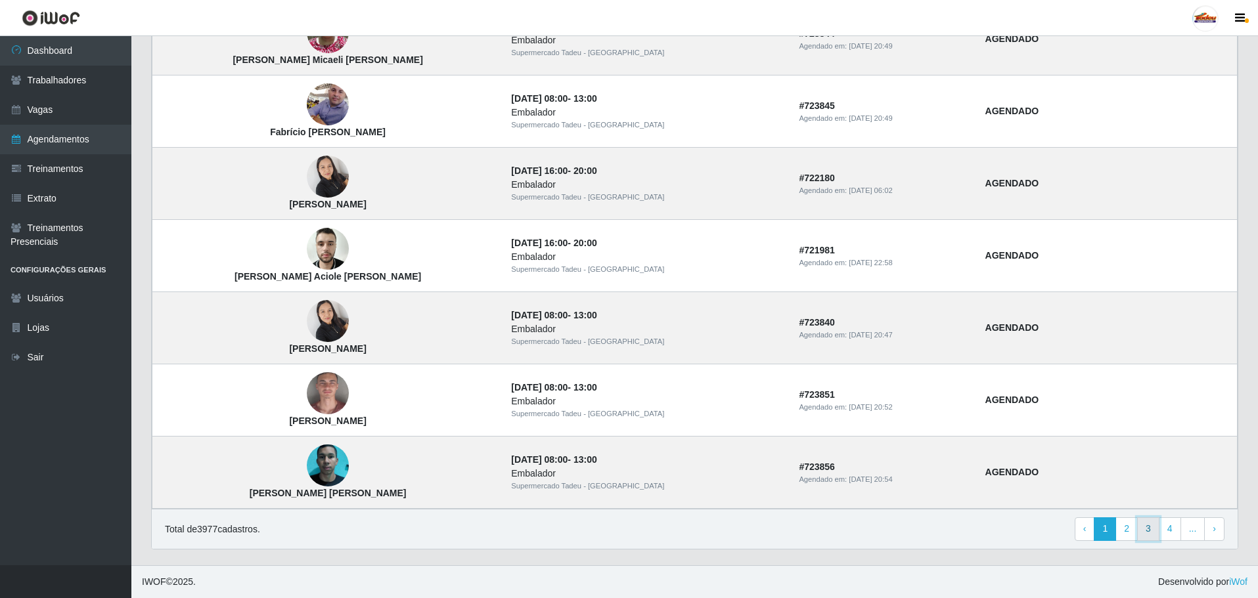
click at [1149, 528] on link "3" at bounding box center [1148, 529] width 22 height 24
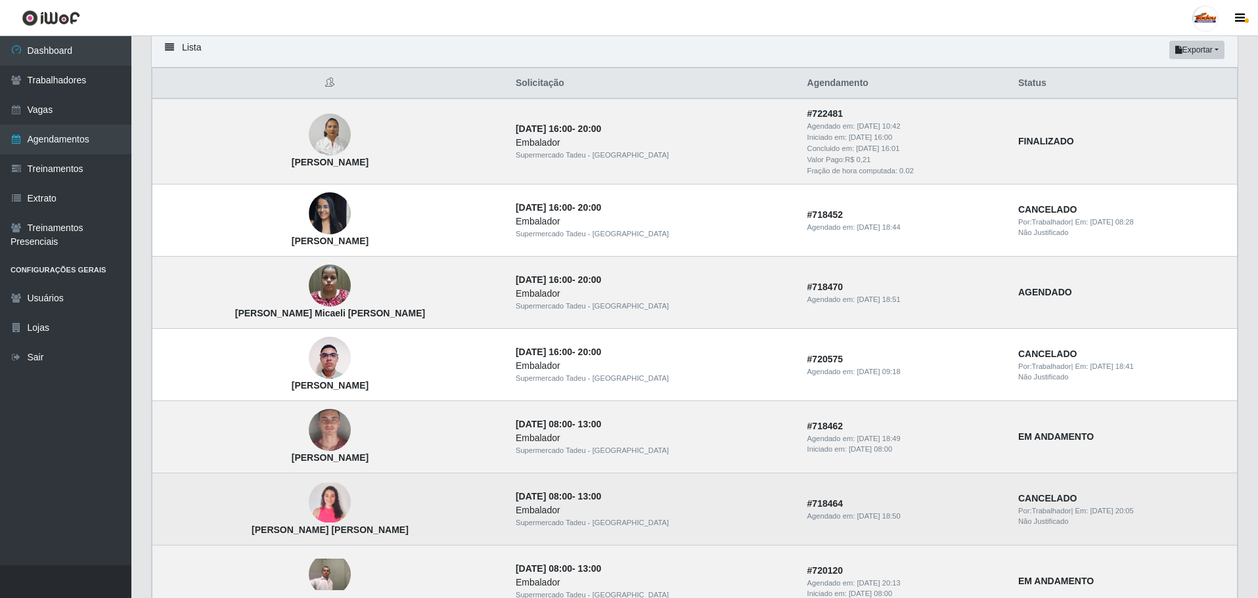
scroll to position [208, 0]
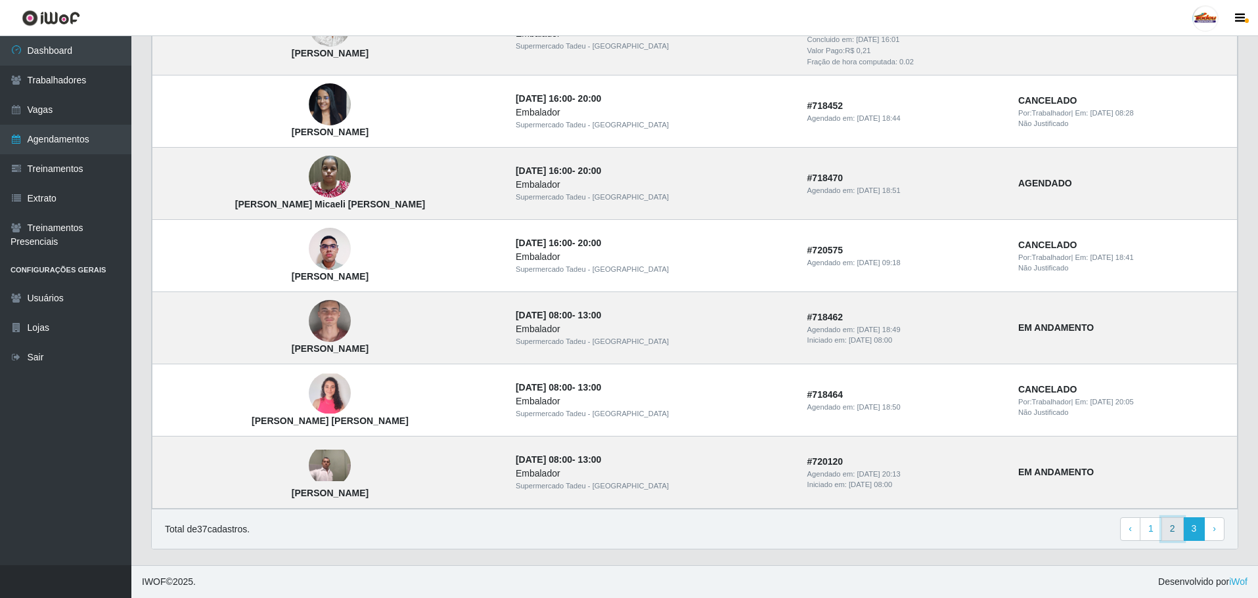
click at [1167, 528] on link "2" at bounding box center [1172, 529] width 22 height 24
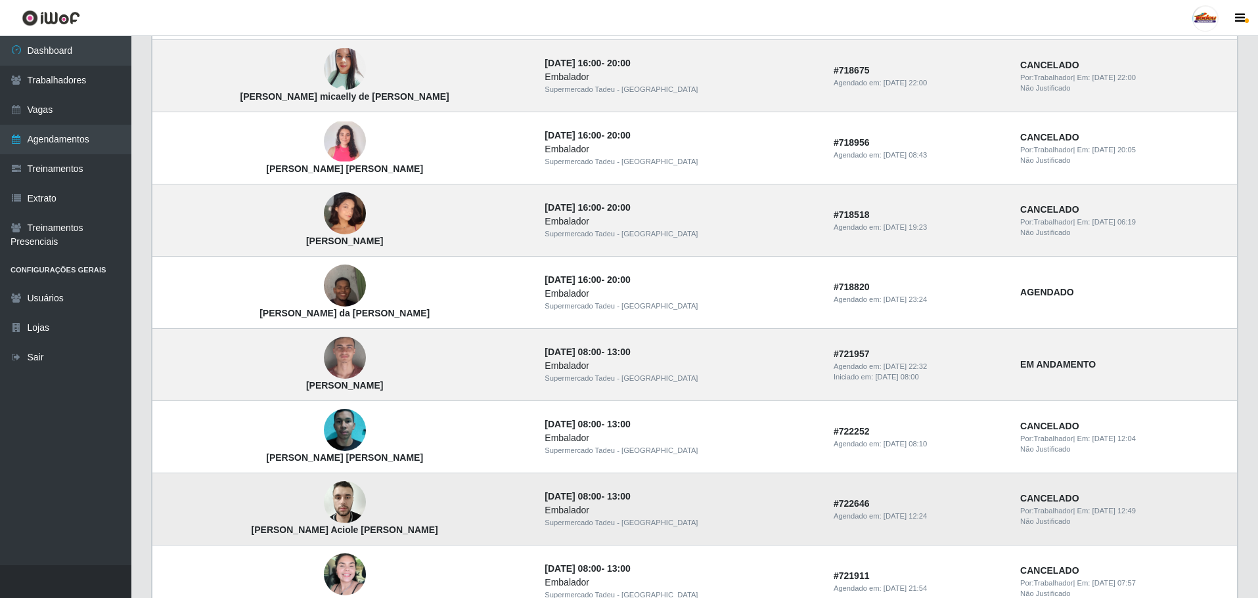
scroll to position [525, 0]
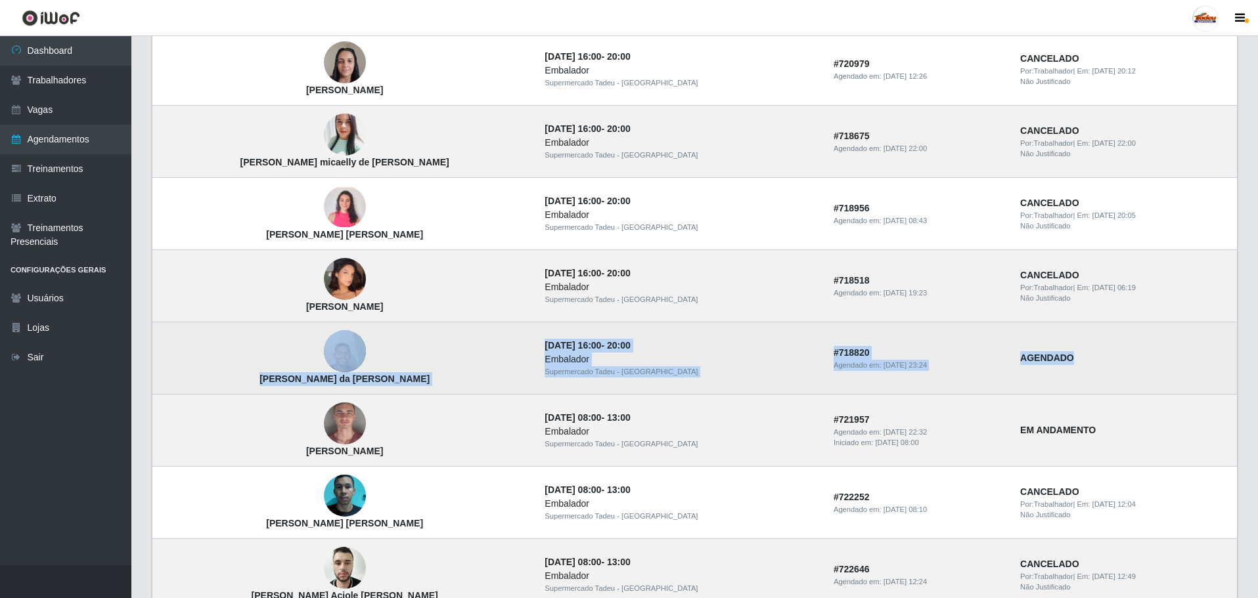
drag, startPoint x: 504, startPoint y: 338, endPoint x: 1056, endPoint y: 361, distance: 552.1
click at [1056, 361] on tr "[PERSON_NAME] da [PERSON_NAME] [DATE] 16:00 - 20:00 Embalador Supermercado Tade…" at bounding box center [694, 358] width 1085 height 72
click at [1064, 368] on td "AGENDADO" at bounding box center [1124, 358] width 225 height 72
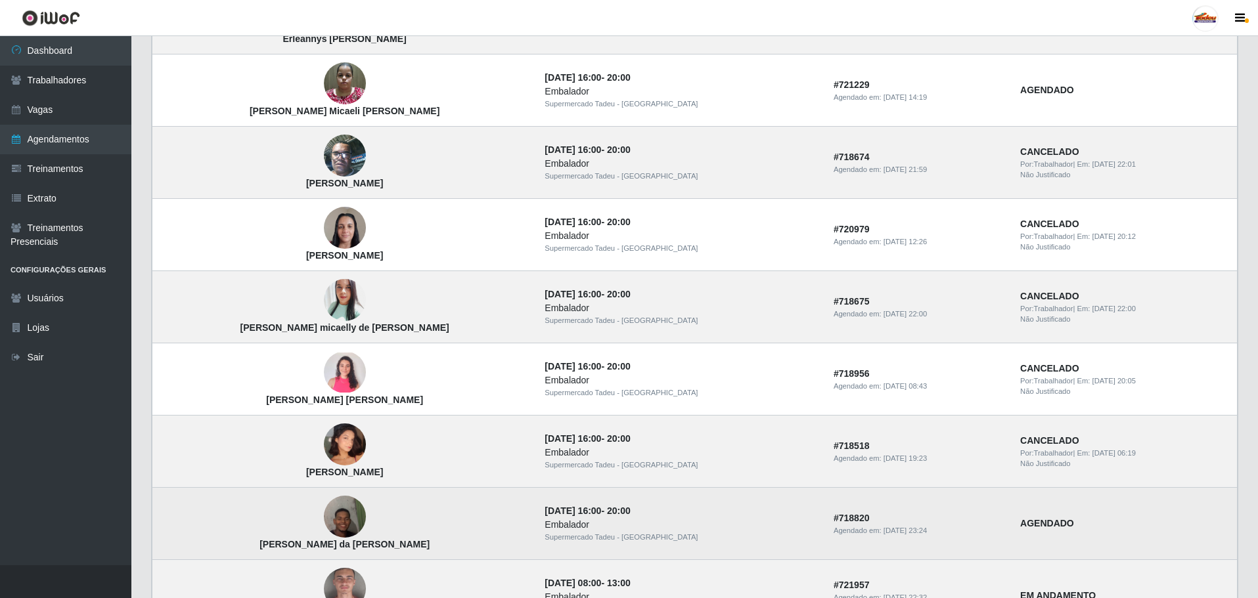
scroll to position [328, 0]
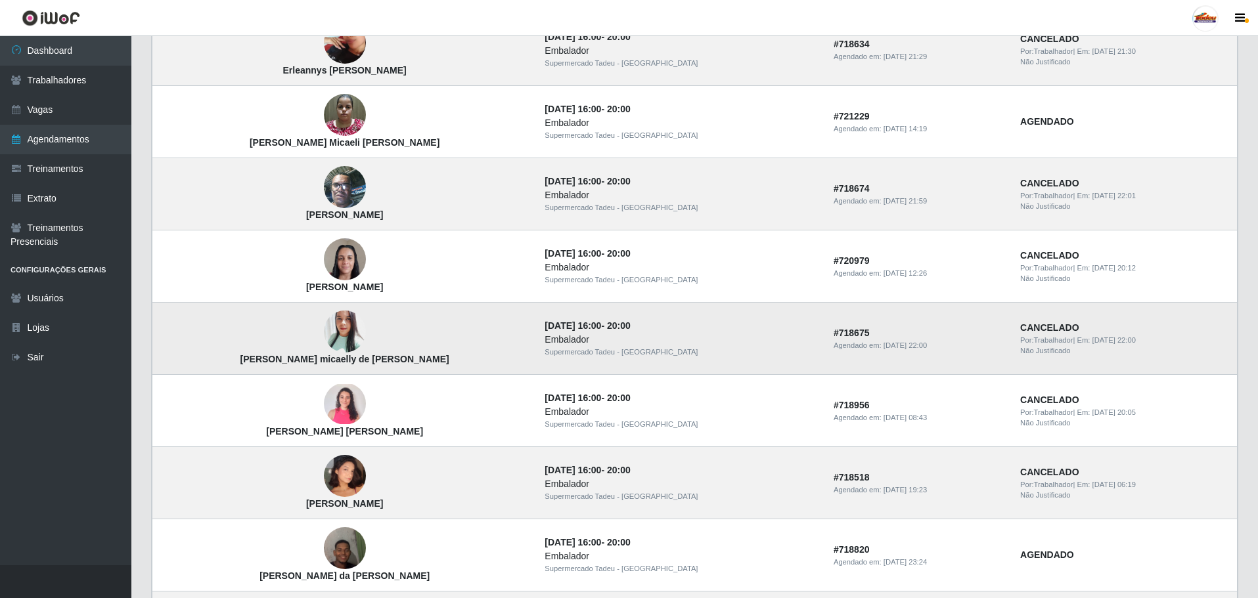
click at [334, 340] on img at bounding box center [345, 332] width 42 height 50
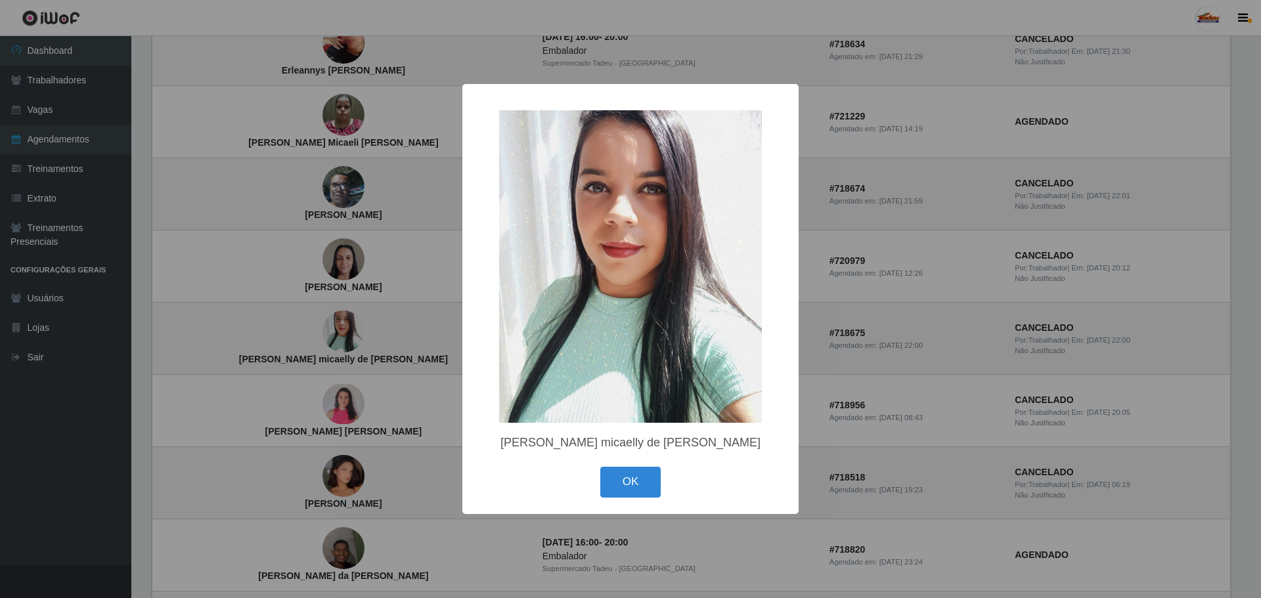
click at [839, 156] on div "× [PERSON_NAME] de [PERSON_NAME] OK Cancel" at bounding box center [630, 299] width 1261 height 598
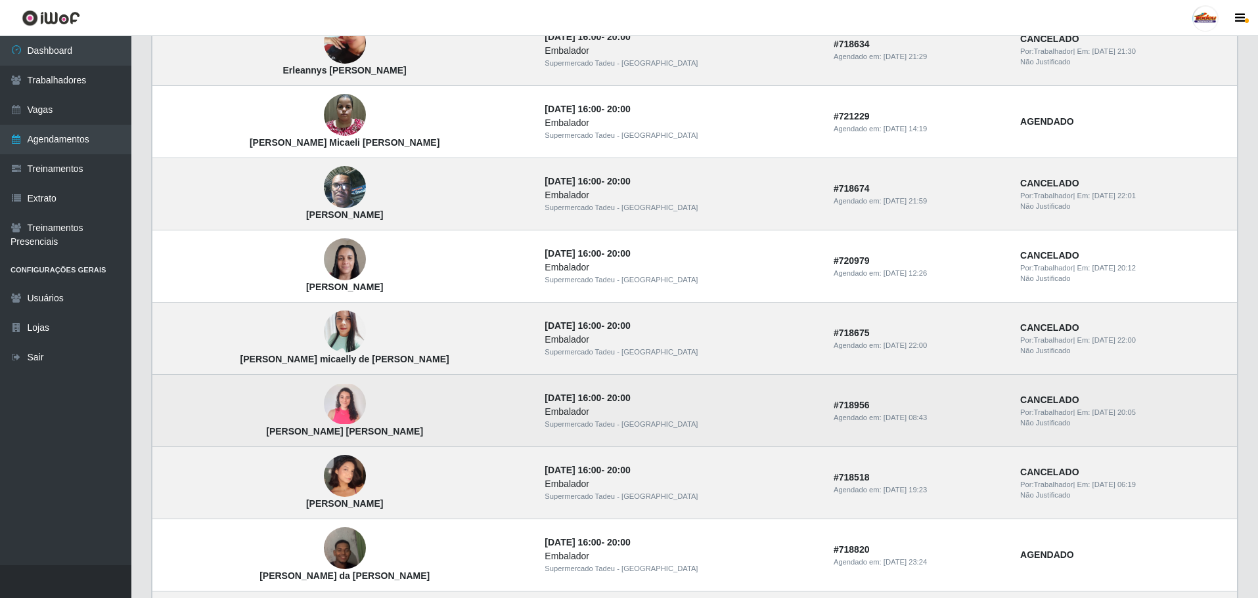
click at [324, 401] on img at bounding box center [345, 404] width 42 height 41
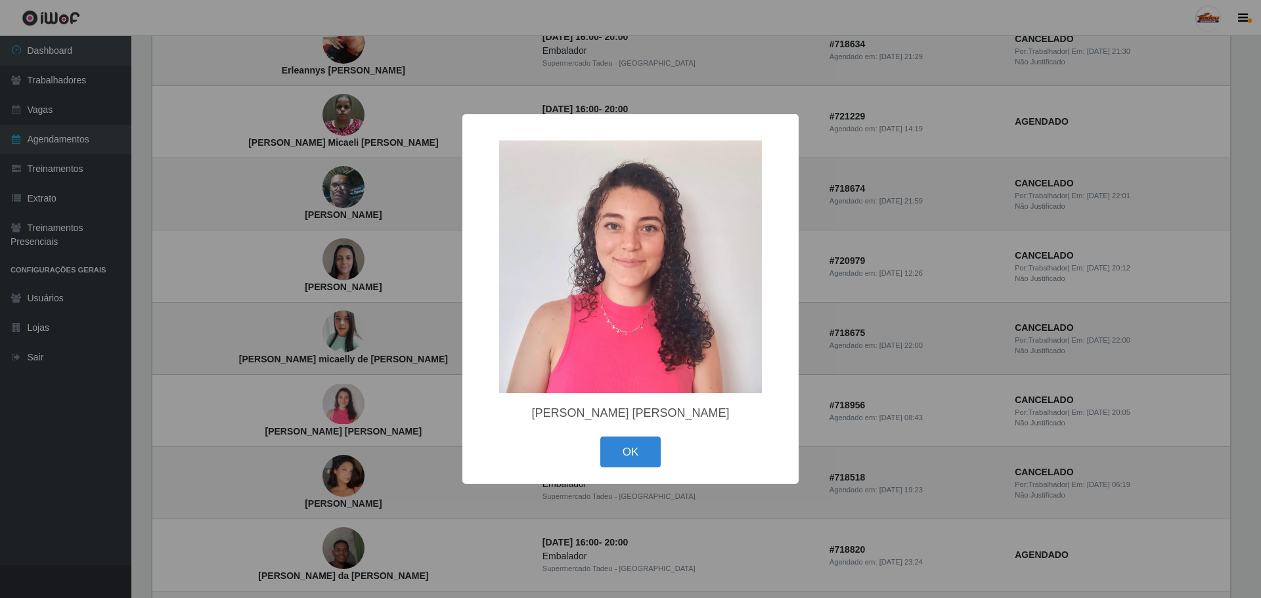
click at [901, 303] on div "× [PERSON_NAME] [PERSON_NAME] OK Cancel" at bounding box center [630, 299] width 1261 height 598
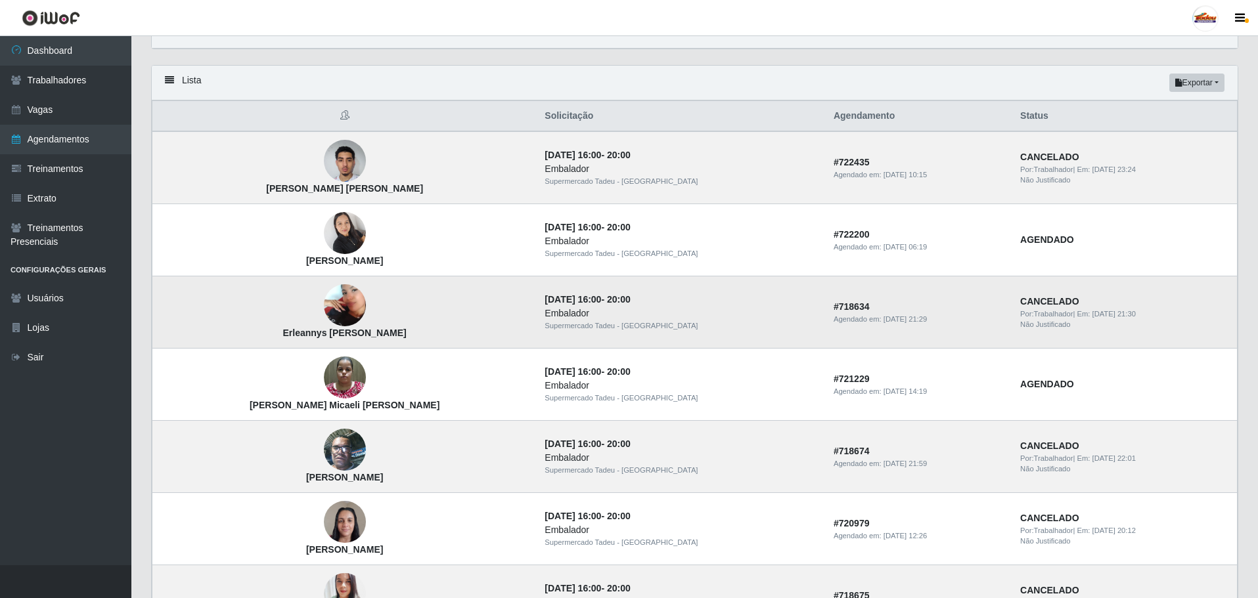
scroll to position [0, 0]
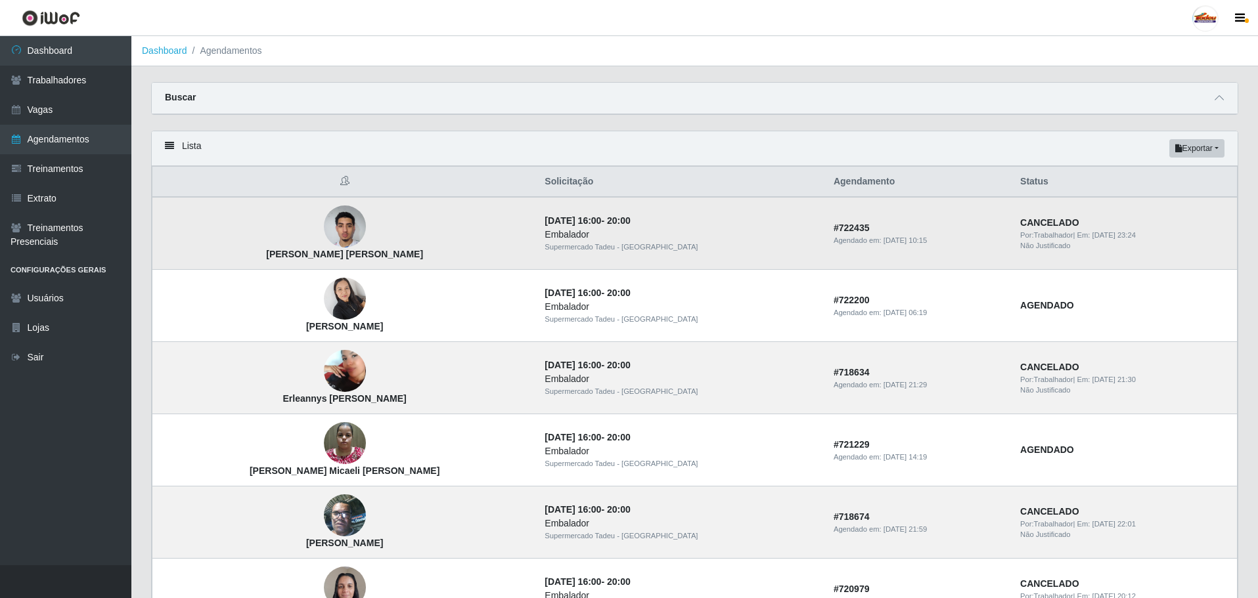
click at [337, 229] on img at bounding box center [345, 227] width 42 height 56
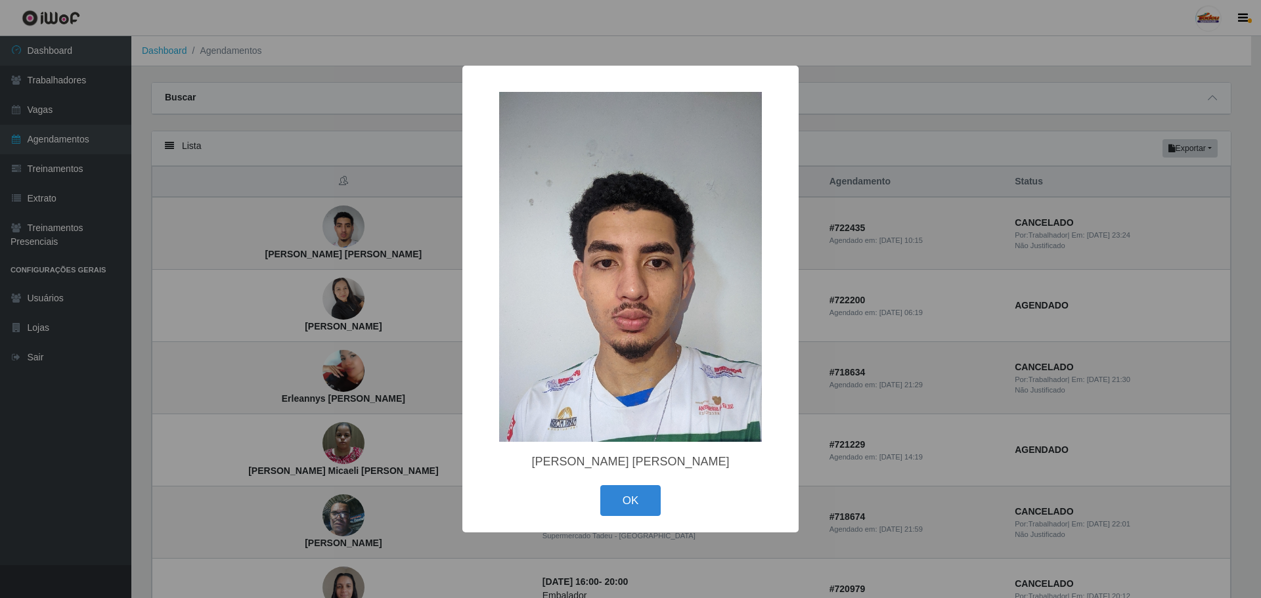
click at [839, 346] on div "× [PERSON_NAME] [PERSON_NAME] OK Cancel" at bounding box center [630, 299] width 1261 height 598
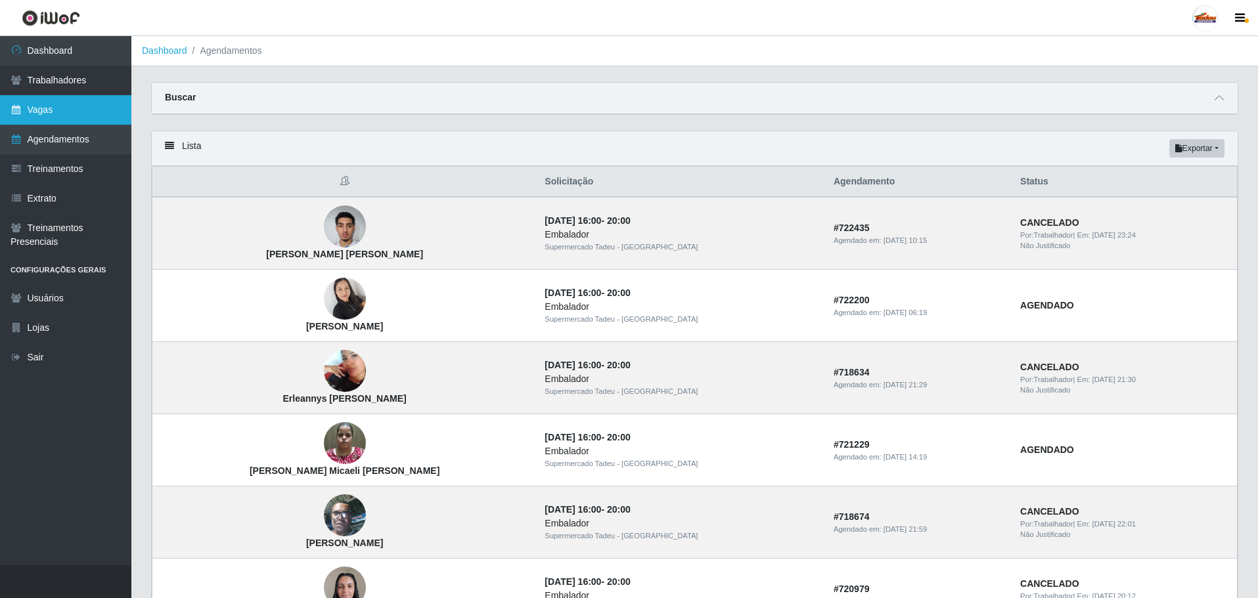
click at [50, 106] on link "Vagas" at bounding box center [65, 110] width 131 height 30
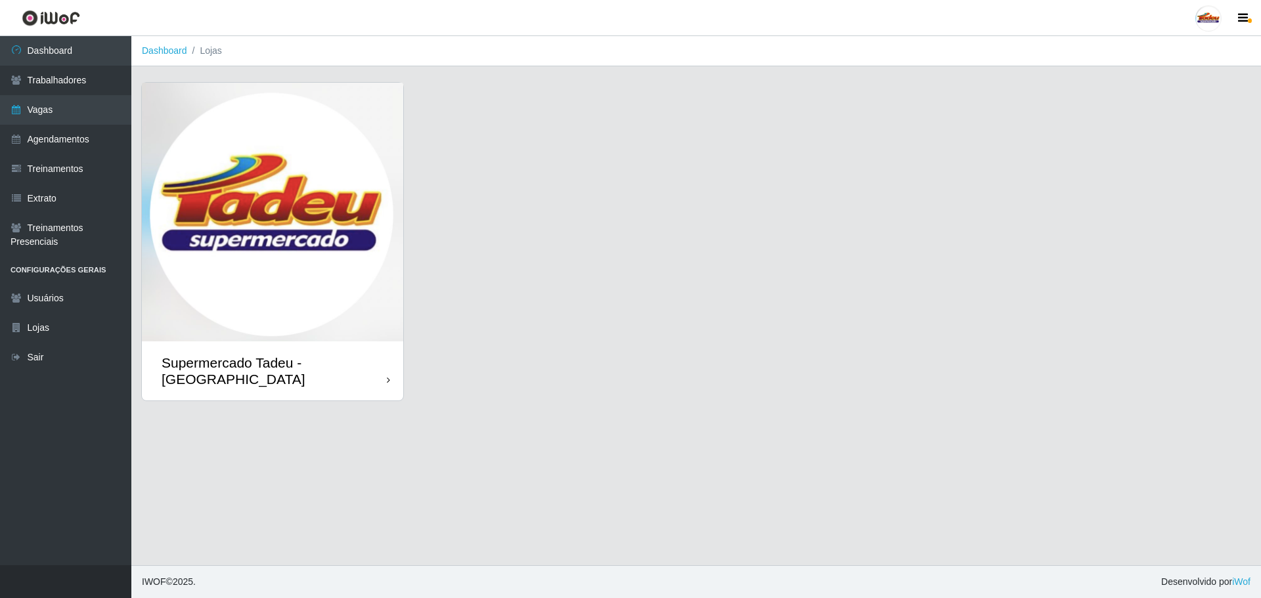
click at [315, 209] on img at bounding box center [272, 212] width 261 height 259
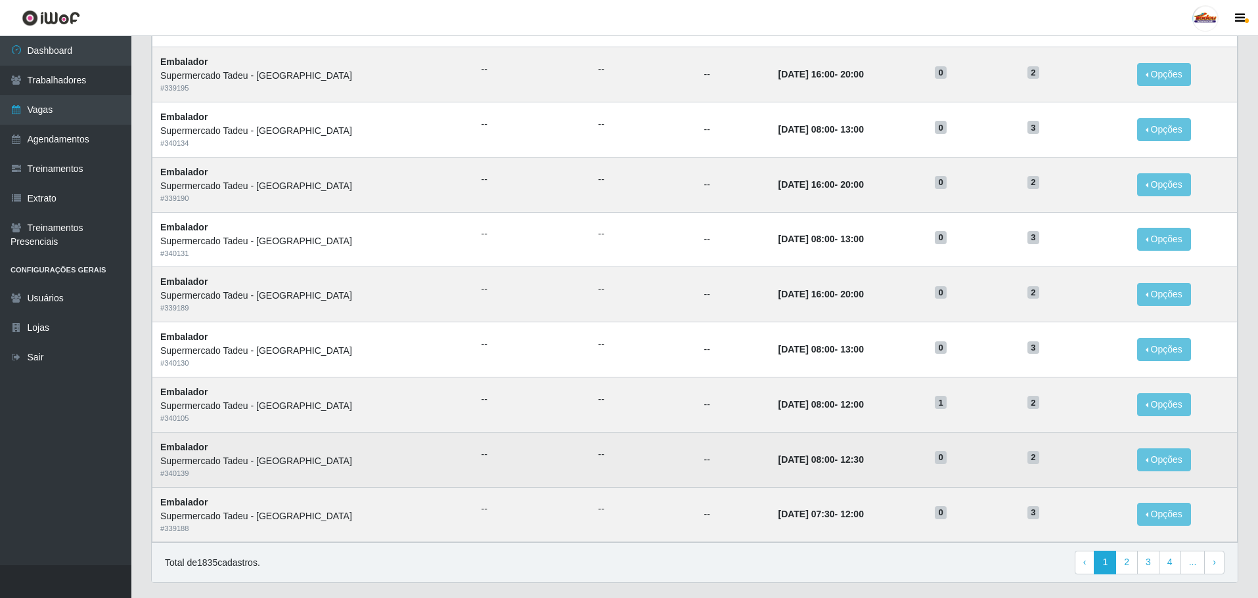
scroll to position [449, 0]
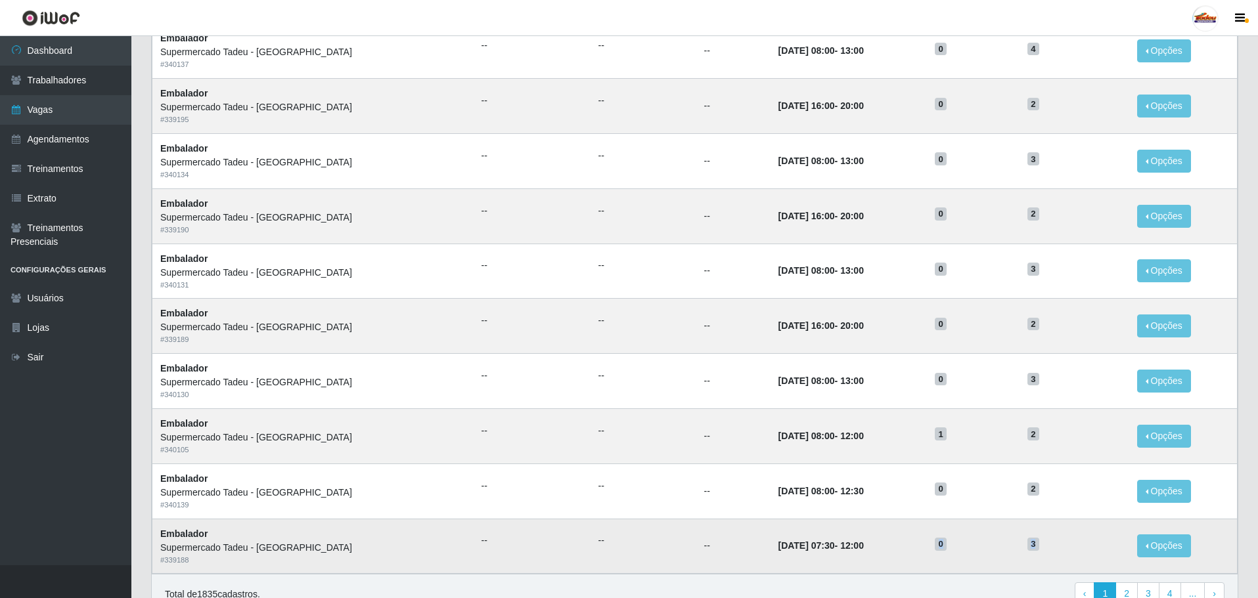
drag, startPoint x: 1043, startPoint y: 544, endPoint x: 919, endPoint y: 544, distance: 123.5
click at [919, 544] on tr "Embalador Supermercado Tadeu - [GEOGRAPHIC_DATA] # 339188 -- -- -- [DATE] 07:30…" at bounding box center [694, 546] width 1085 height 55
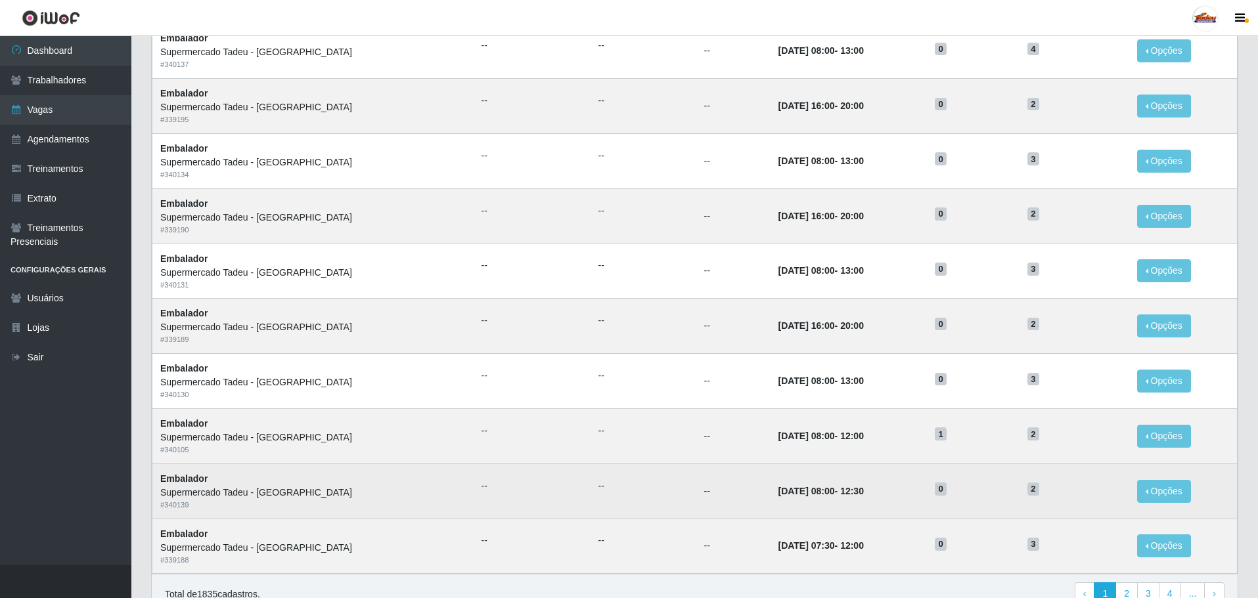
click at [892, 519] on td "[DATE] 08:00 - 12:30" at bounding box center [848, 491] width 157 height 55
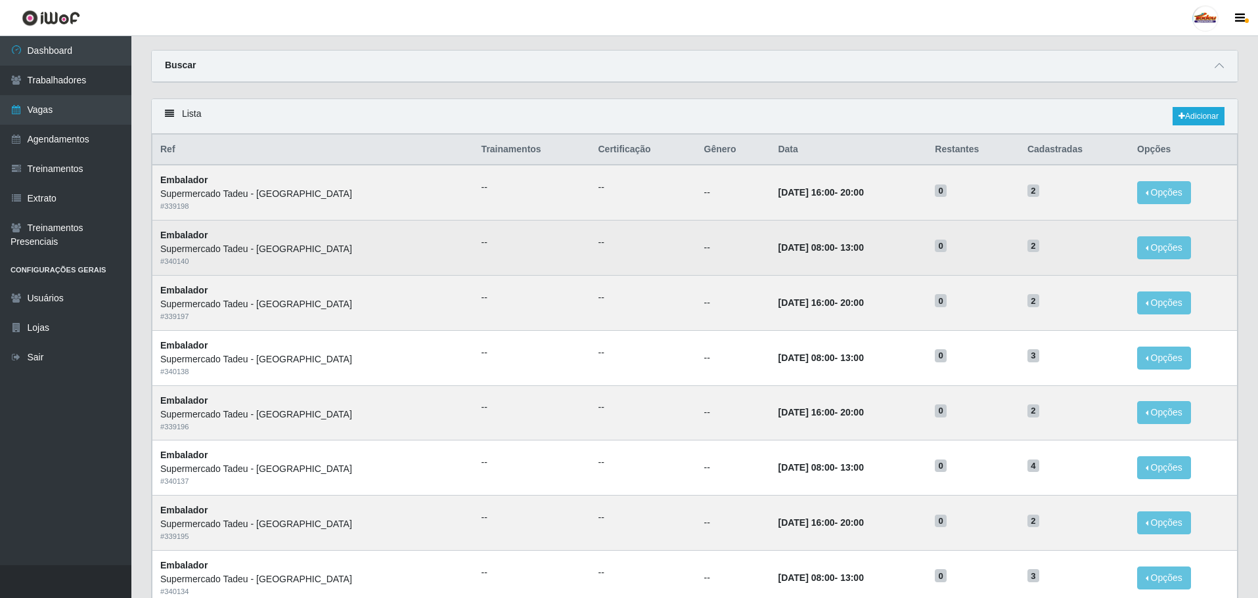
scroll to position [0, 0]
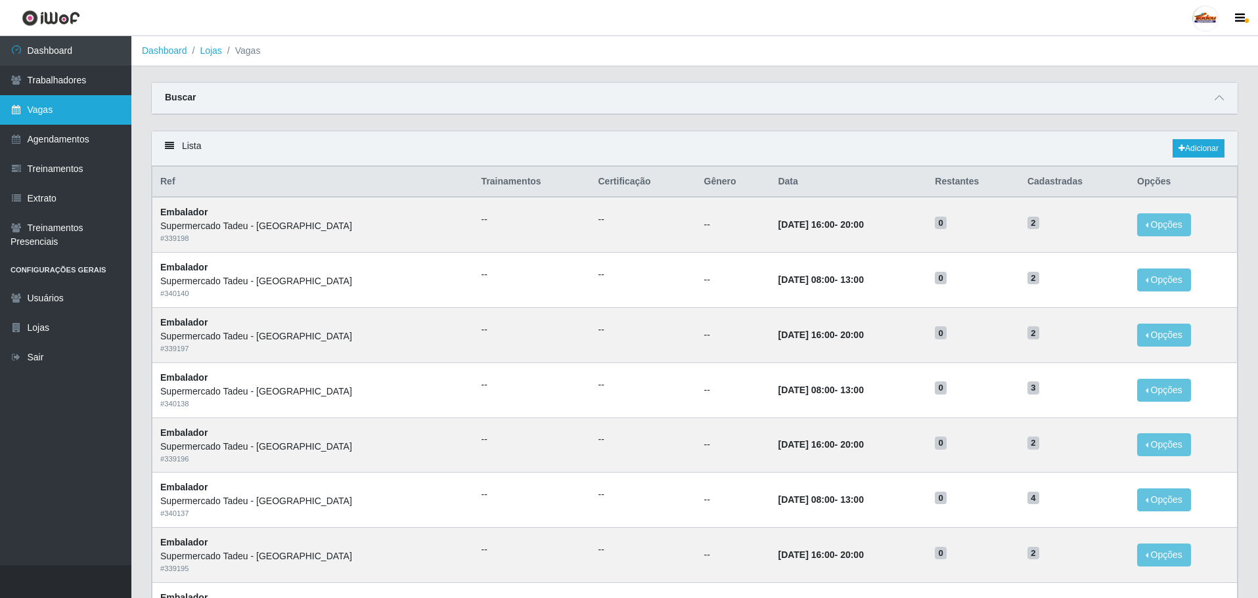
click at [66, 95] on link "Vagas" at bounding box center [65, 110] width 131 height 30
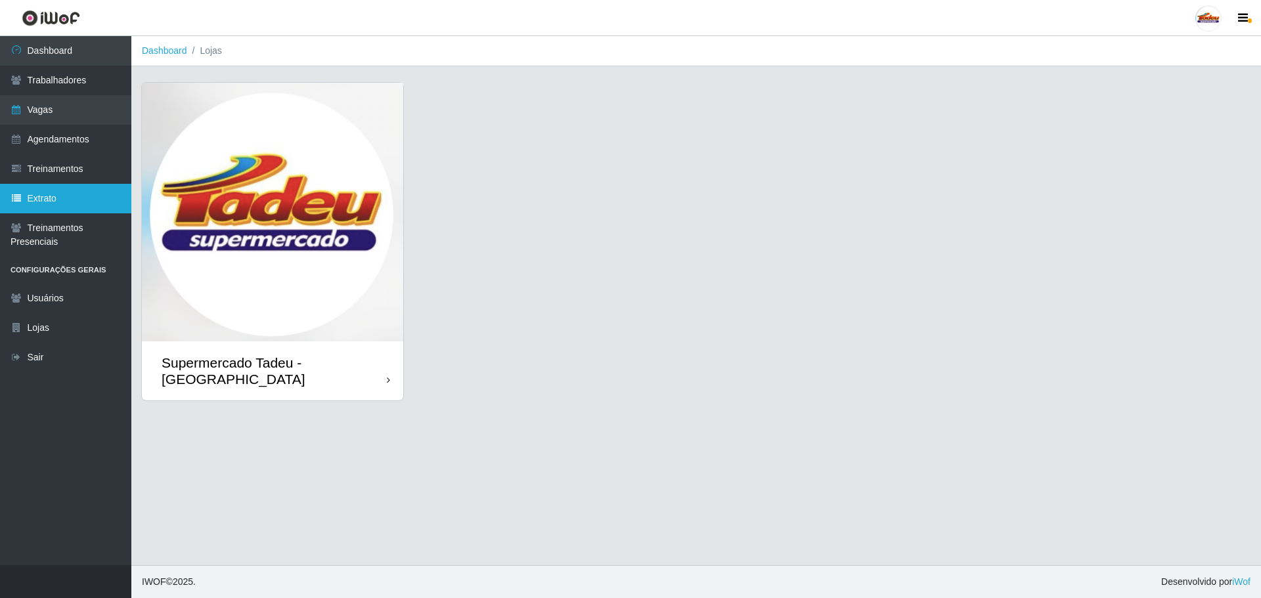
click at [64, 201] on link "Extrato" at bounding box center [65, 199] width 131 height 30
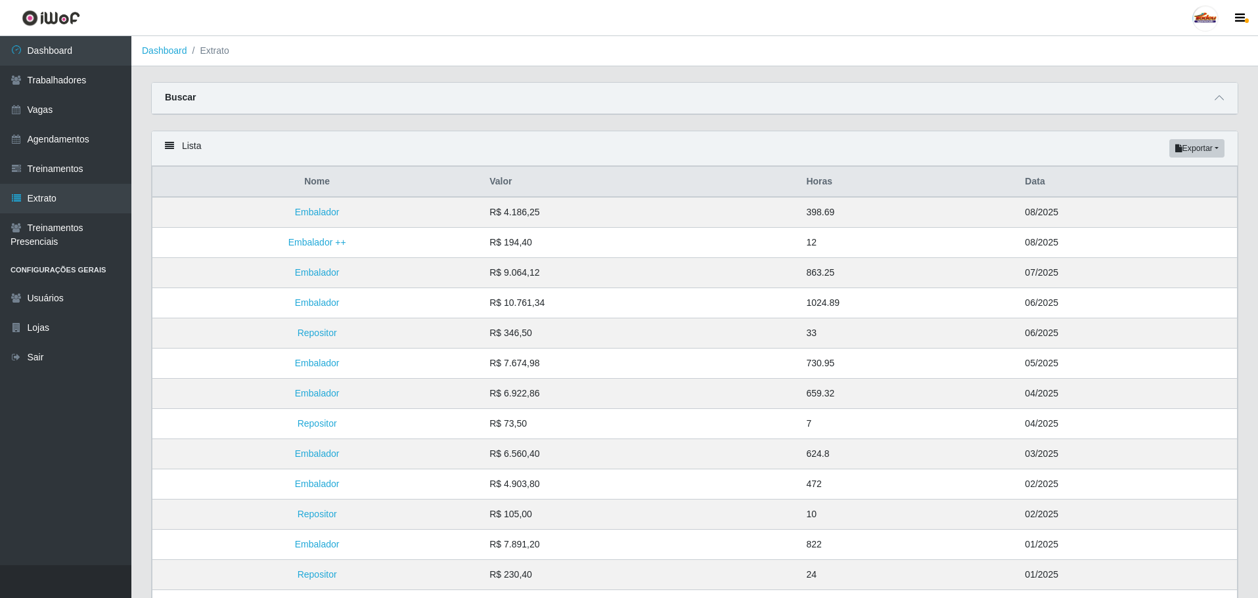
click at [607, 164] on div "Lista Exportar PDF Excel" at bounding box center [695, 148] width 1086 height 35
drag, startPoint x: 483, startPoint y: 208, endPoint x: 646, endPoint y: 206, distance: 162.9
click at [584, 210] on tr "Embalador R$ 4.186,25 398.69 08/2025" at bounding box center [694, 212] width 1085 height 31
click at [332, 215] on link "Embalador" at bounding box center [317, 212] width 45 height 11
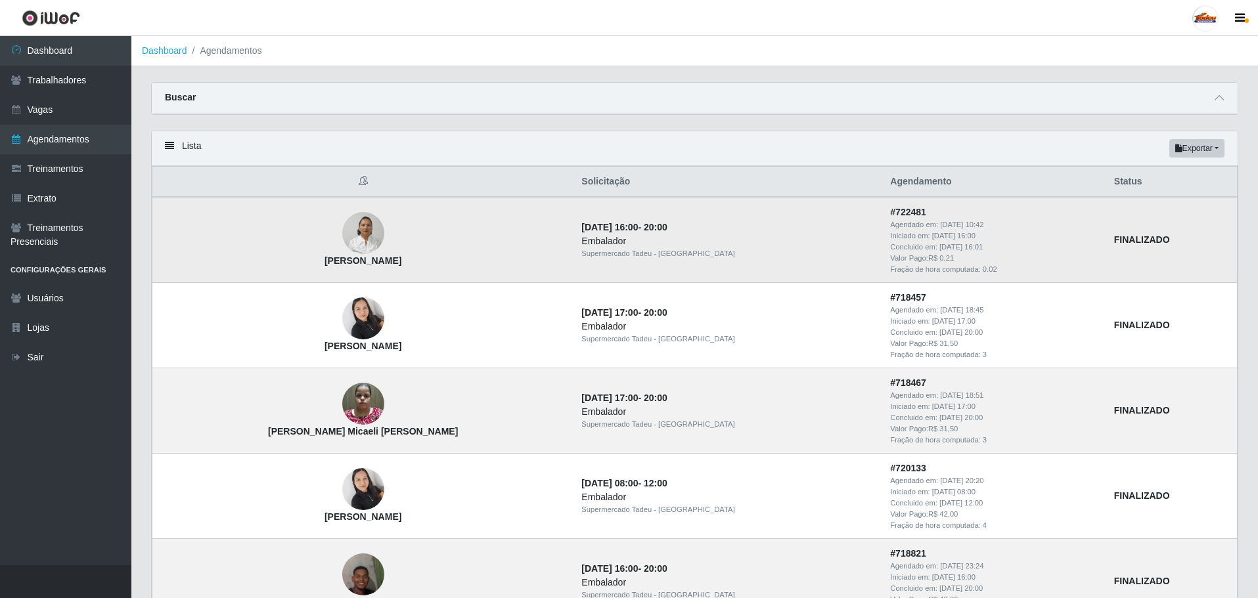
click at [741, 267] on td "[DATE] 16:00 - 20:00 Embalador Supermercado Tadeu - [GEOGRAPHIC_DATA]" at bounding box center [727, 239] width 309 height 85
click at [69, 196] on link "Extrato" at bounding box center [65, 199] width 131 height 30
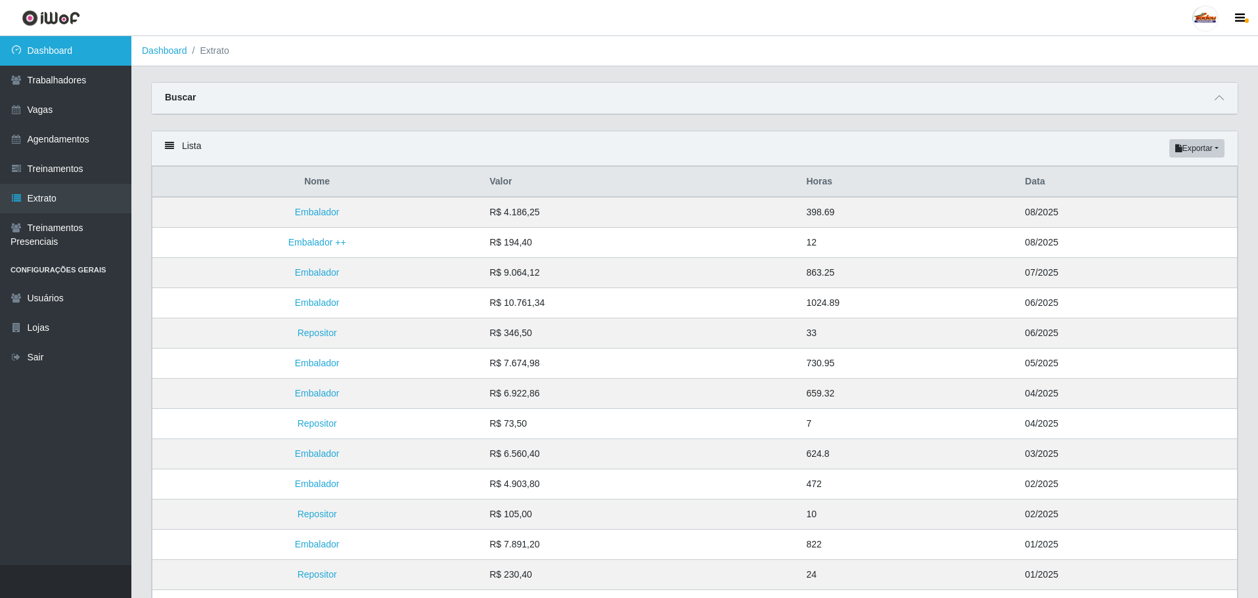
click at [71, 56] on link "Dashboard" at bounding box center [65, 51] width 131 height 30
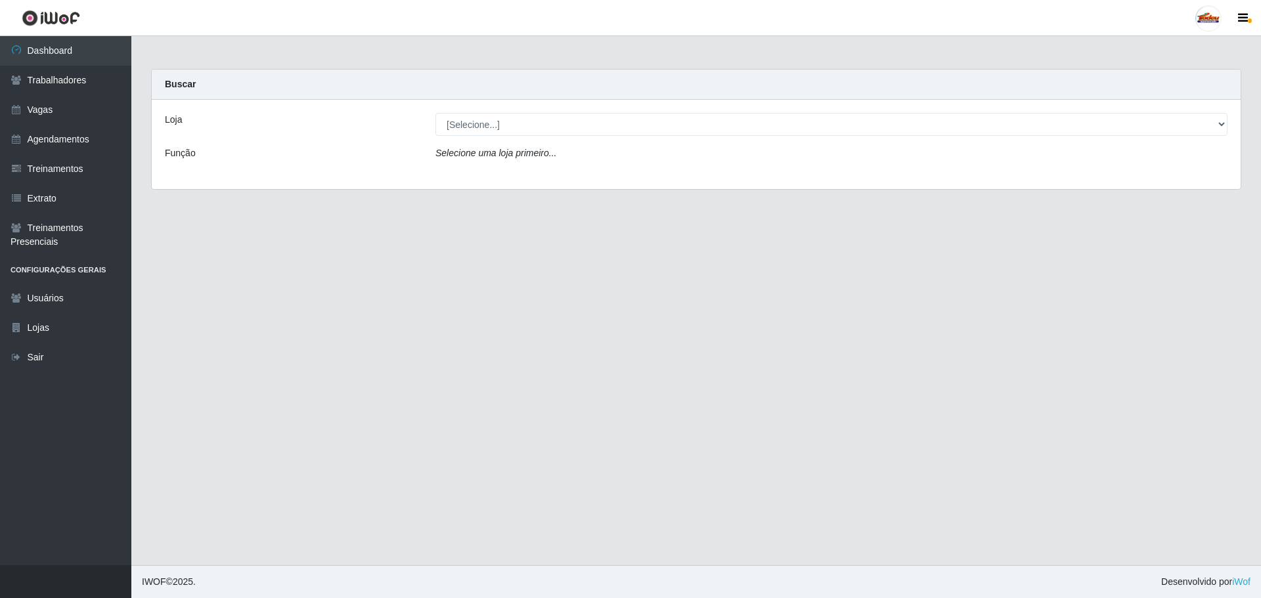
click at [504, 139] on div "Loja [Selecione...] Supermercado Tadeu - [GEOGRAPHIC_DATA] Função Selecione [PE…" at bounding box center [696, 144] width 1089 height 89
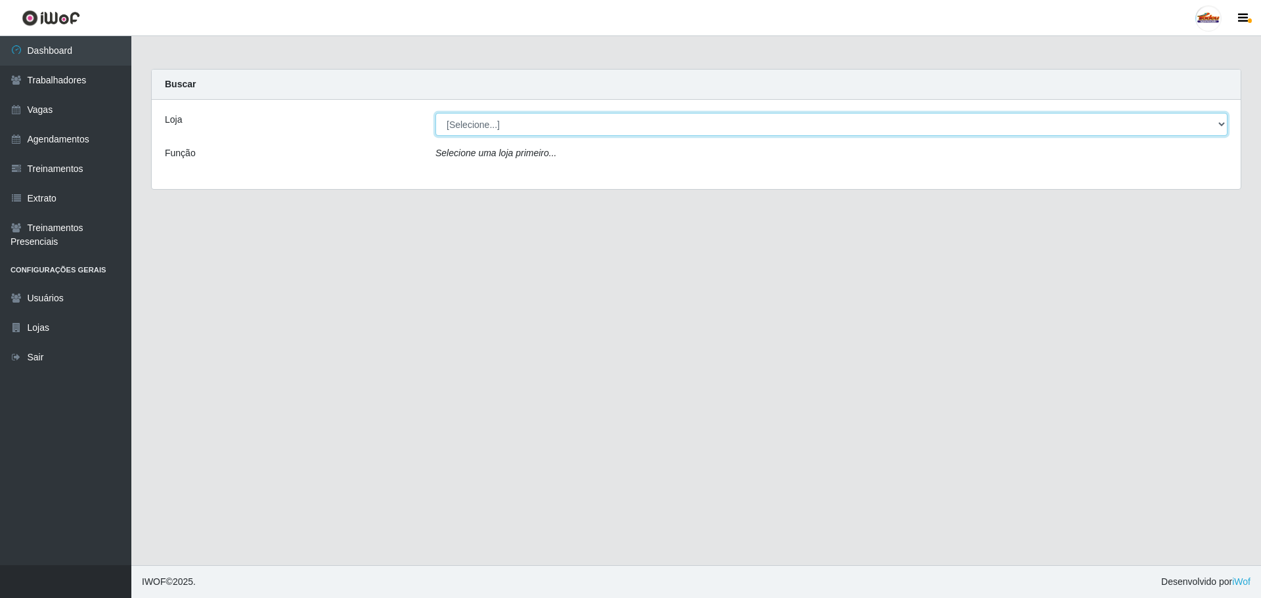
click at [499, 118] on select "[Selecione...] Supermercado Tadeu - [GEOGRAPHIC_DATA]" at bounding box center [831, 124] width 792 height 23
select select "195"
click at [435, 113] on select "[Selecione...] Supermercado Tadeu - [GEOGRAPHIC_DATA]" at bounding box center [831, 124] width 792 height 23
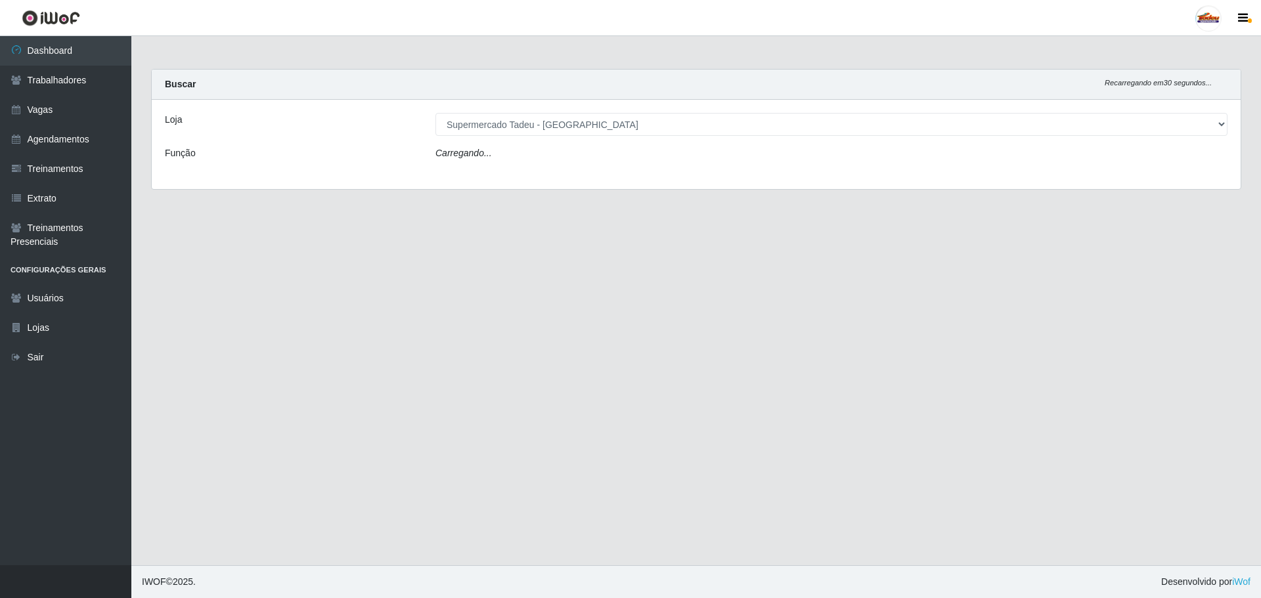
click at [493, 150] on div "Carregando..." at bounding box center [832, 155] width 812 height 19
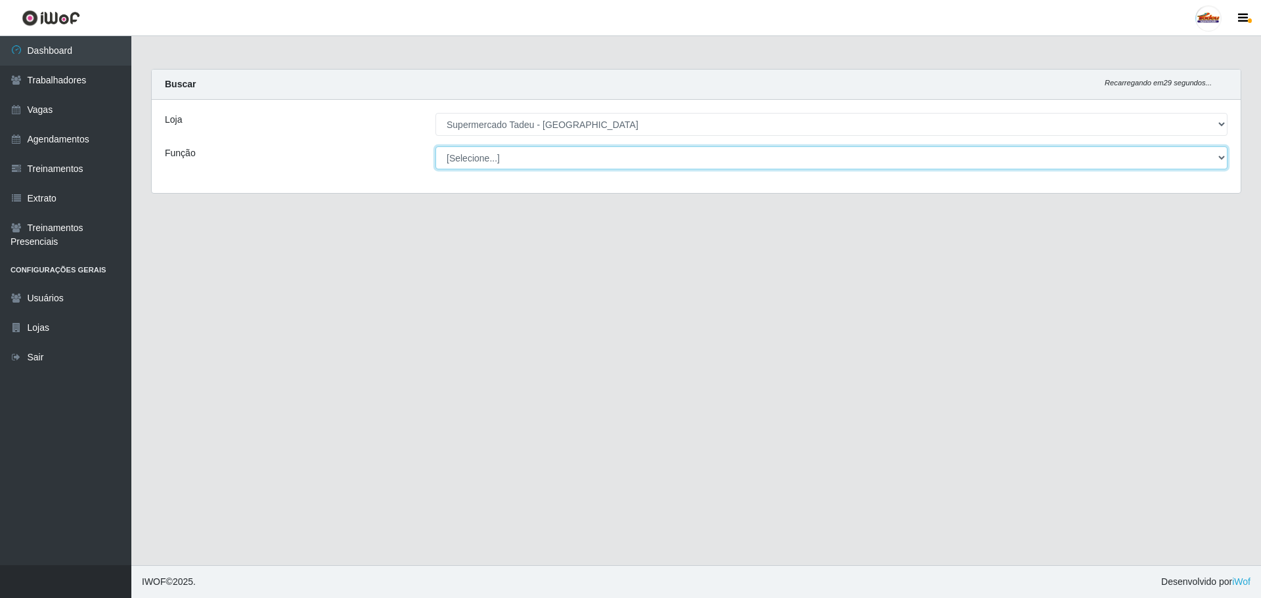
click at [485, 161] on select "[Selecione...] ASG ASG + ASG ++ Auxiliar de Estacionamento Auxiliar de Estacion…" at bounding box center [831, 157] width 792 height 23
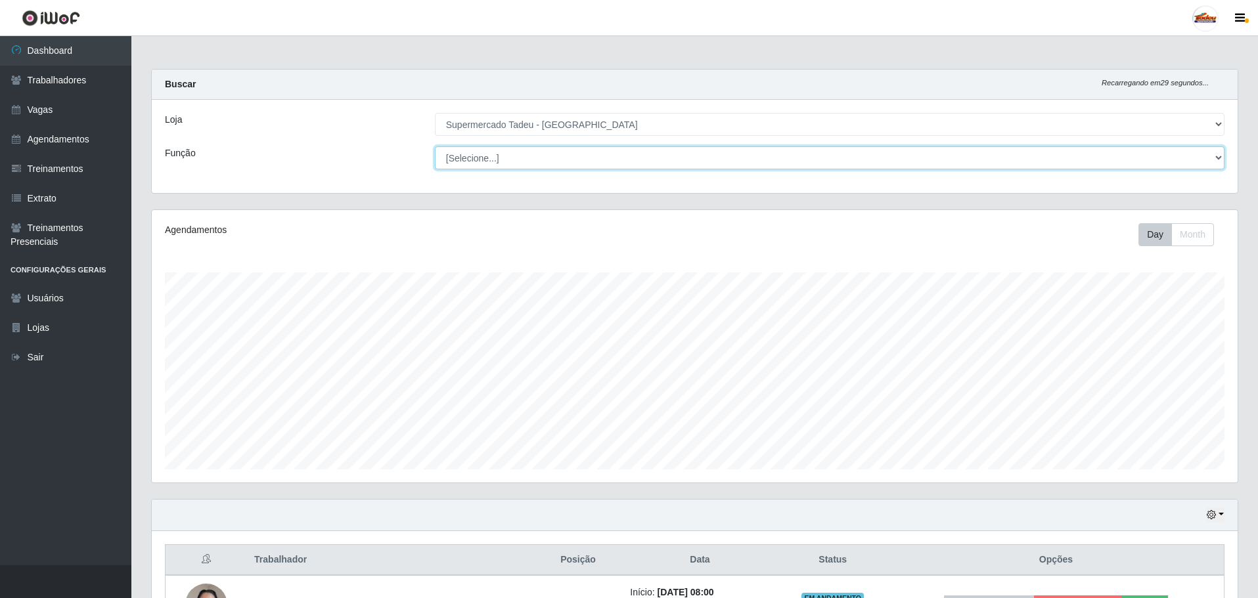
scroll to position [273, 1086]
click at [488, 162] on select "[Selecione...] ASG ASG + ASG ++ Auxiliar de Estacionamento Auxiliar de Estacion…" at bounding box center [829, 157] width 789 height 23
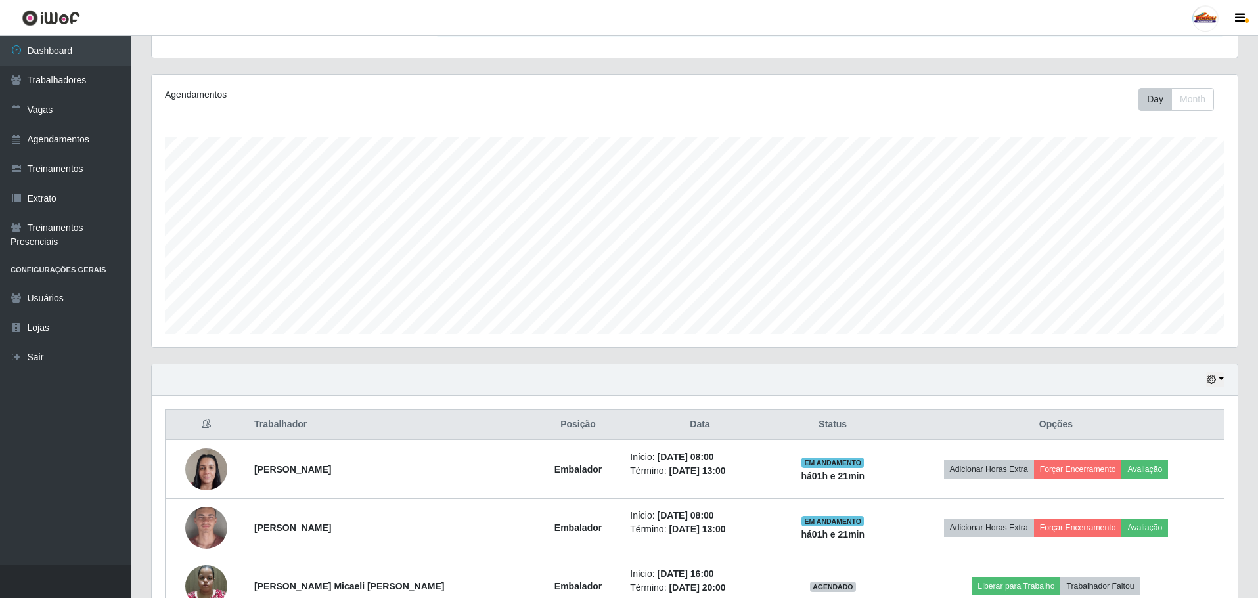
scroll to position [332, 0]
